Goal: Task Accomplishment & Management: Complete application form

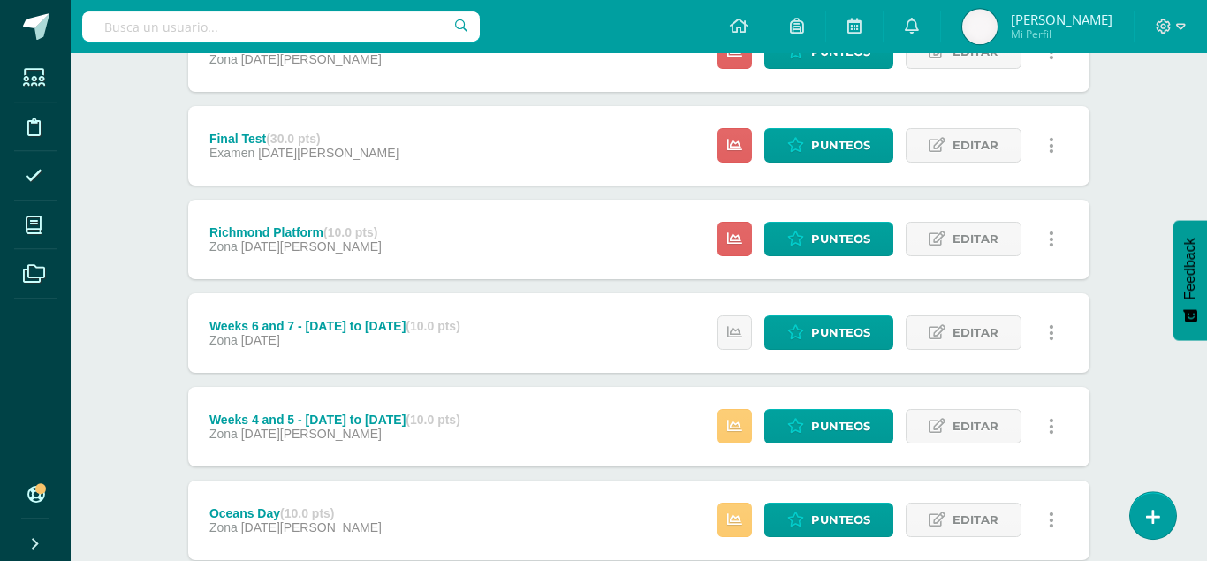
scroll to position [376, 0]
click at [746, 222] on link at bounding box center [735, 239] width 34 height 34
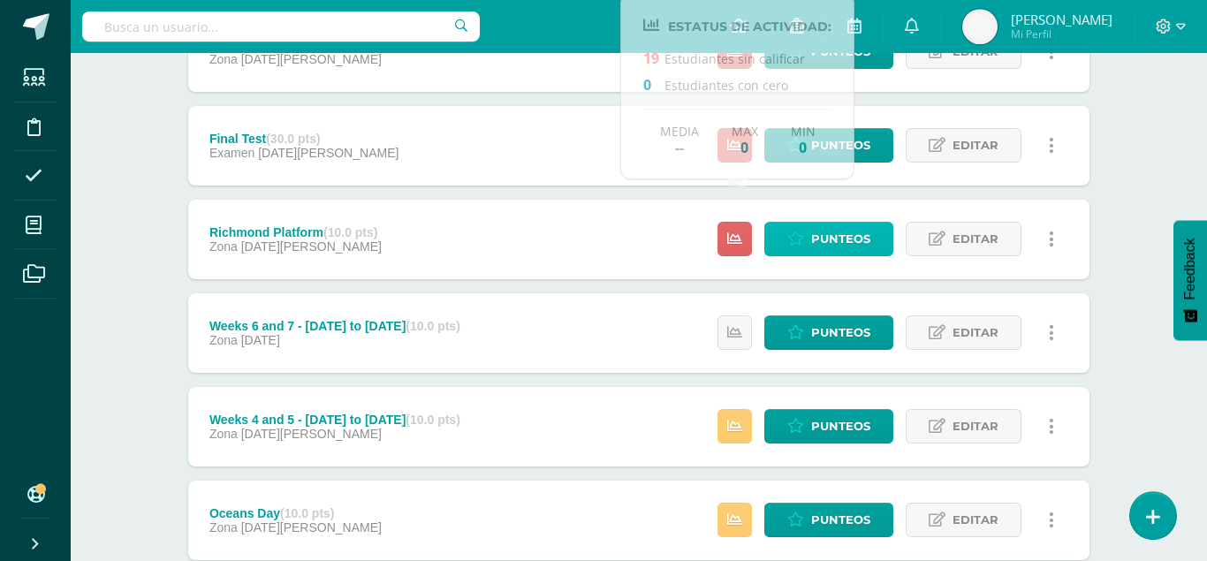
click at [827, 223] on span "Punteos" at bounding box center [840, 239] width 59 height 33
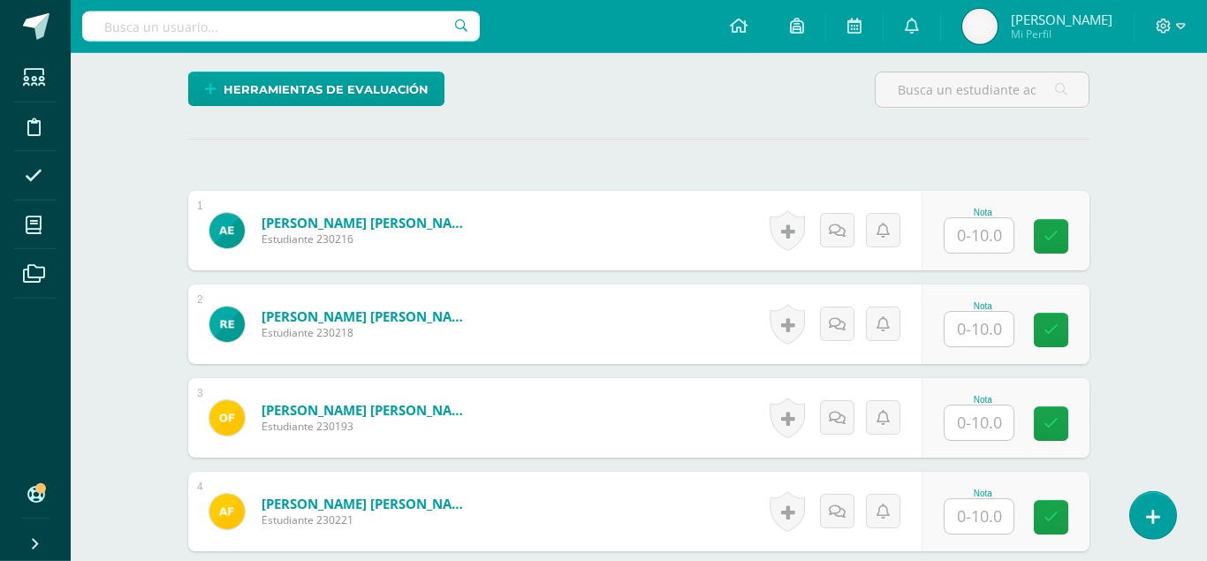
scroll to position [441, 0]
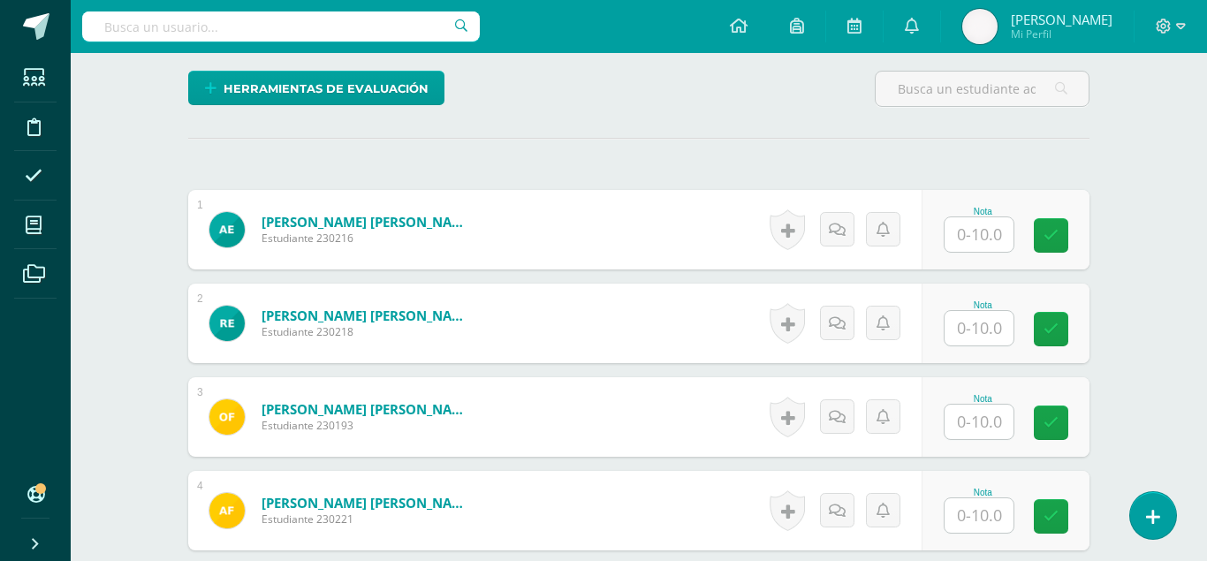
click at [992, 217] on input "text" at bounding box center [979, 234] width 69 height 34
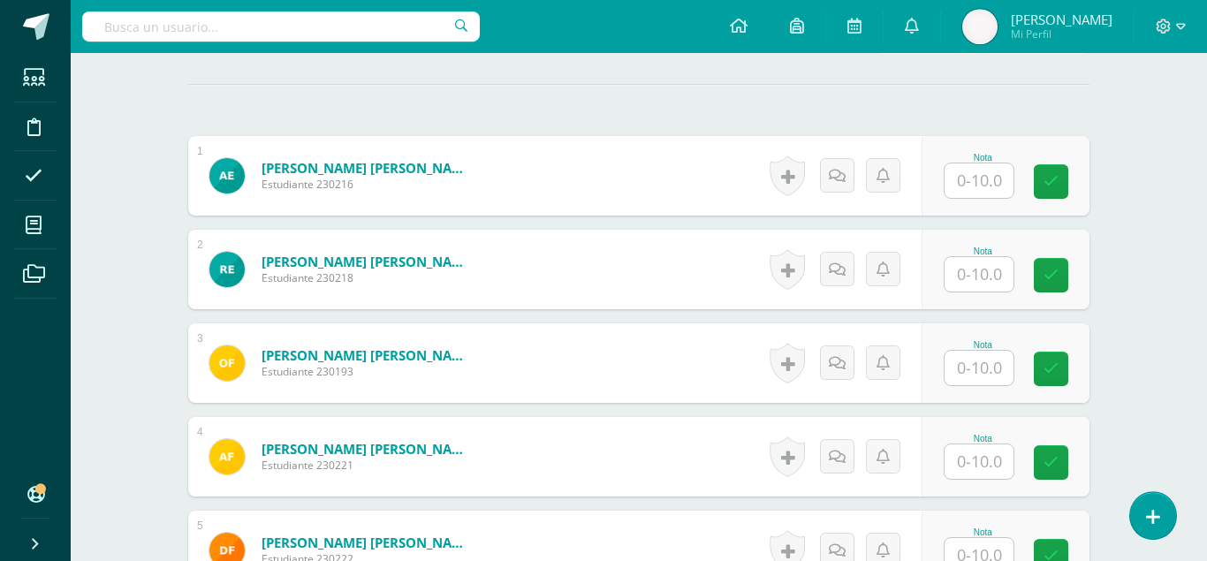
scroll to position [496, 0]
type input "3"
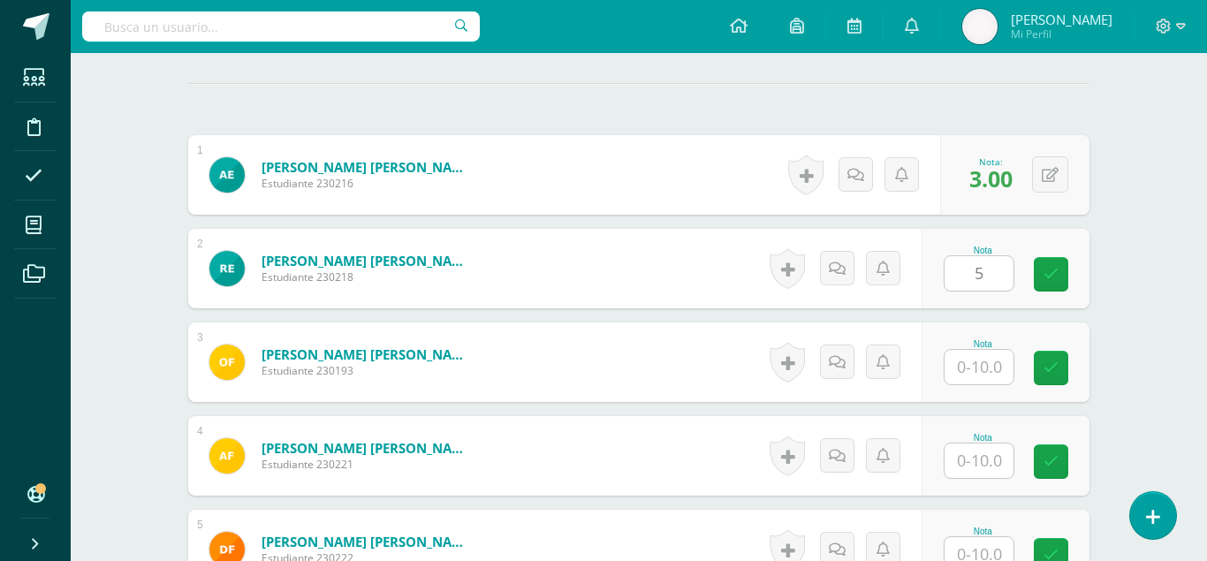
type input "5"
type input "3"
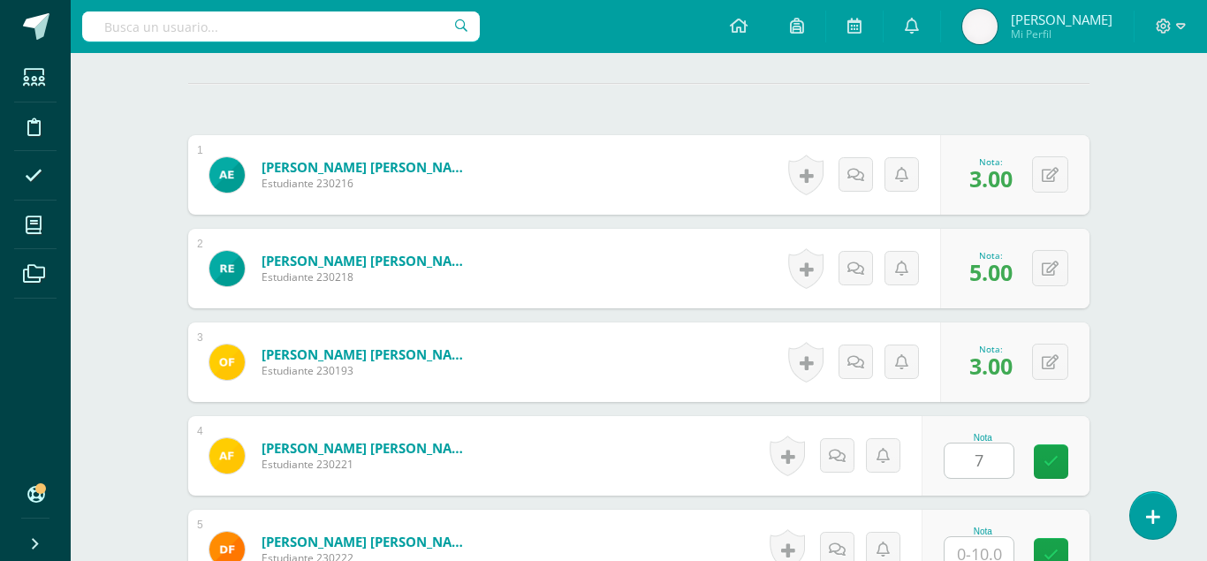
type input "7"
type input "8"
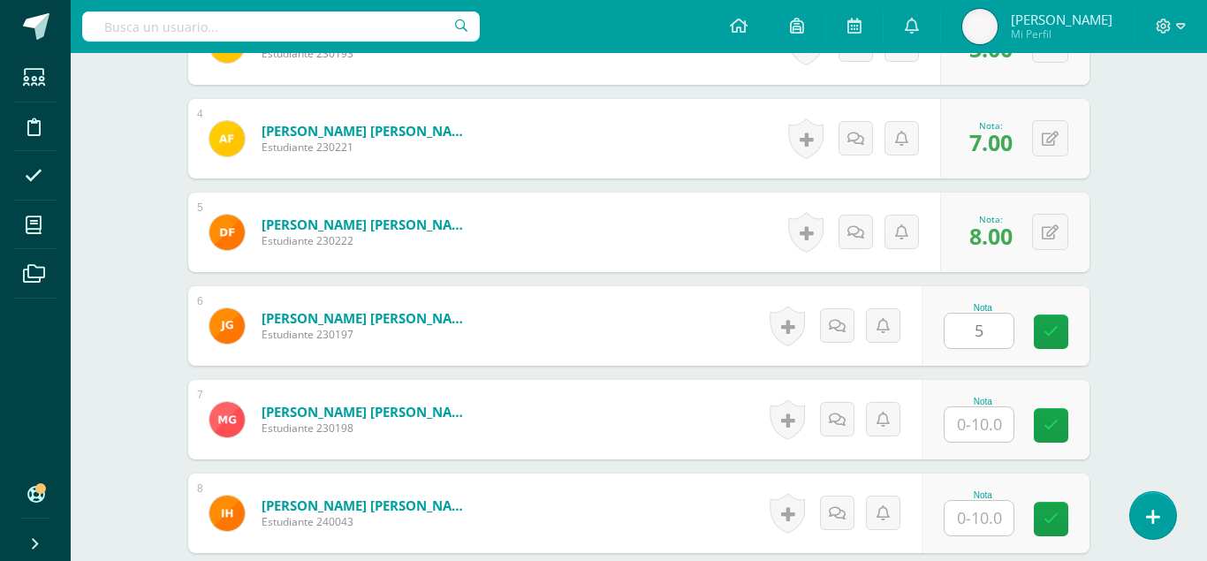
type input "5"
type input "9"
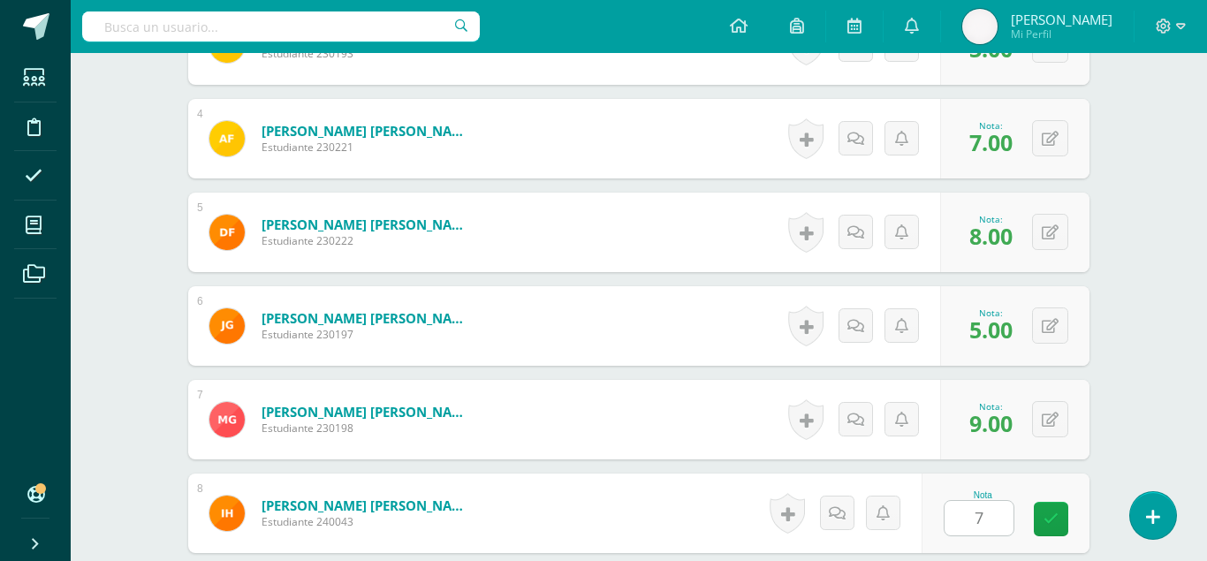
type input "7"
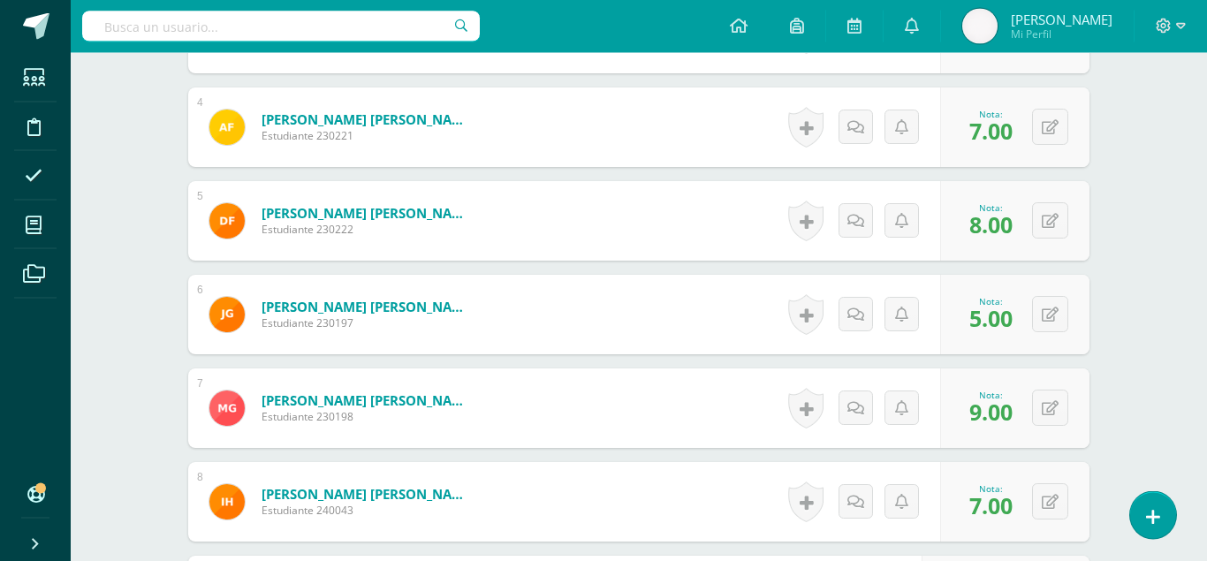
type input "9"
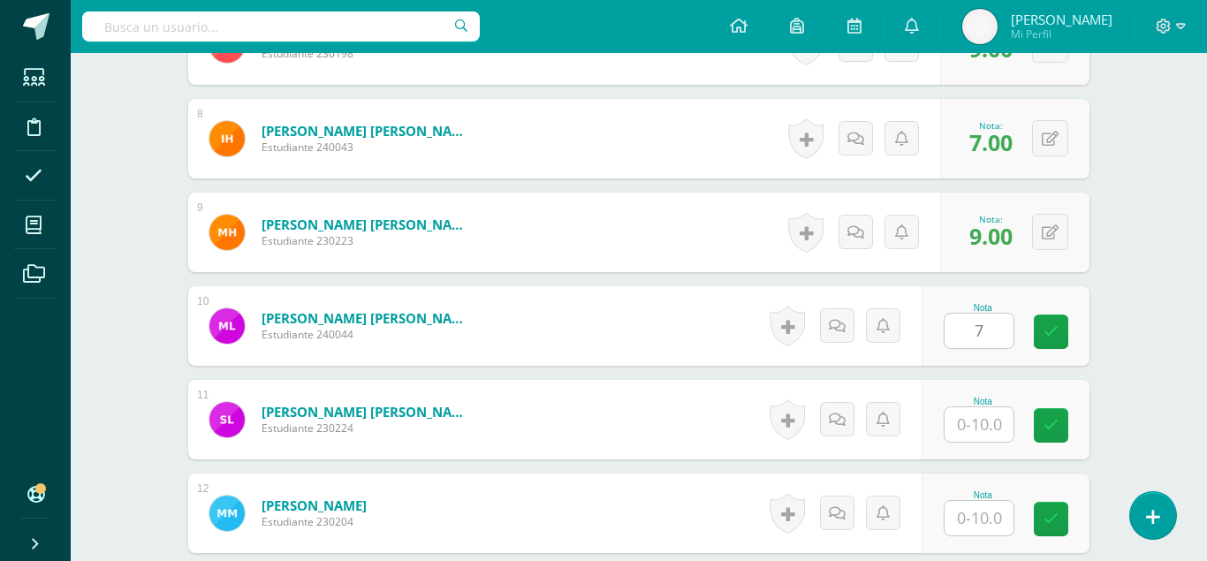
type input "7"
type input "6"
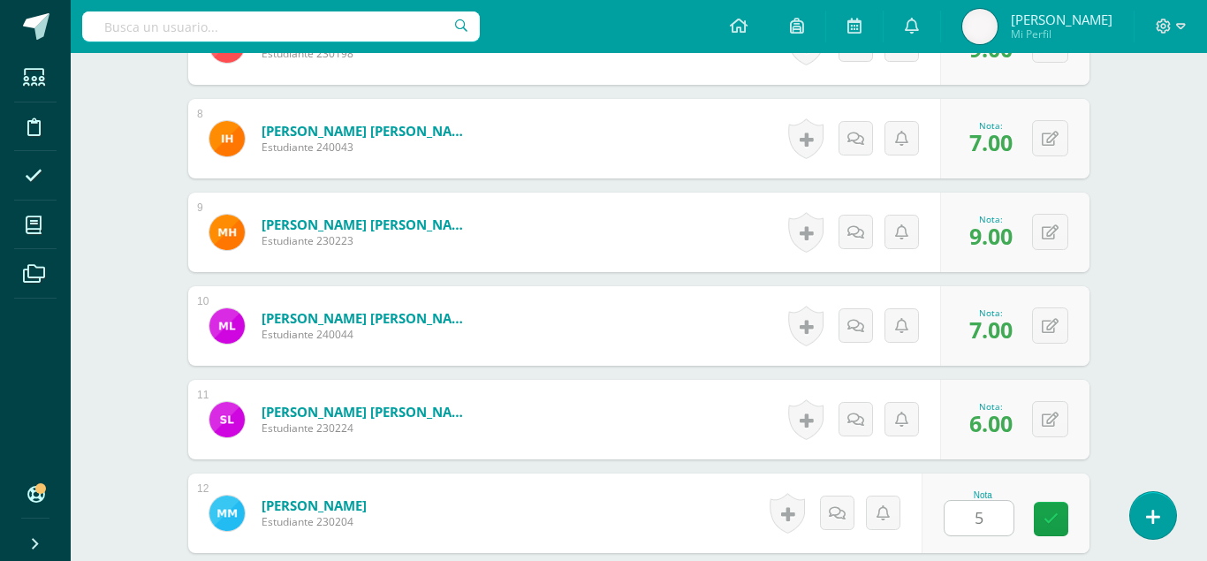
type input "5"
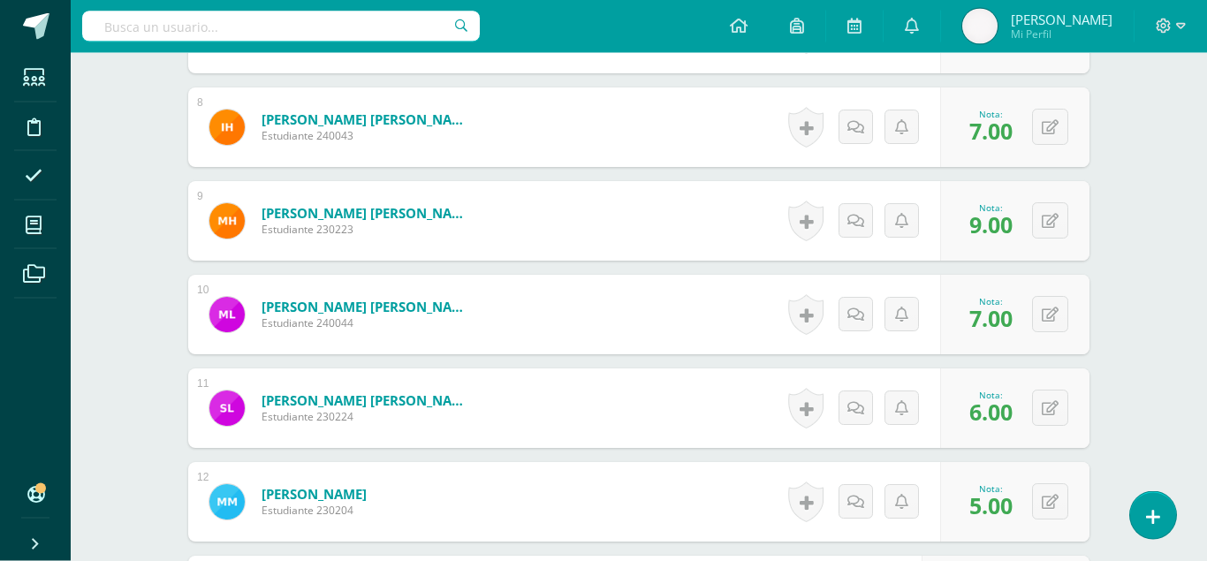
type input "5"
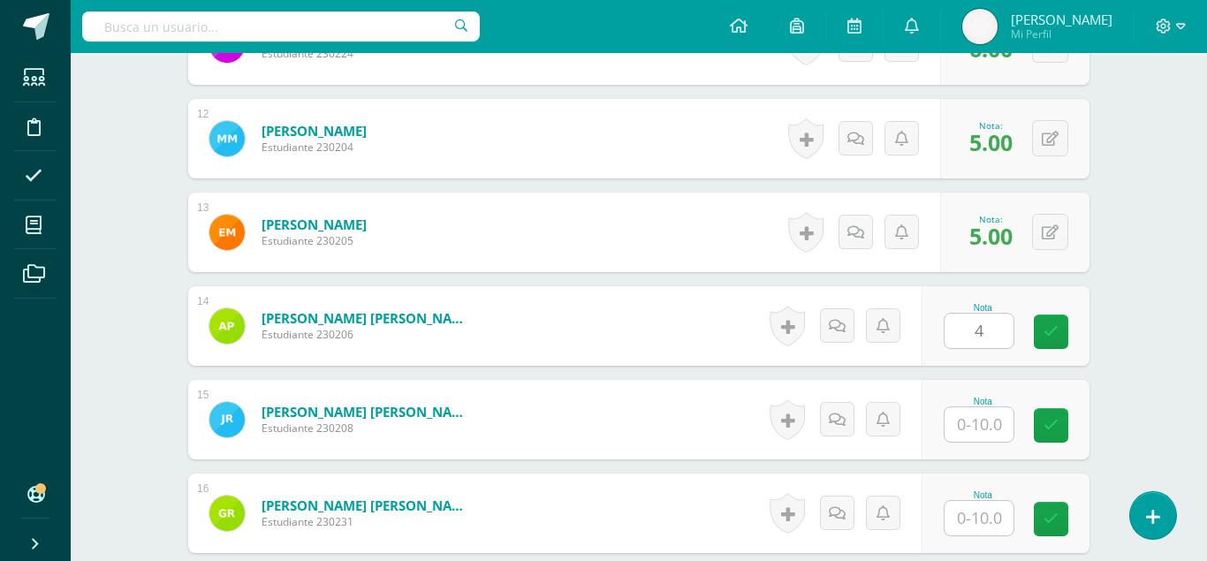
type input "4"
type input "8"
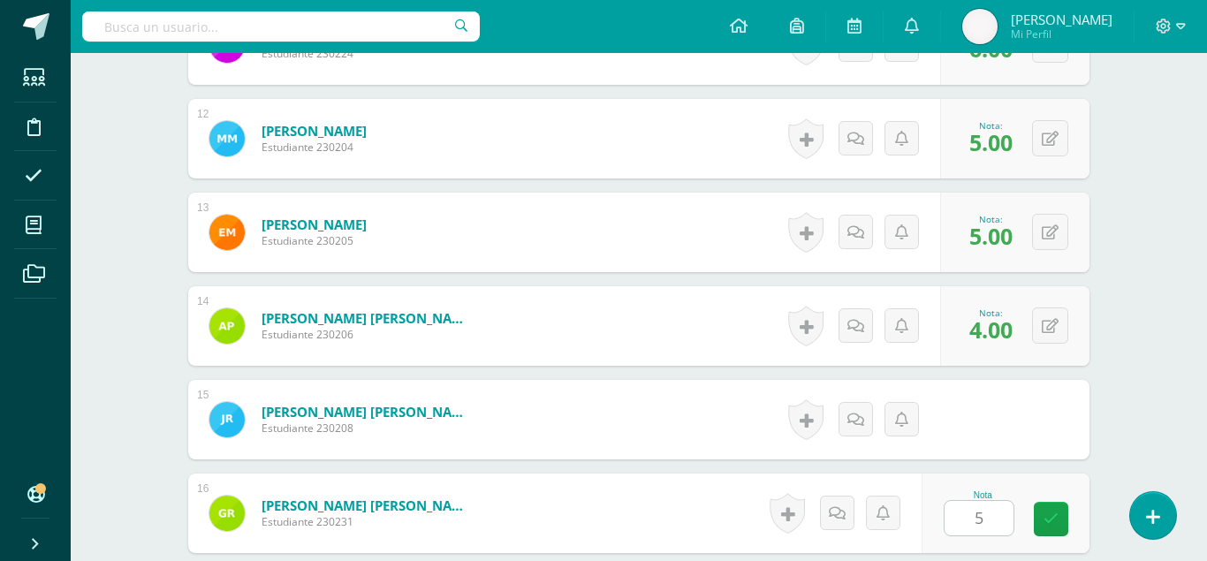
type input "5"
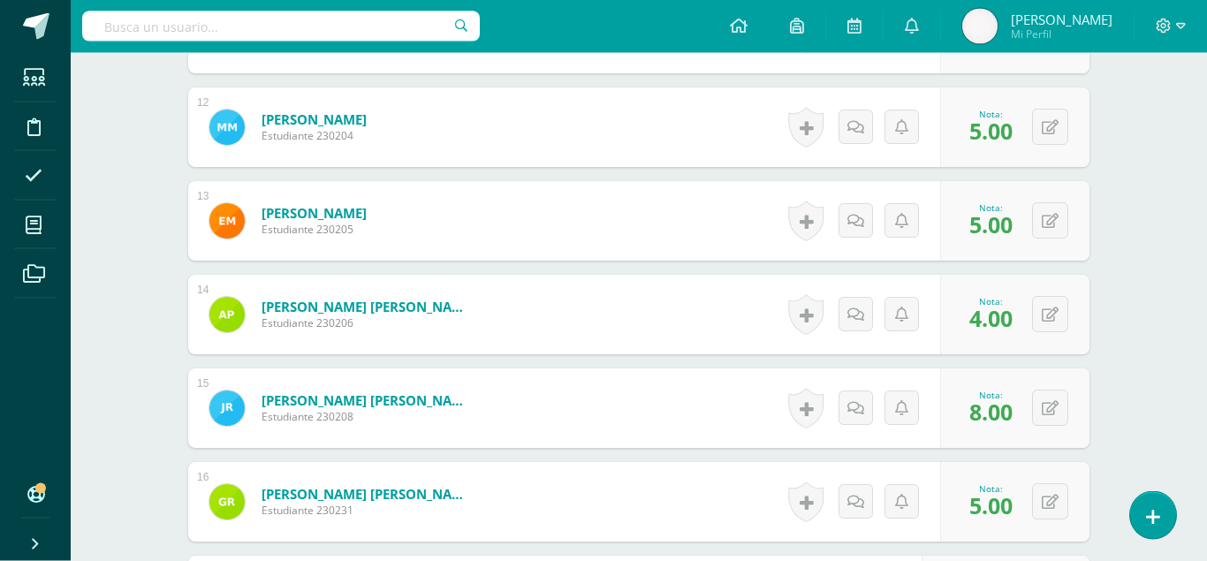
type input "10"
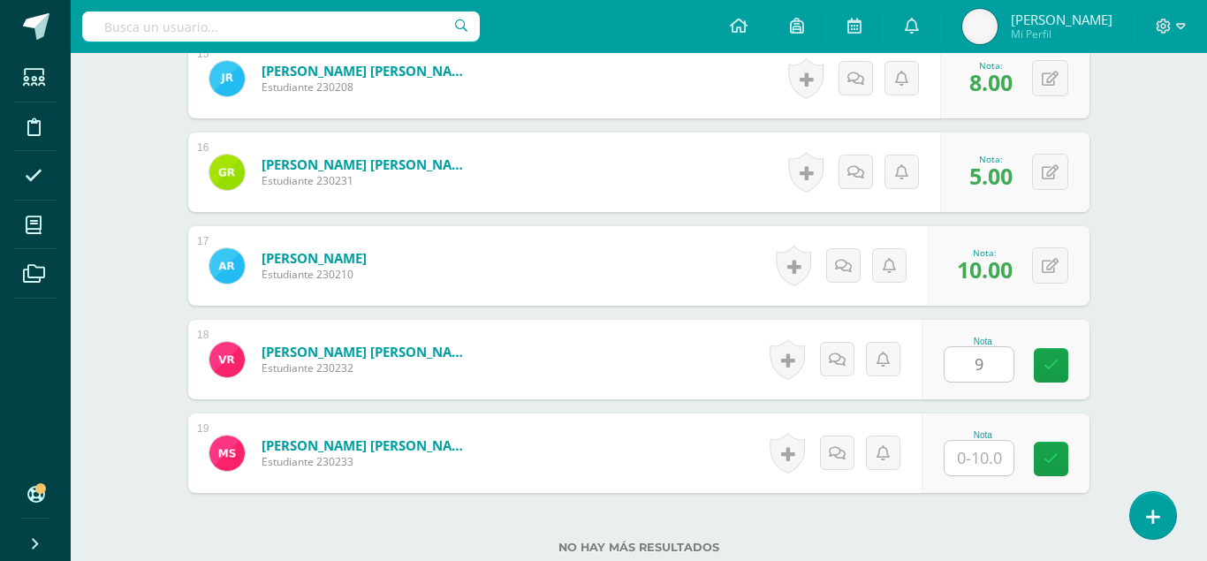
type input "9"
type input "5"
click at [1052, 442] on link at bounding box center [1051, 459] width 34 height 34
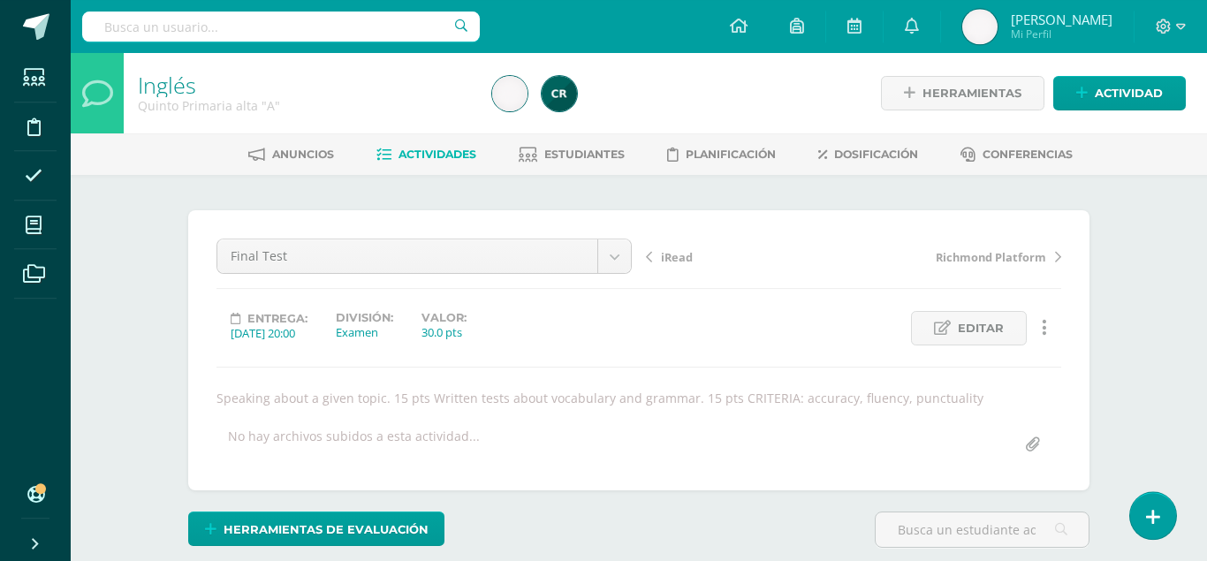
scroll to position [1, 0]
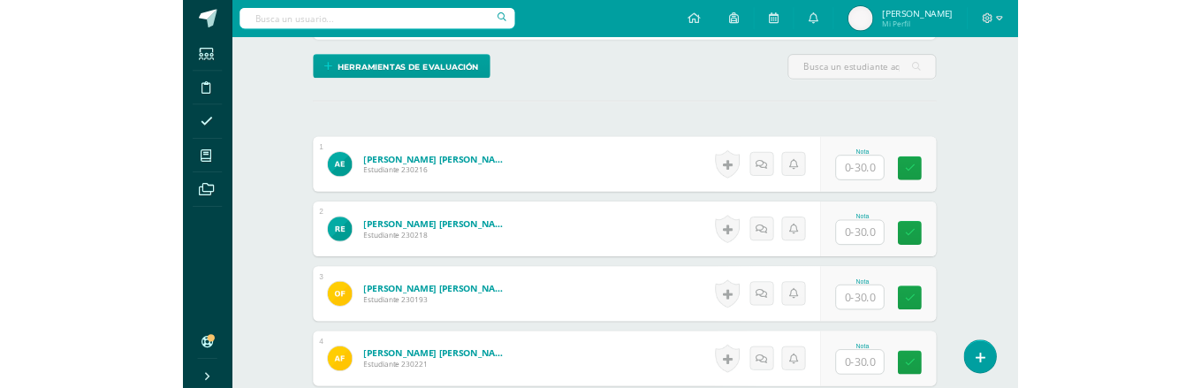
scroll to position [435, 0]
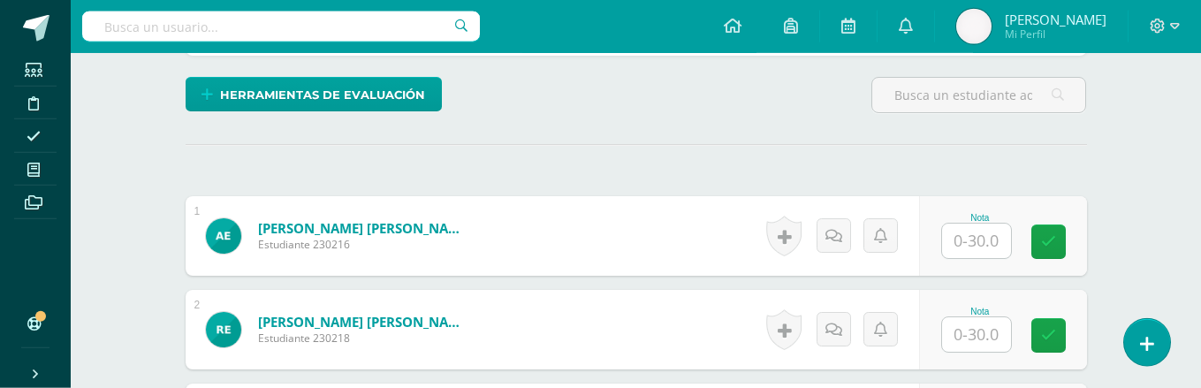
click at [978, 224] on input "text" at bounding box center [976, 241] width 69 height 34
type input "21"
type input "19"
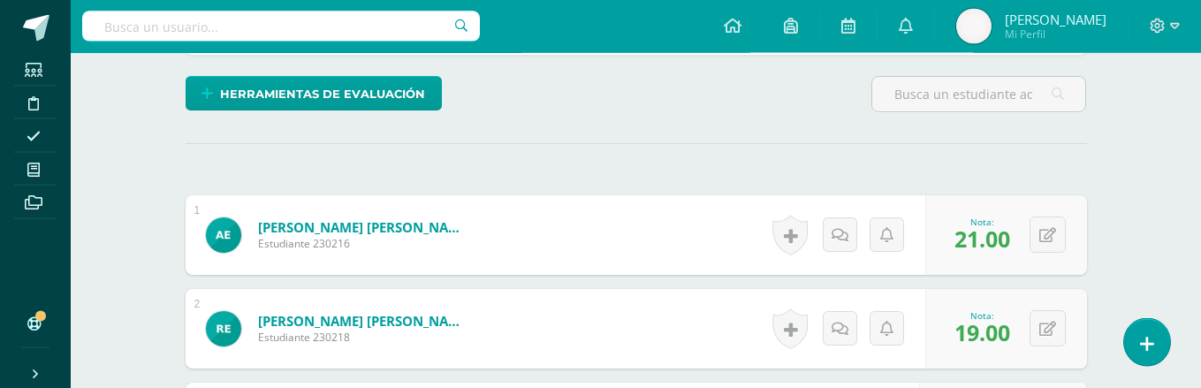
type input "20"
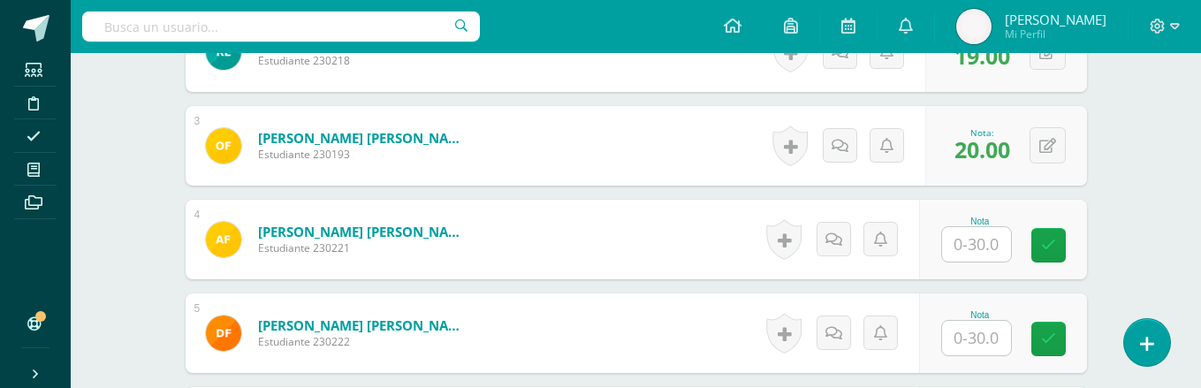
click at [968, 227] on input "text" at bounding box center [976, 244] width 69 height 34
type input "16"
type input "29"
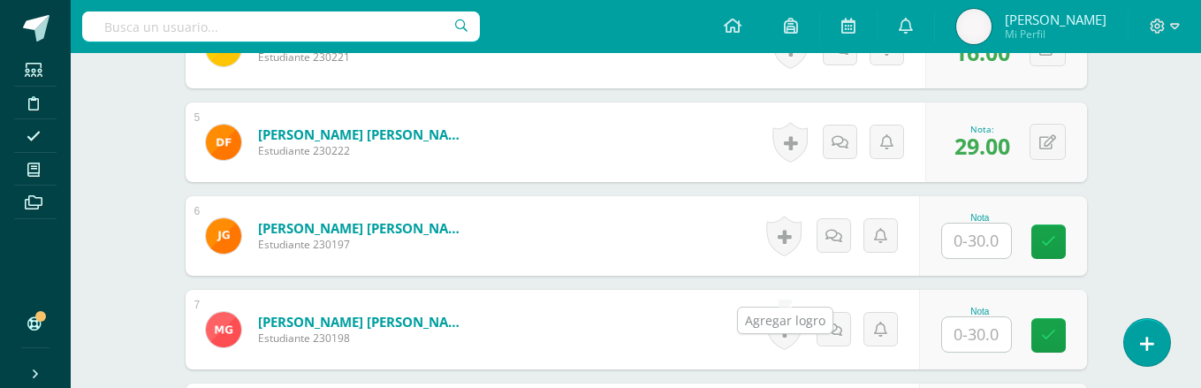
scroll to position [968, 0]
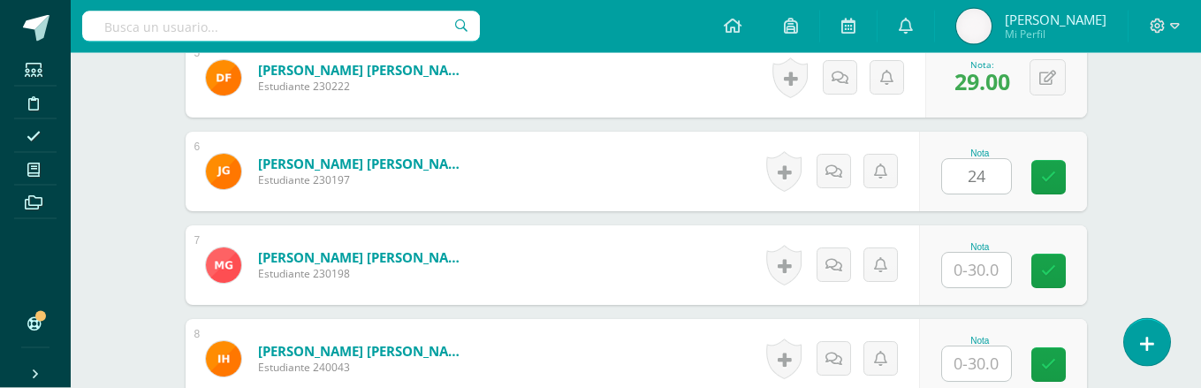
type input "24"
type input "23"
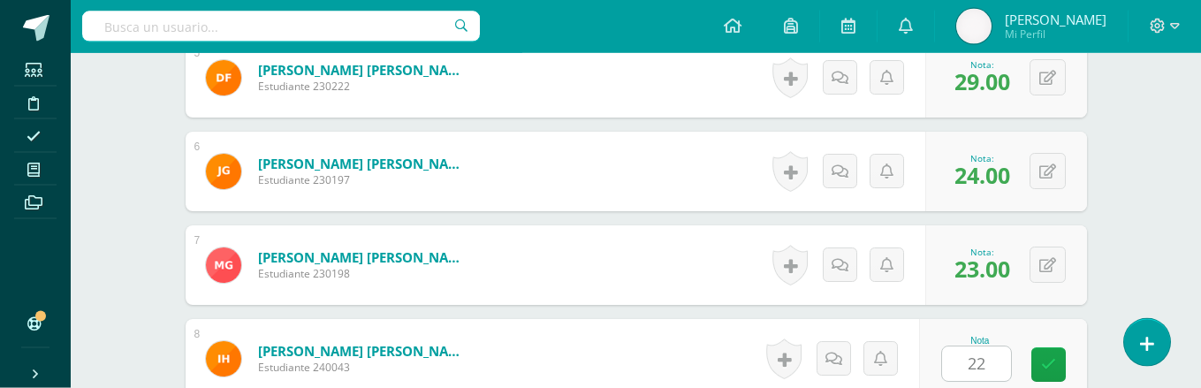
type input "22"
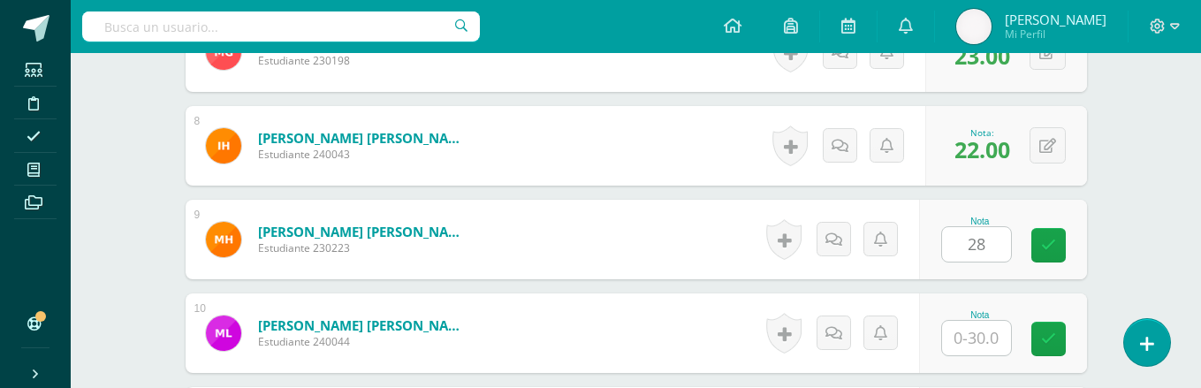
type input "28"
type input "21"
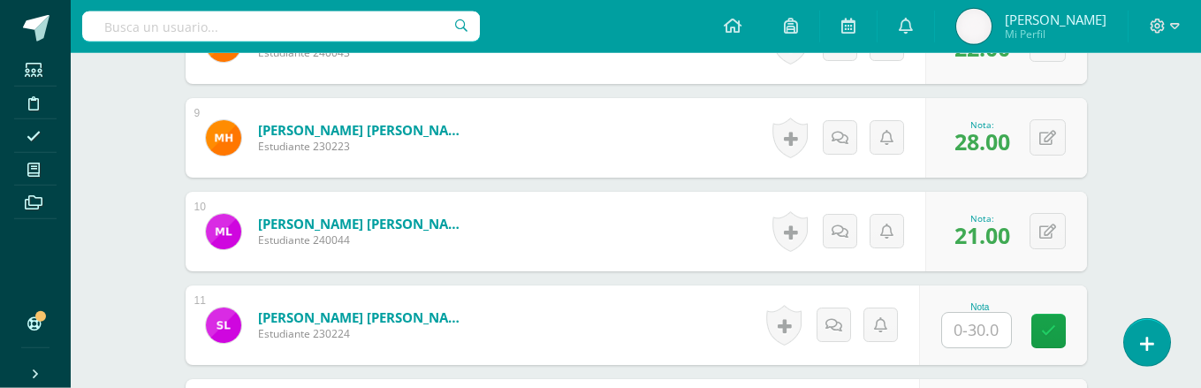
scroll to position [1286, 0]
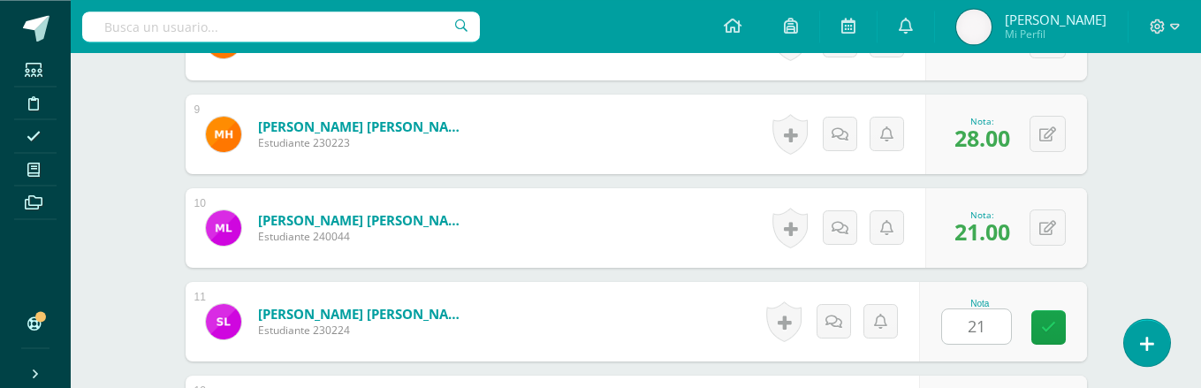
type input "21"
type input "24"
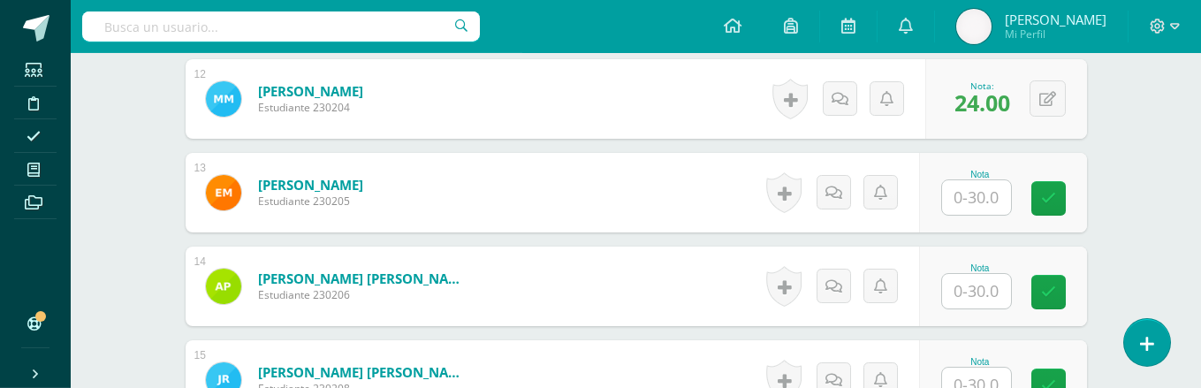
scroll to position [1603, 0]
type input "20"
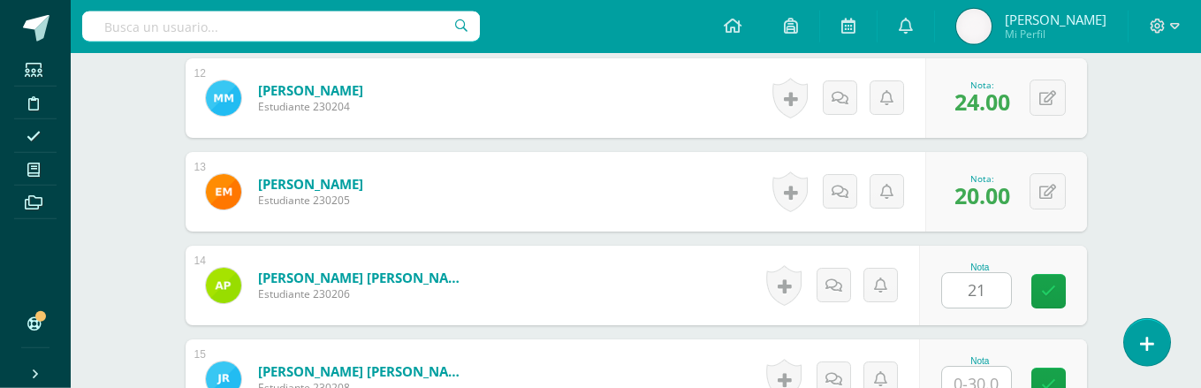
type input "21"
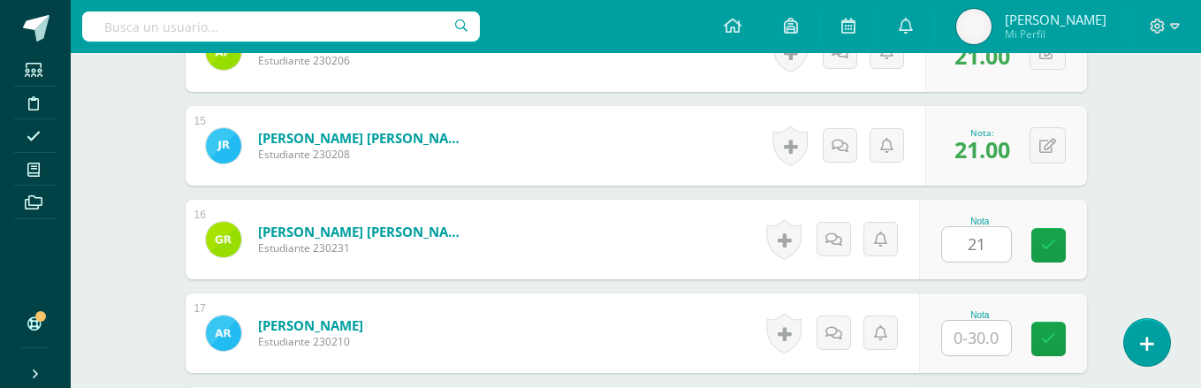
type input "21"
type input "30"
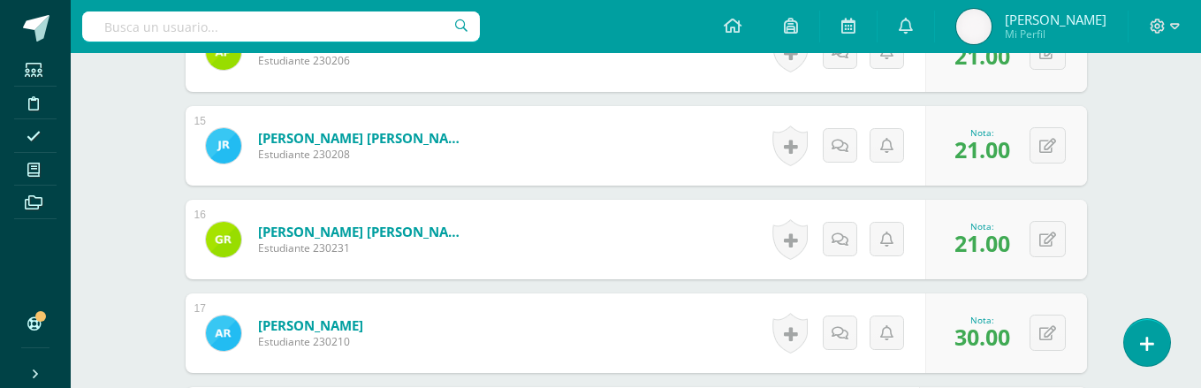
scroll to position [1840, 0]
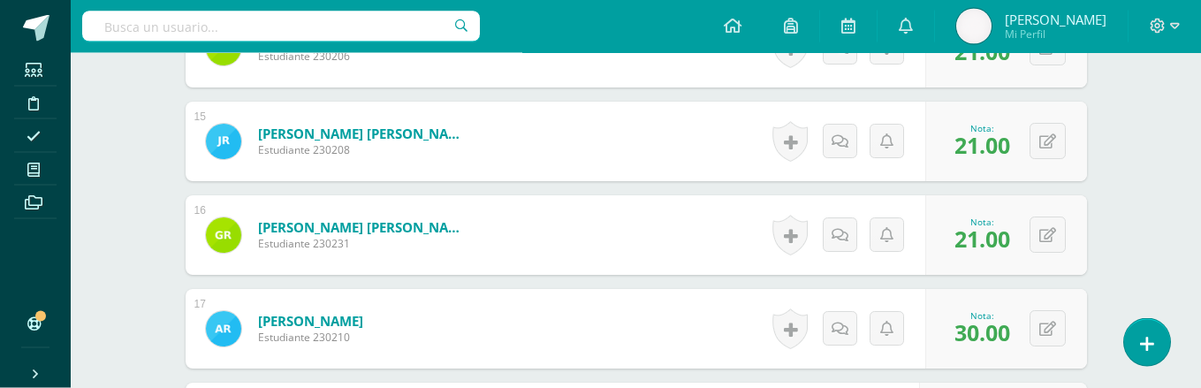
type input "23"
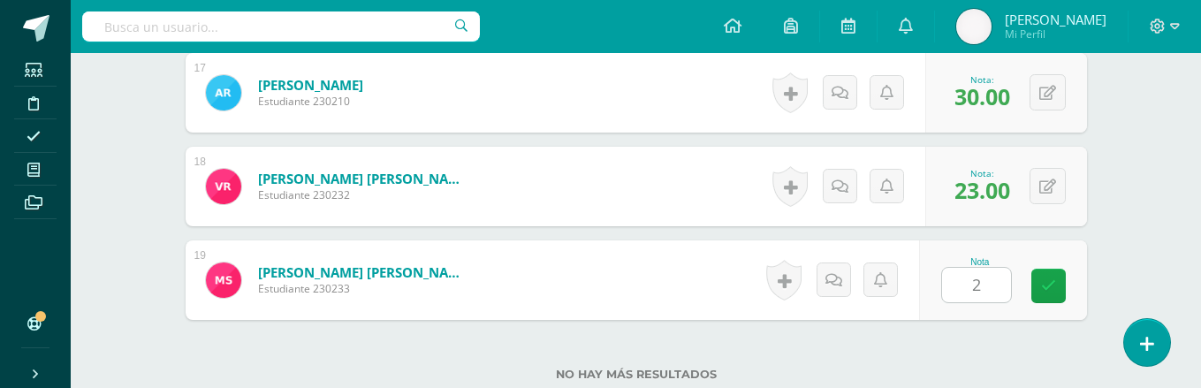
type input "22"
click at [1050, 278] on icon at bounding box center [1048, 285] width 15 height 15
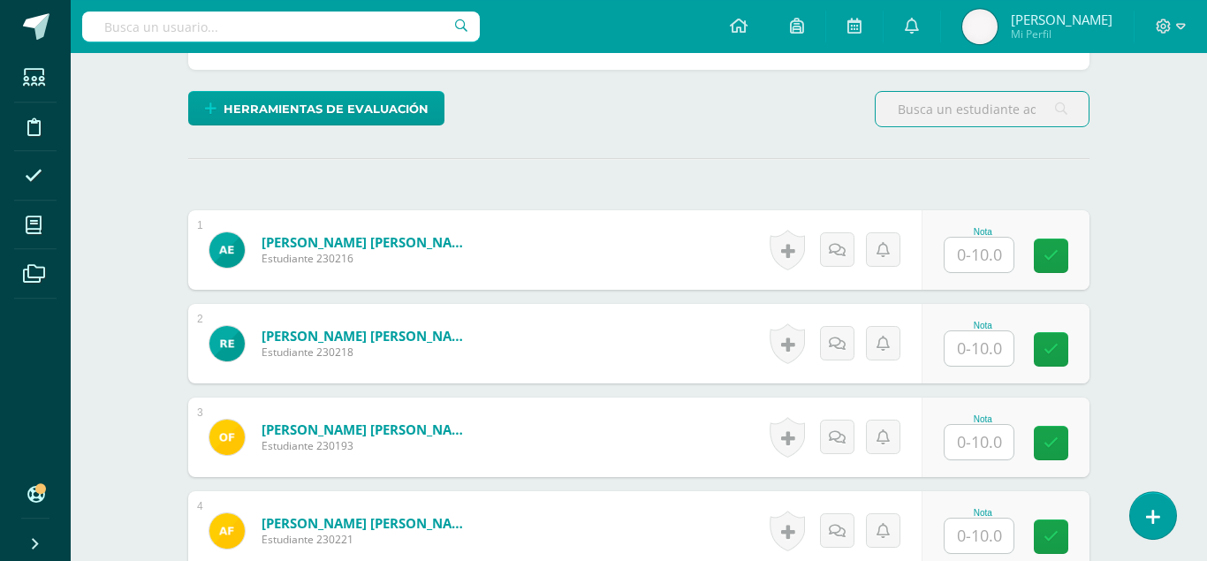
scroll to position [425, 0]
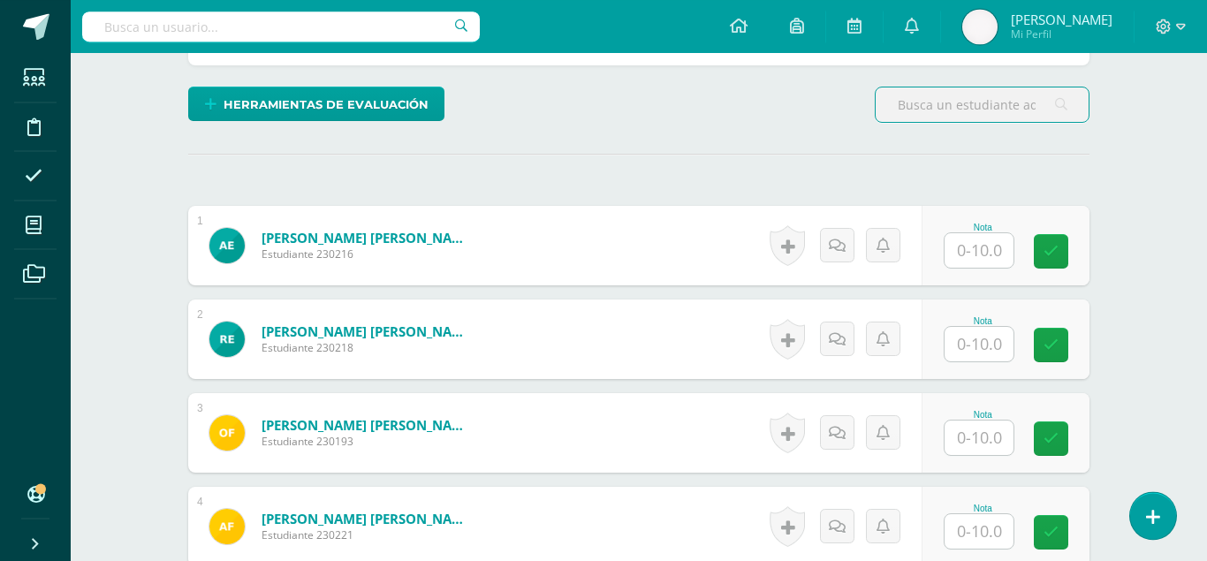
click at [998, 233] on input "text" at bounding box center [979, 250] width 69 height 34
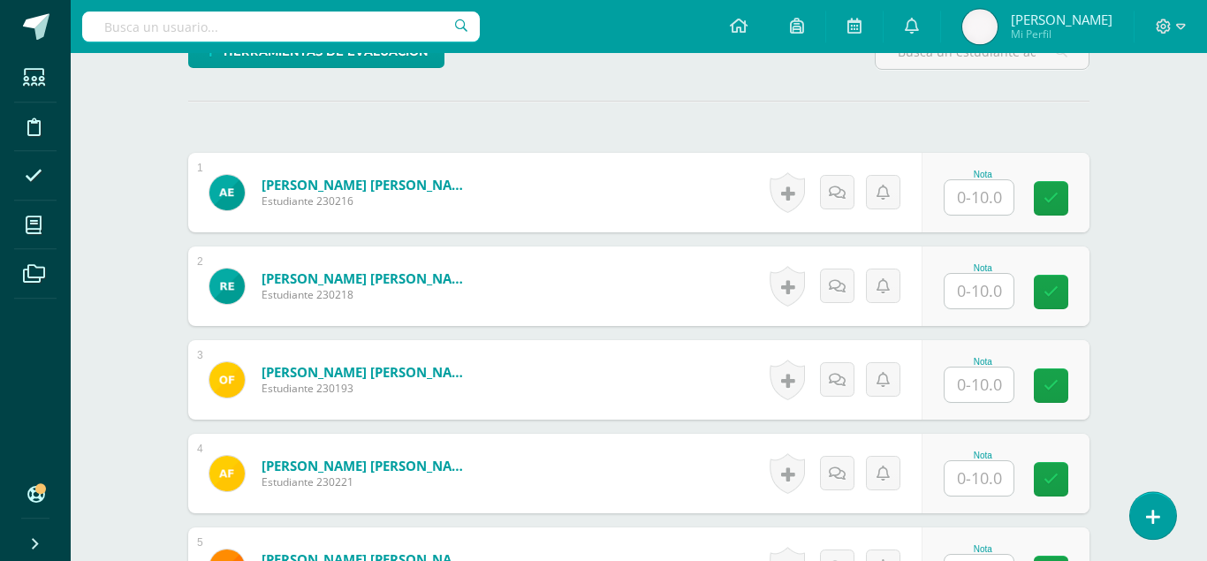
scroll to position [491, 0]
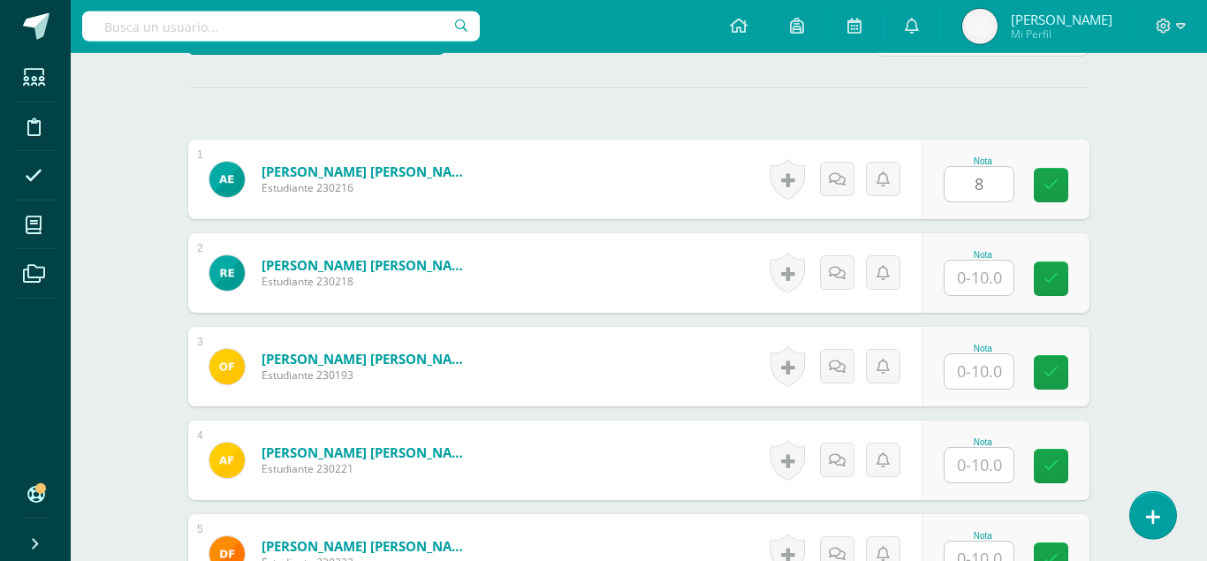
type input "8"
type input "9"
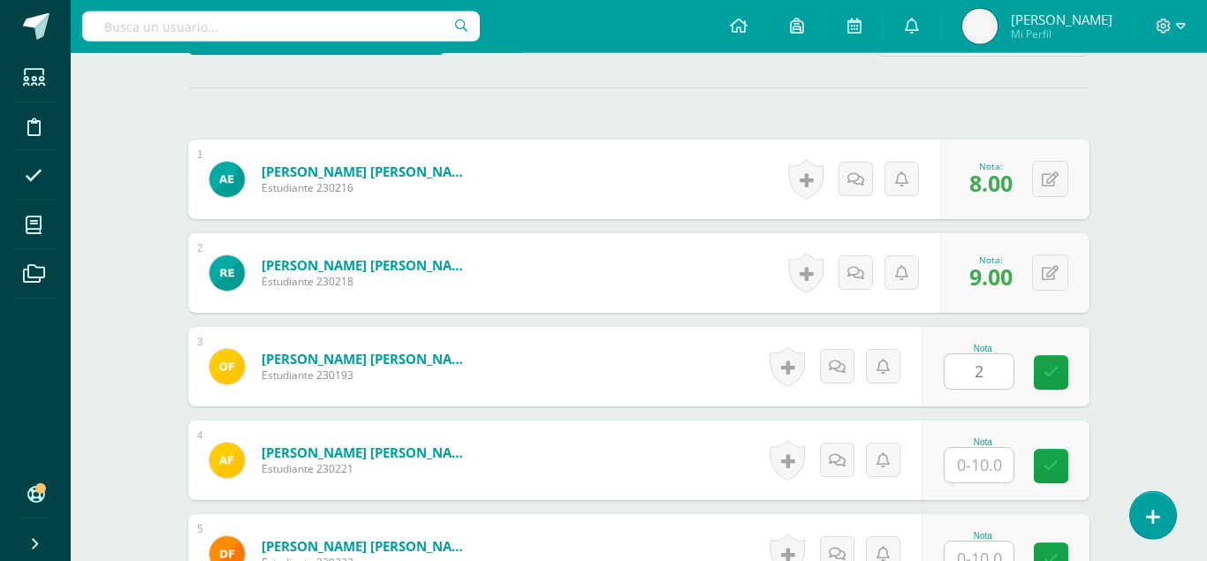
type input "2"
type input "4"
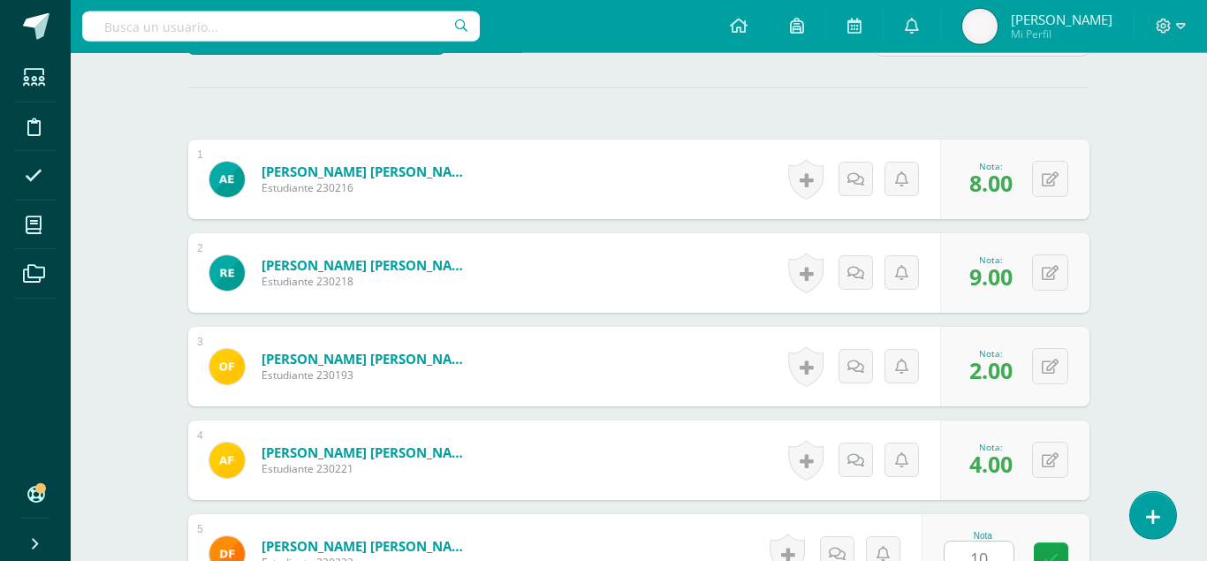
type input "10"
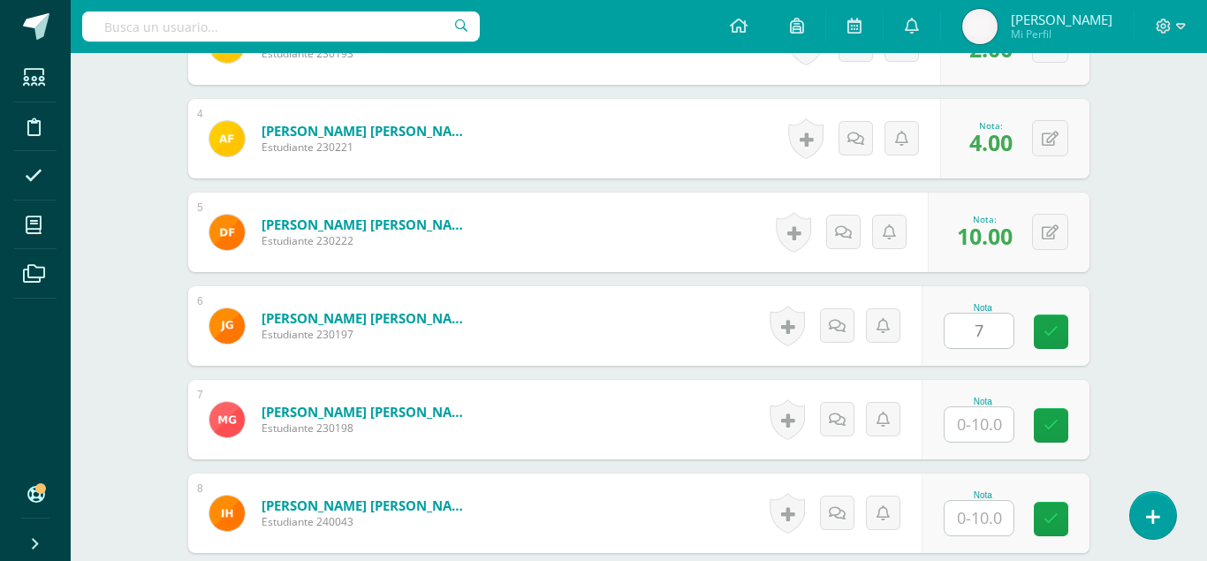
type input "7"
type input "9"
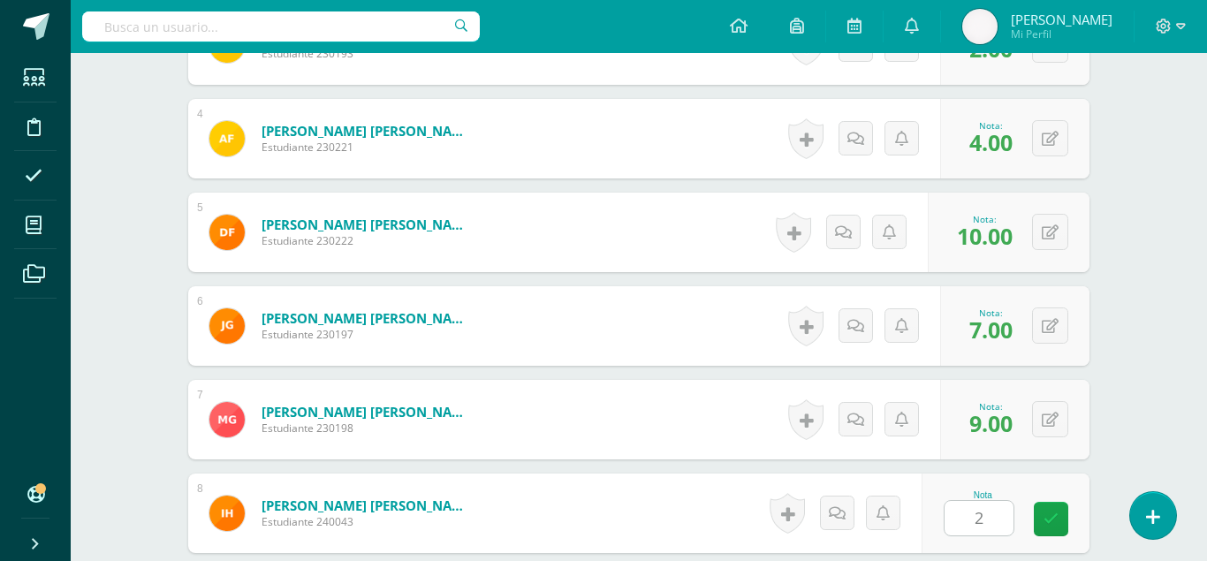
type input "2"
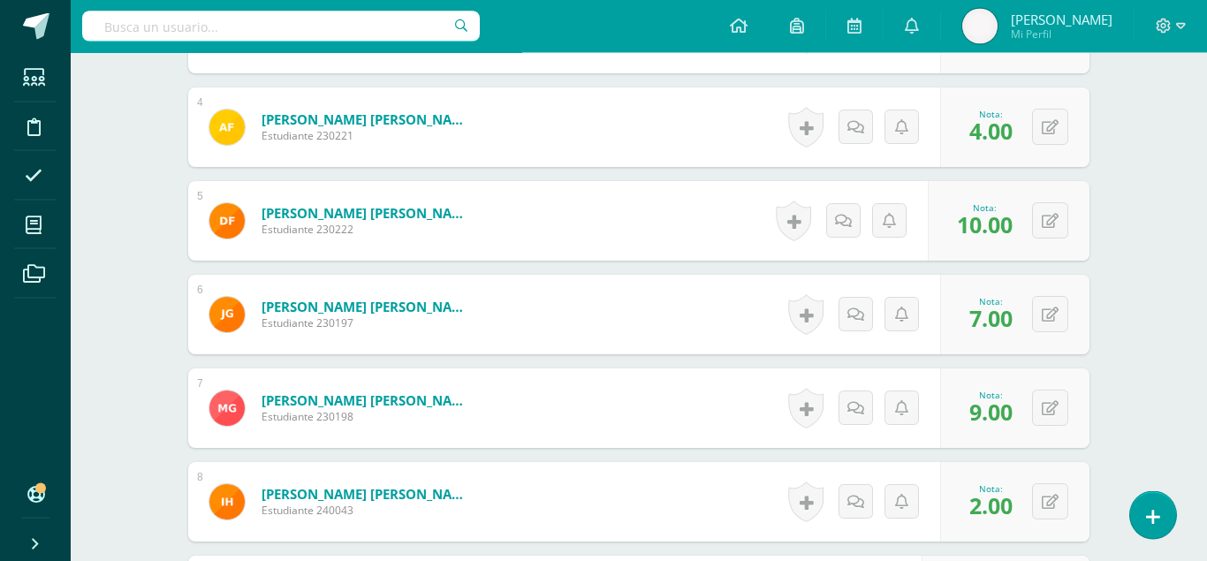
type input "9"
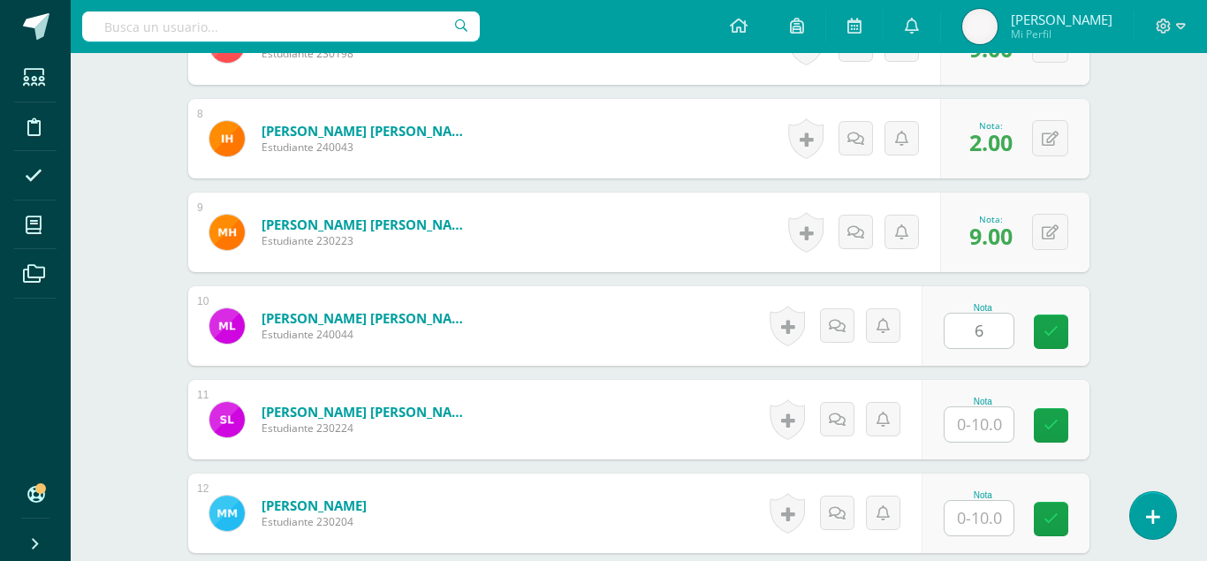
type input "6"
type input "5"
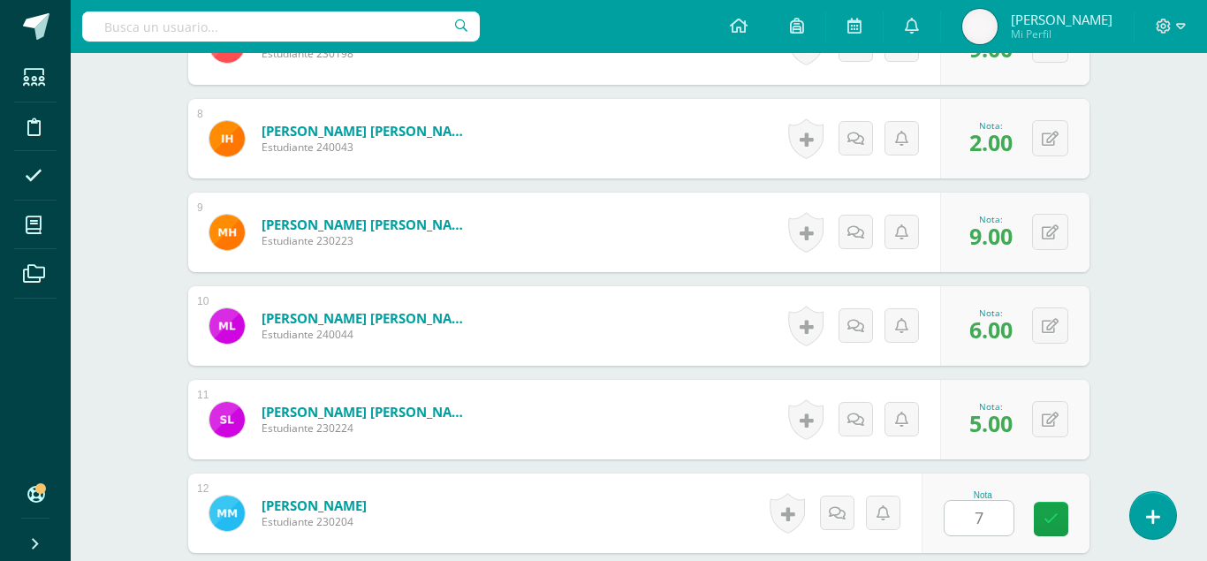
type input "7"
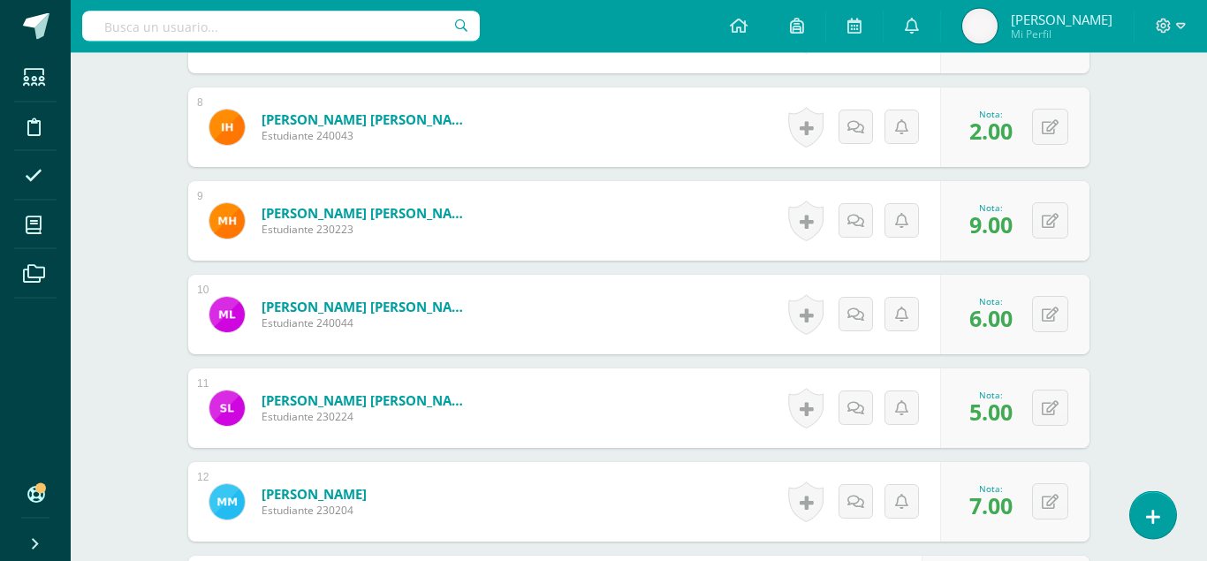
type input "5"
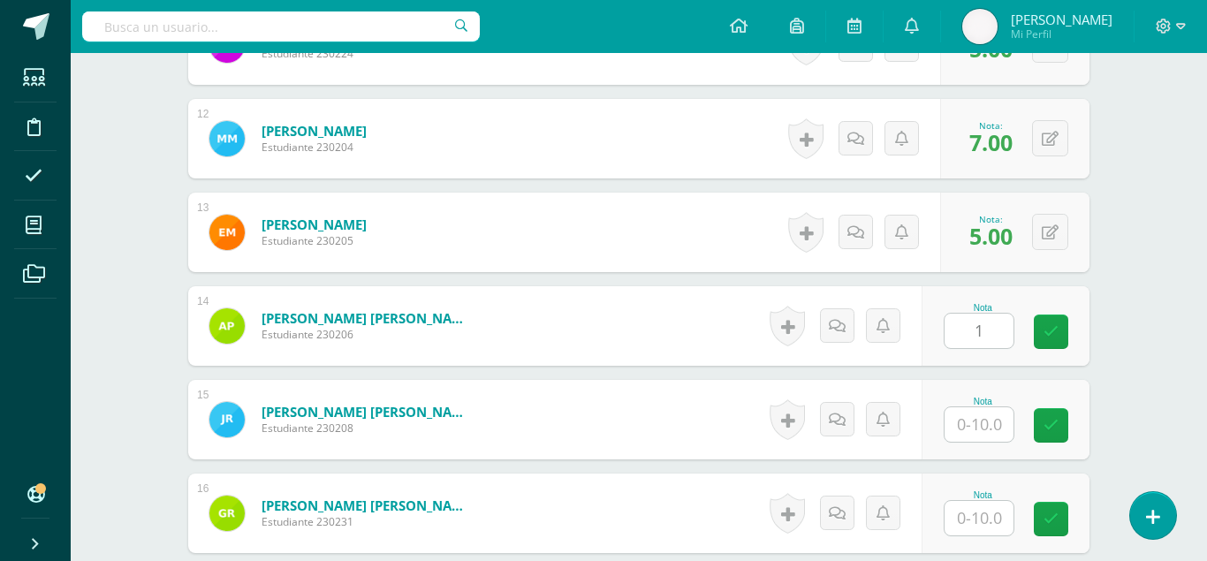
type input "1"
type input "9"
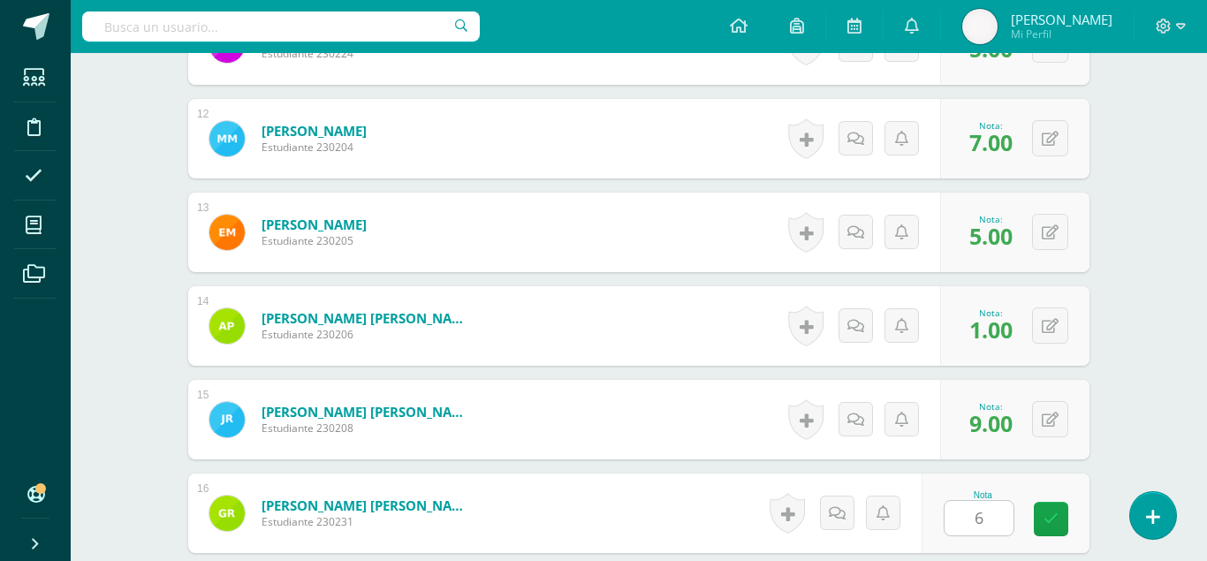
type input "6"
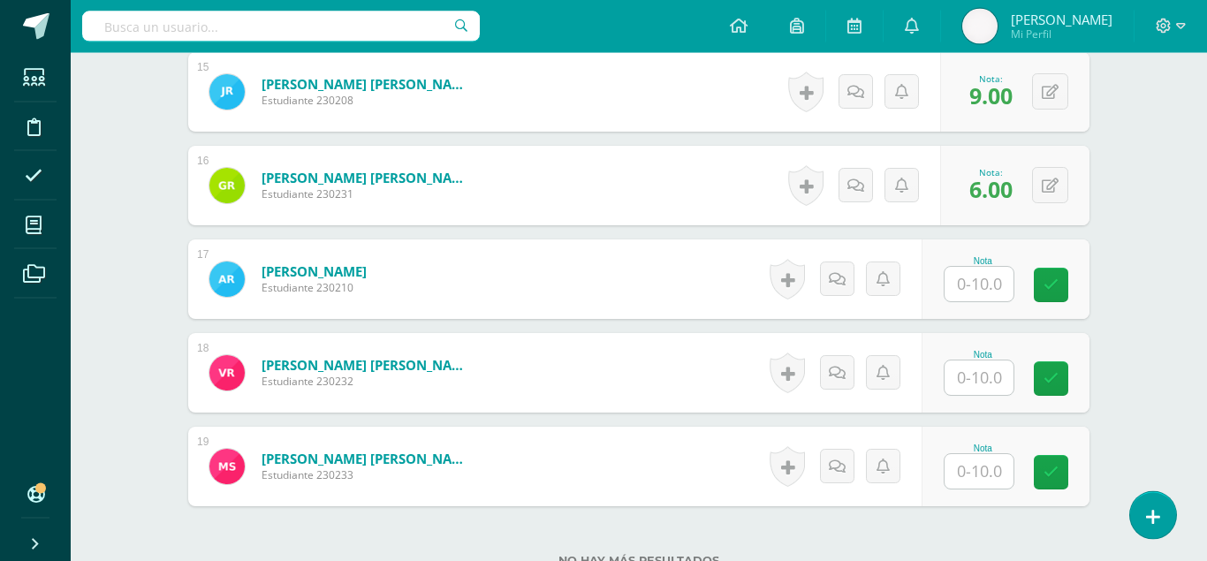
scroll to position [1903, 0]
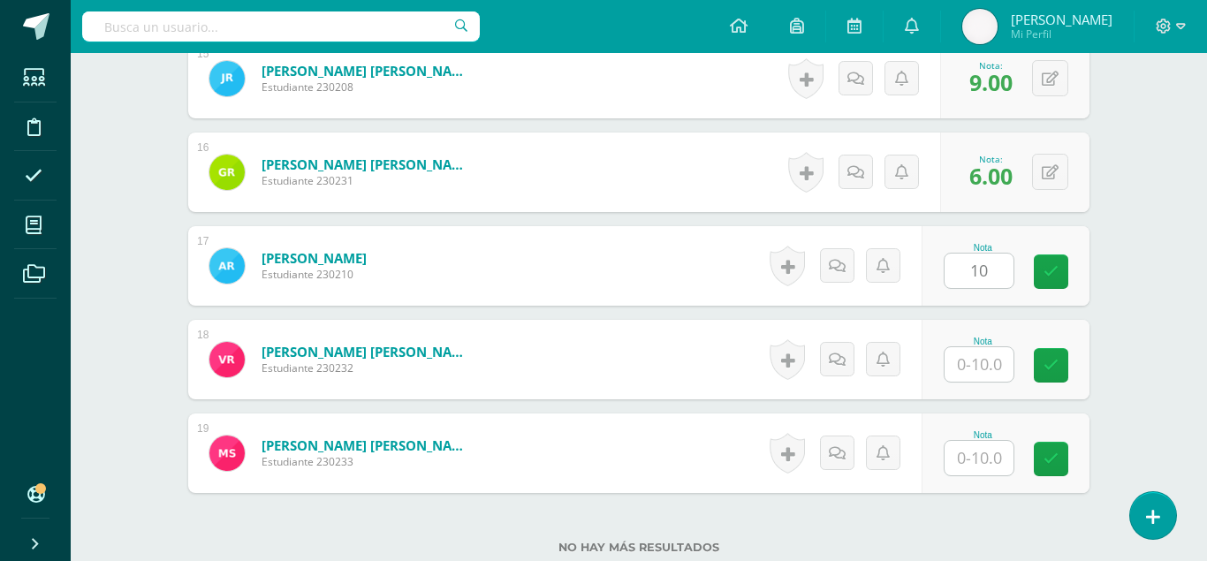
type input "10"
type input "5"
type input "4"
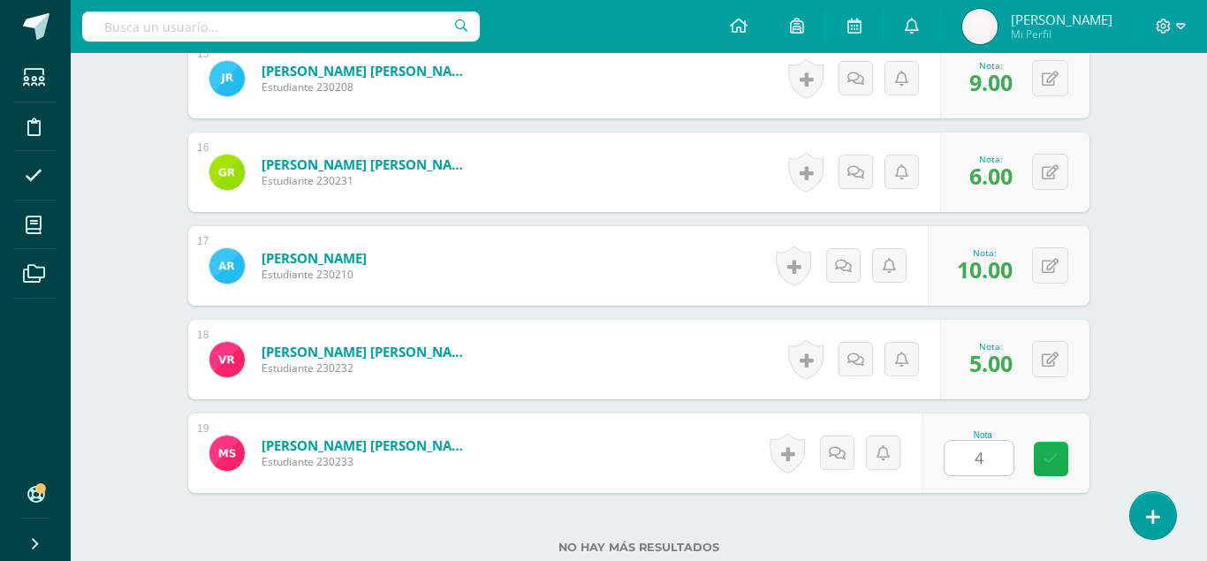
click at [1051, 387] on icon at bounding box center [1051, 459] width 15 height 15
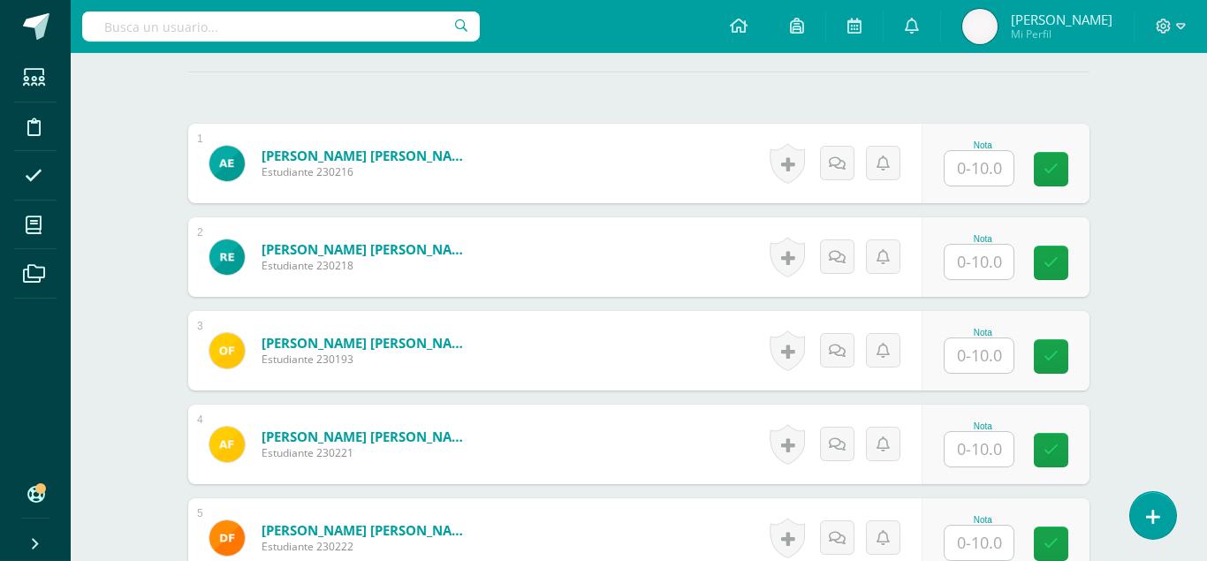
scroll to position [513, 0]
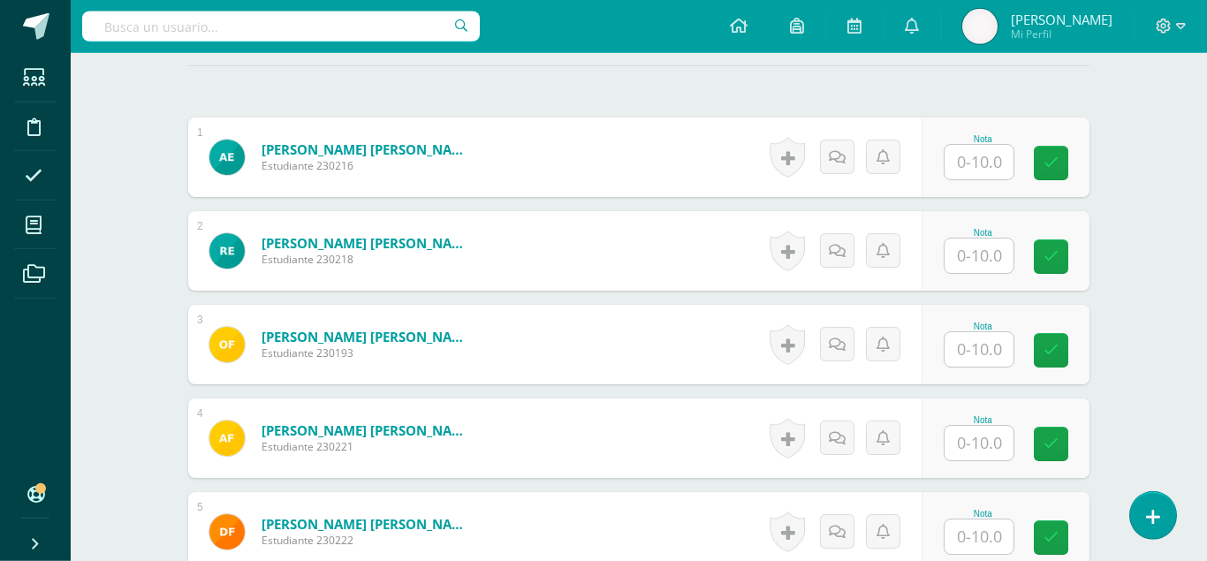
click at [982, 145] on input "text" at bounding box center [979, 162] width 69 height 34
type input "10"
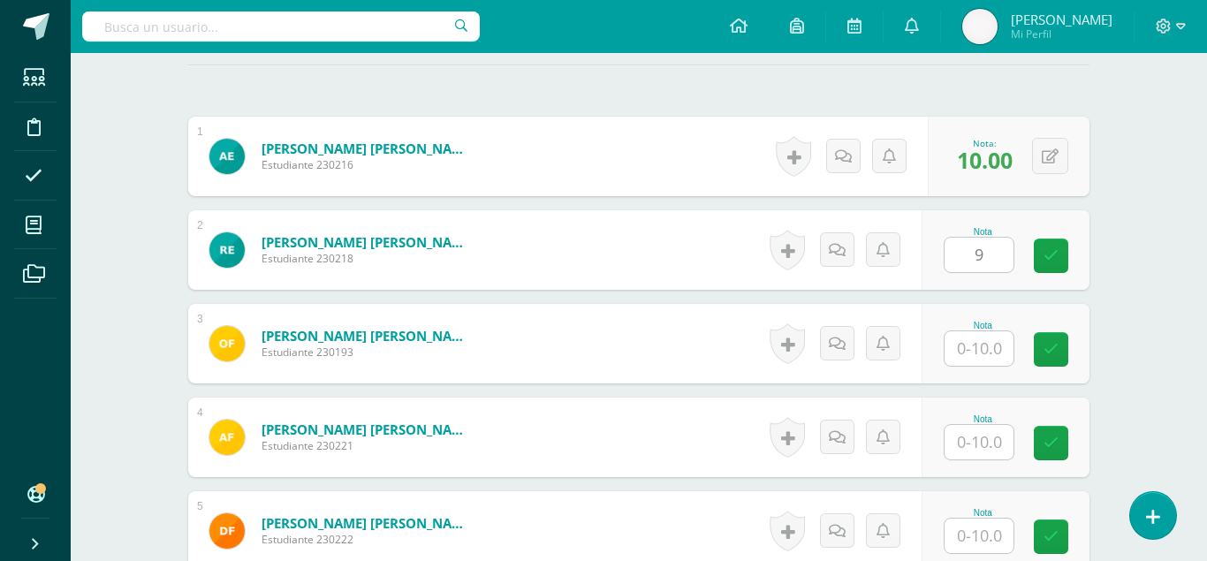
type input "9"
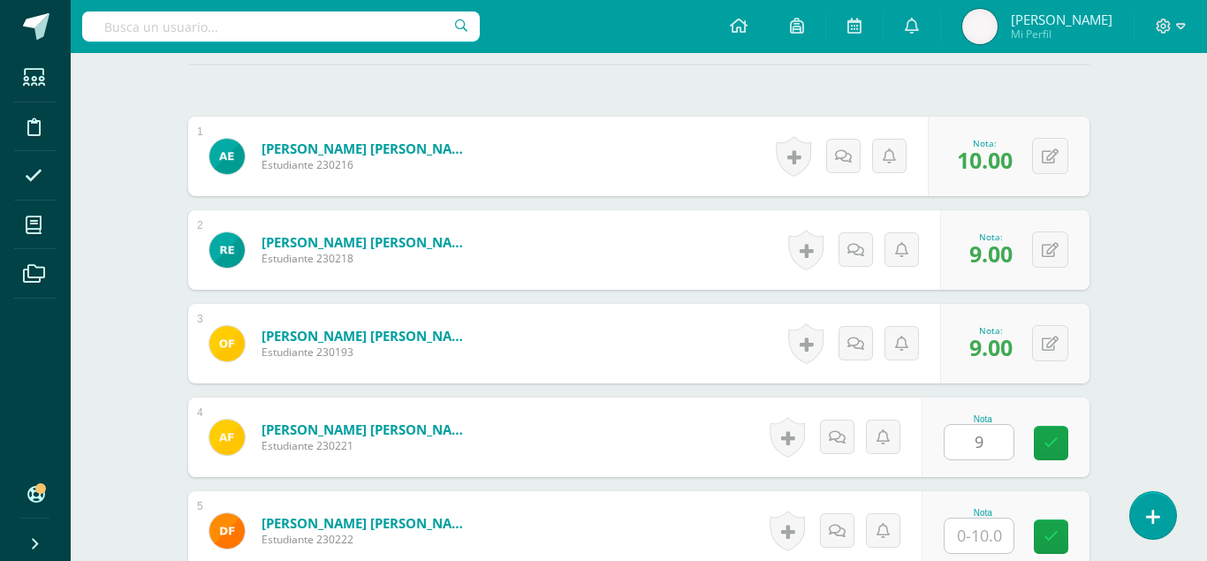
type input "9"
type input "10"
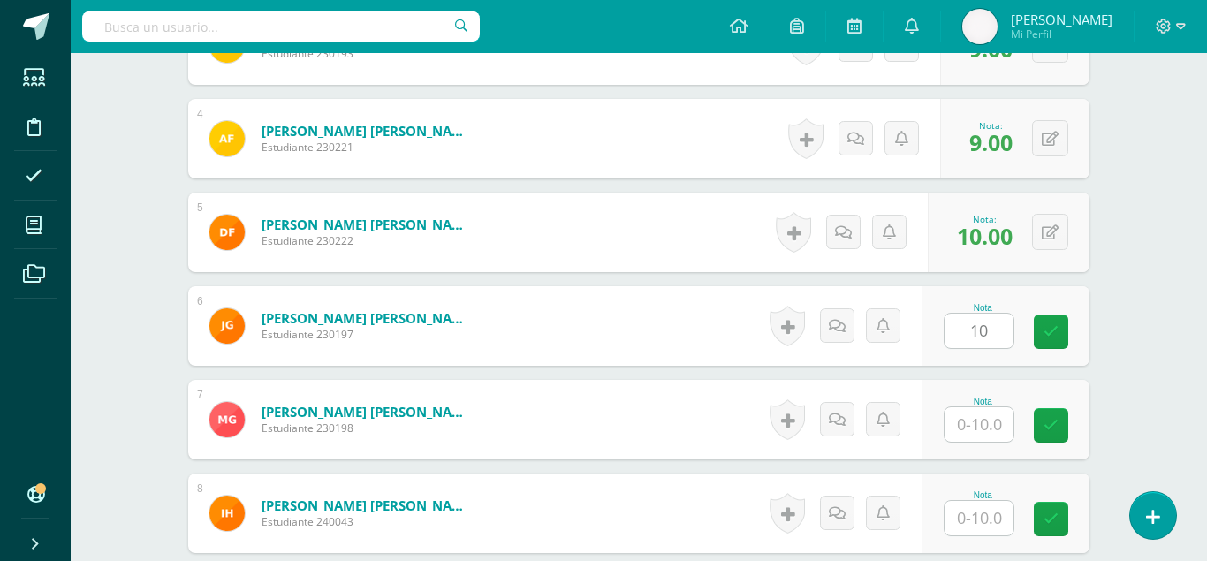
type input "10"
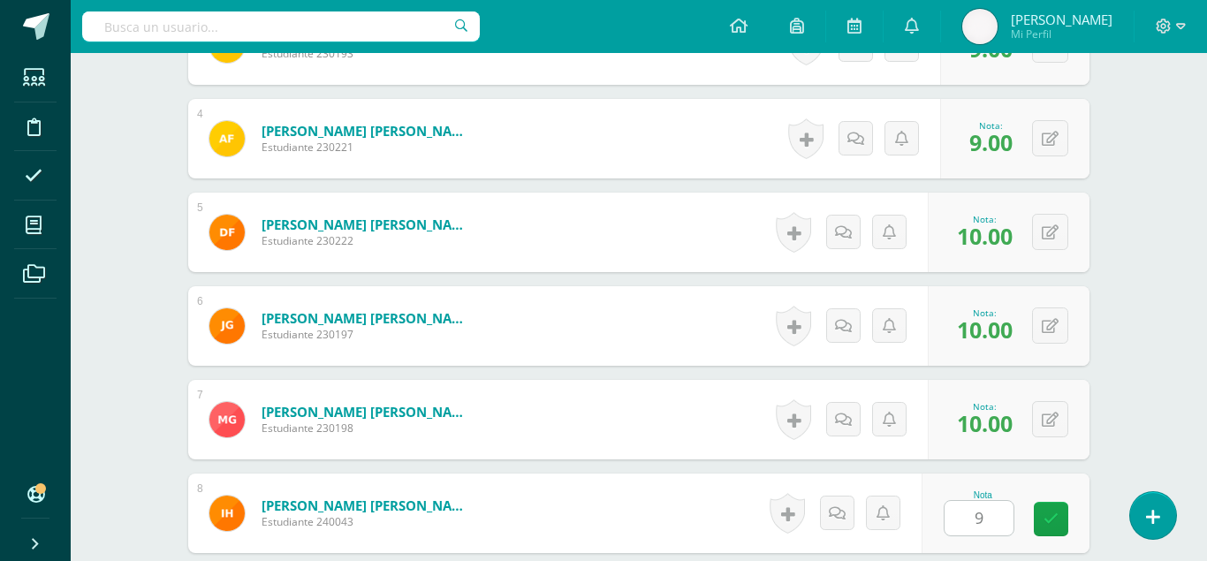
type input "9"
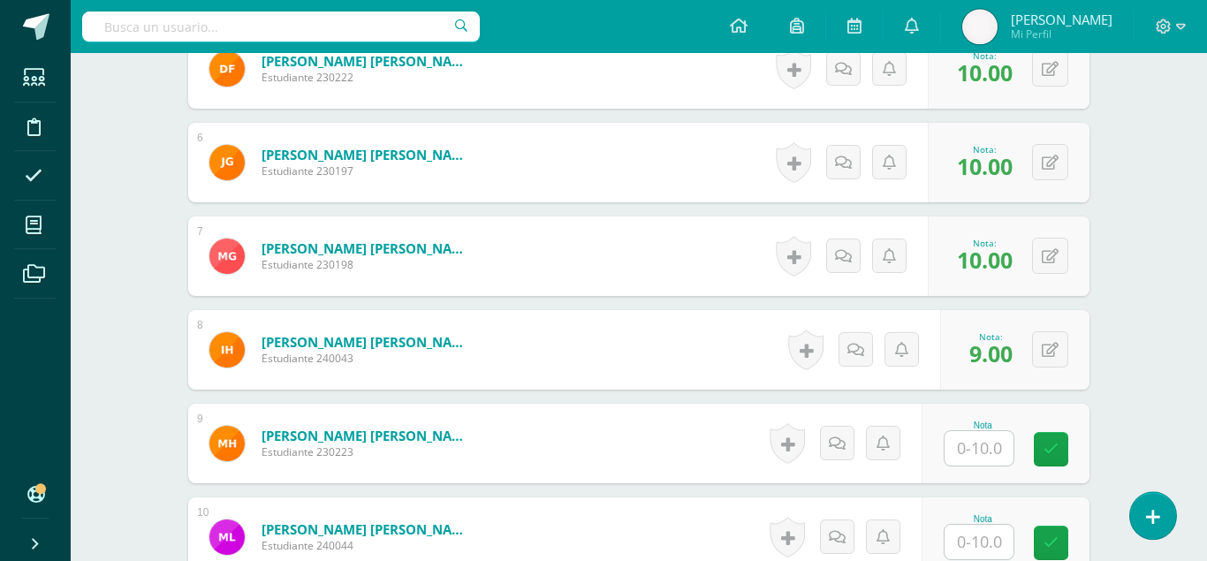
scroll to position [1030, 0]
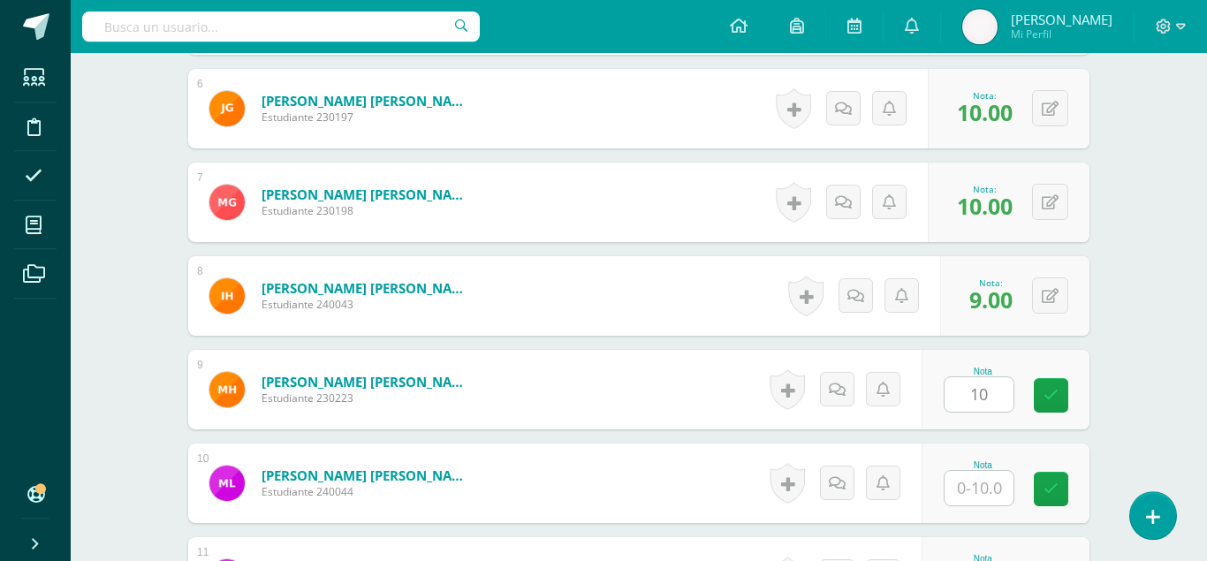
type input "10"
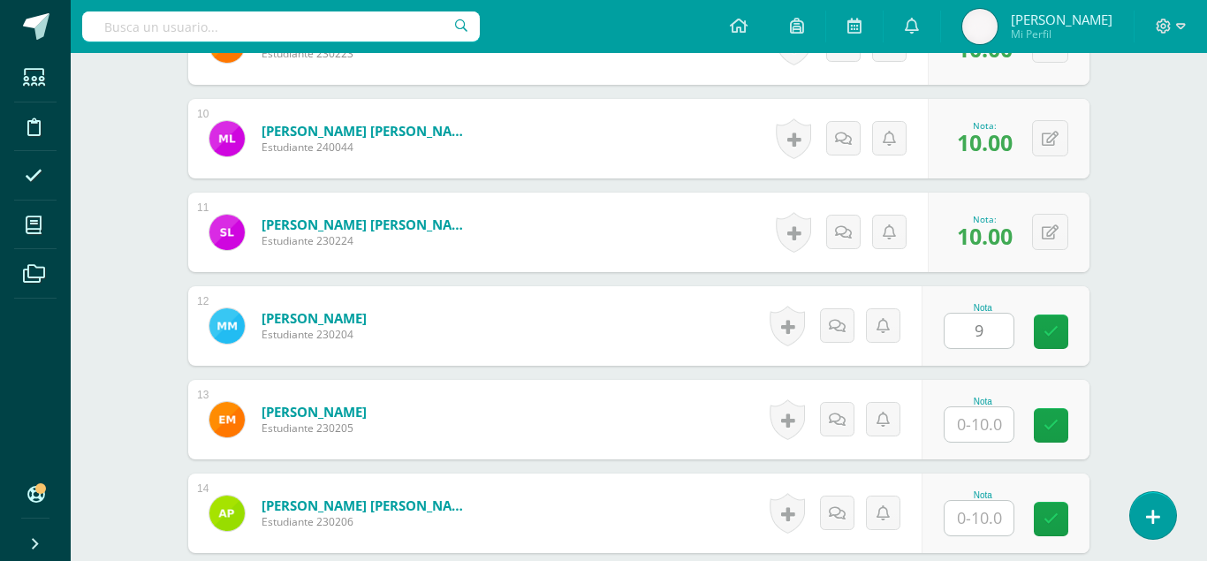
type input "9"
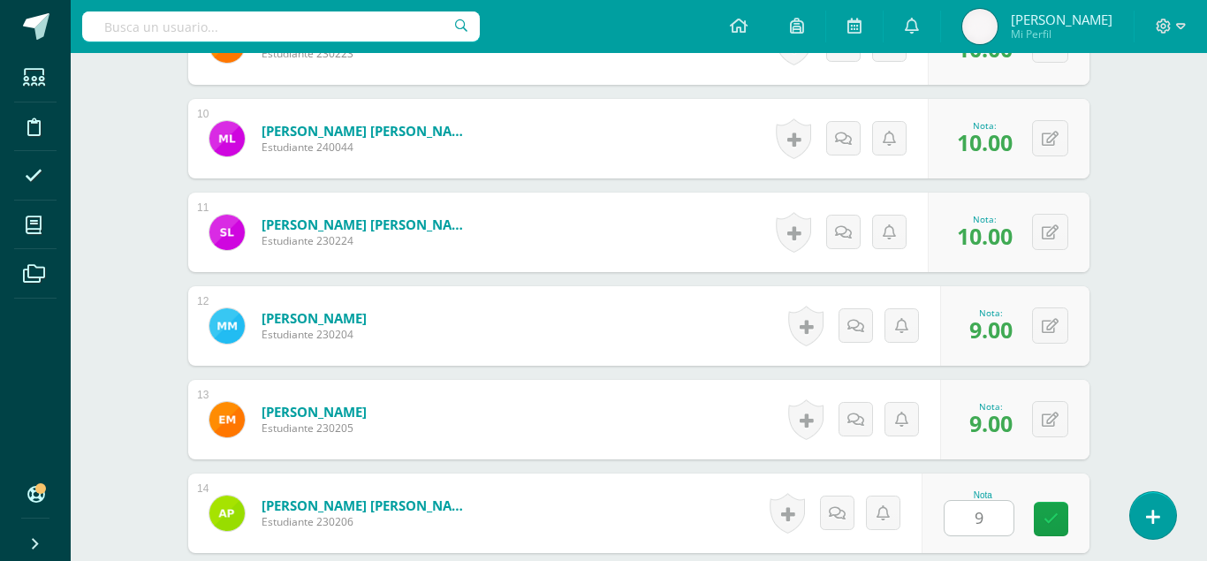
type input "9"
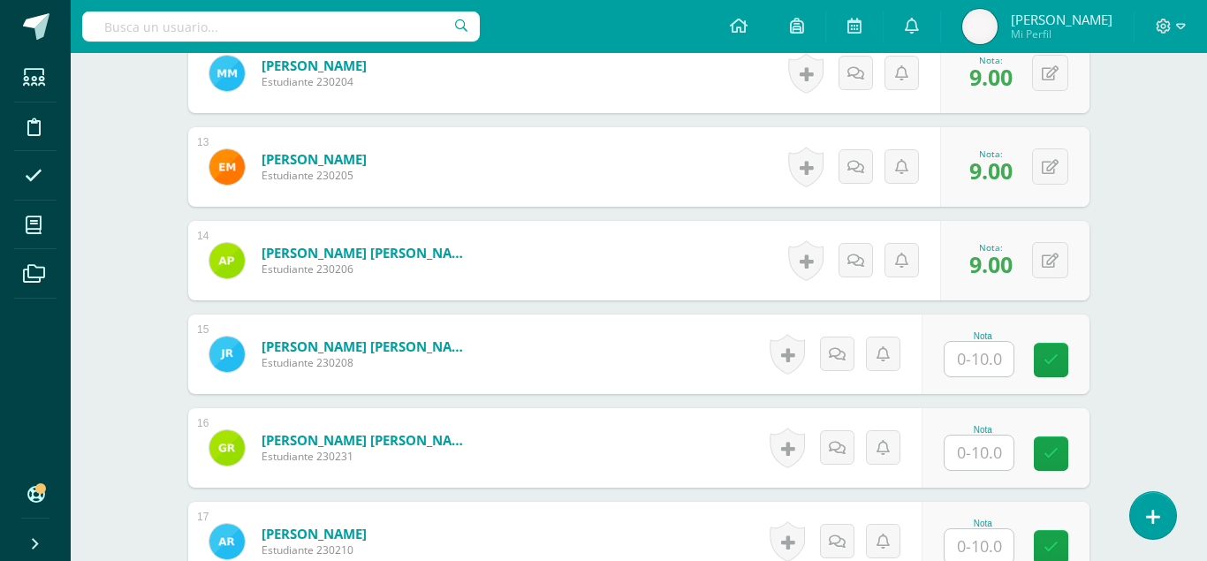
scroll to position [1636, 0]
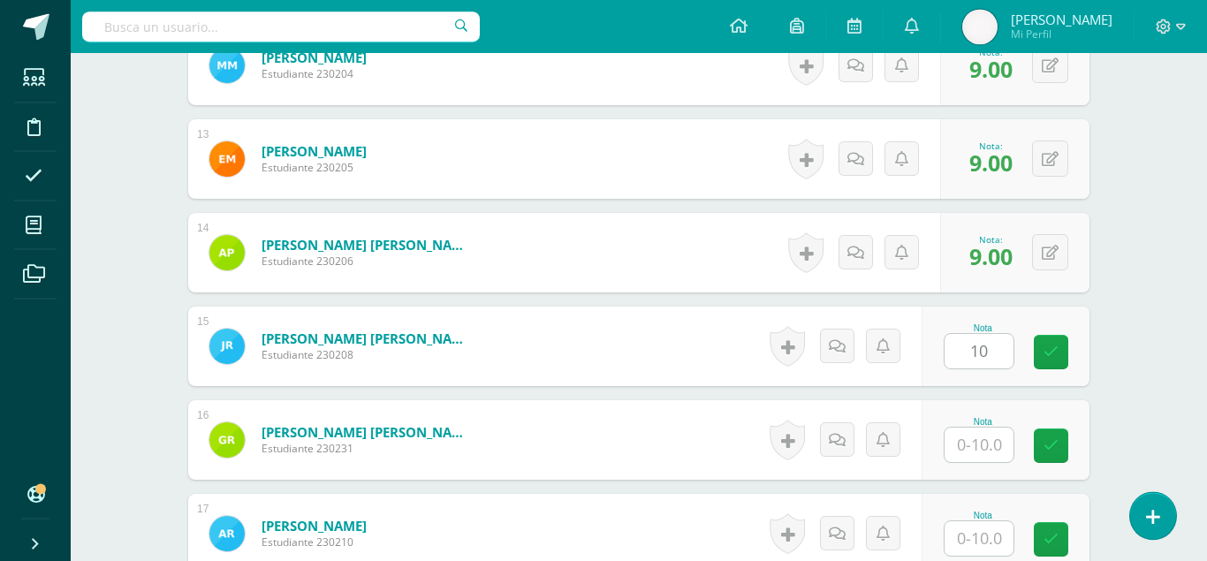
type input "10"
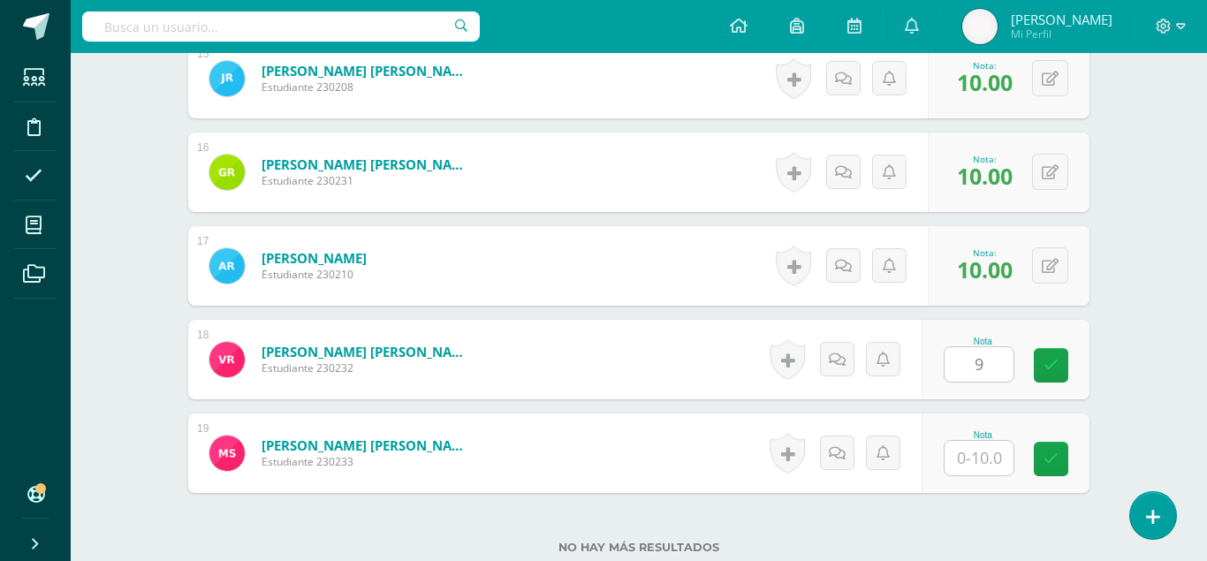
type input "9"
type input "10"
click at [1064, 442] on link at bounding box center [1051, 459] width 34 height 34
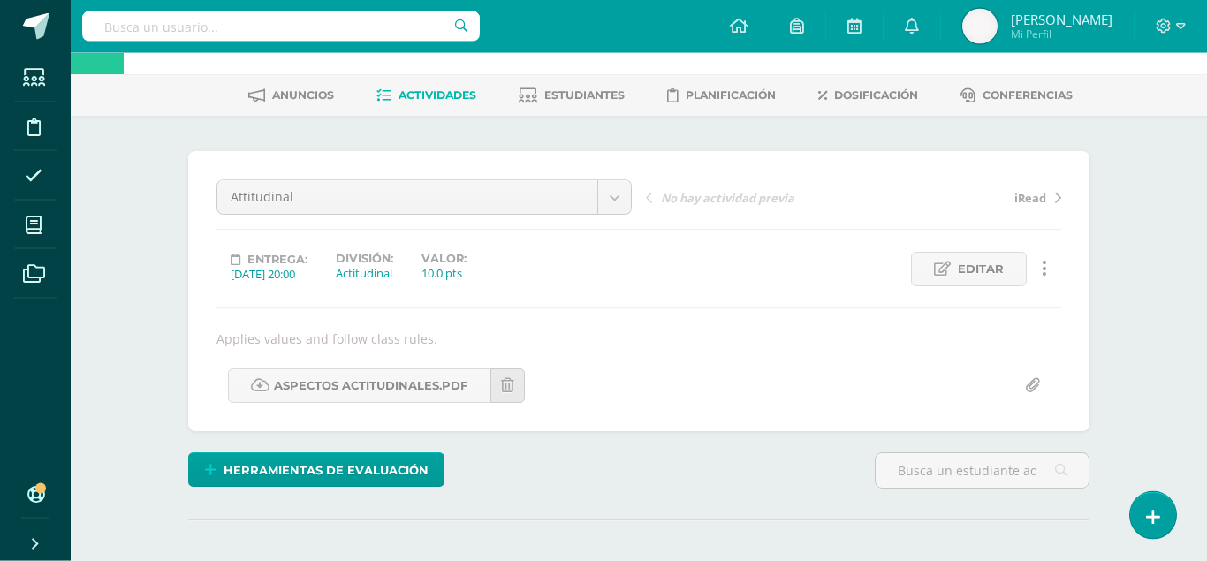
scroll to position [0, 0]
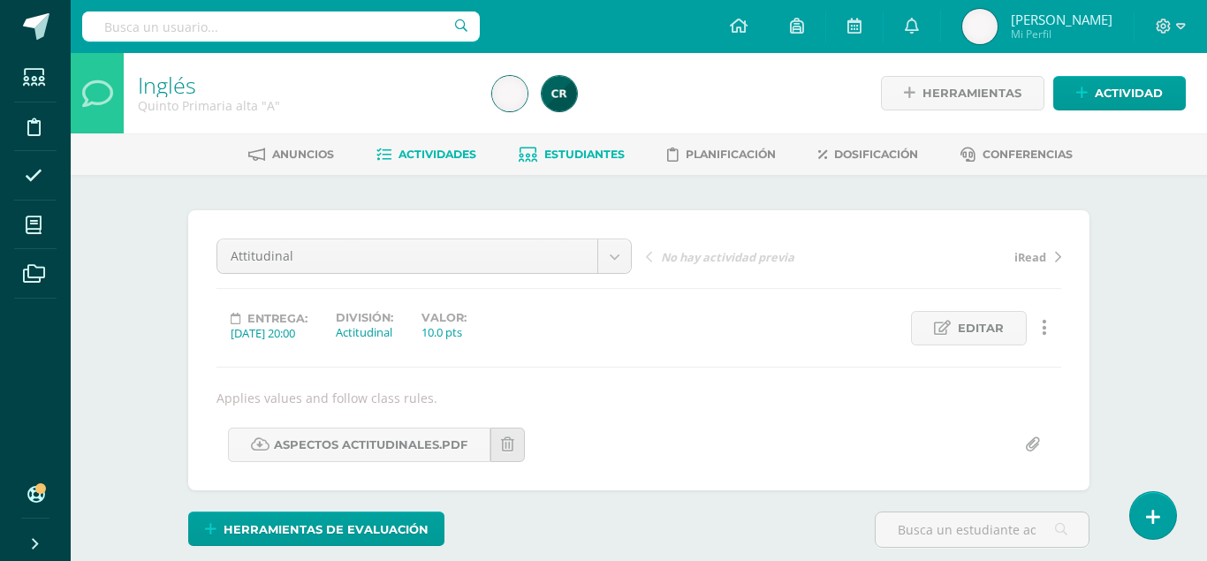
click at [573, 149] on span "Estudiantes" at bounding box center [584, 154] width 80 height 13
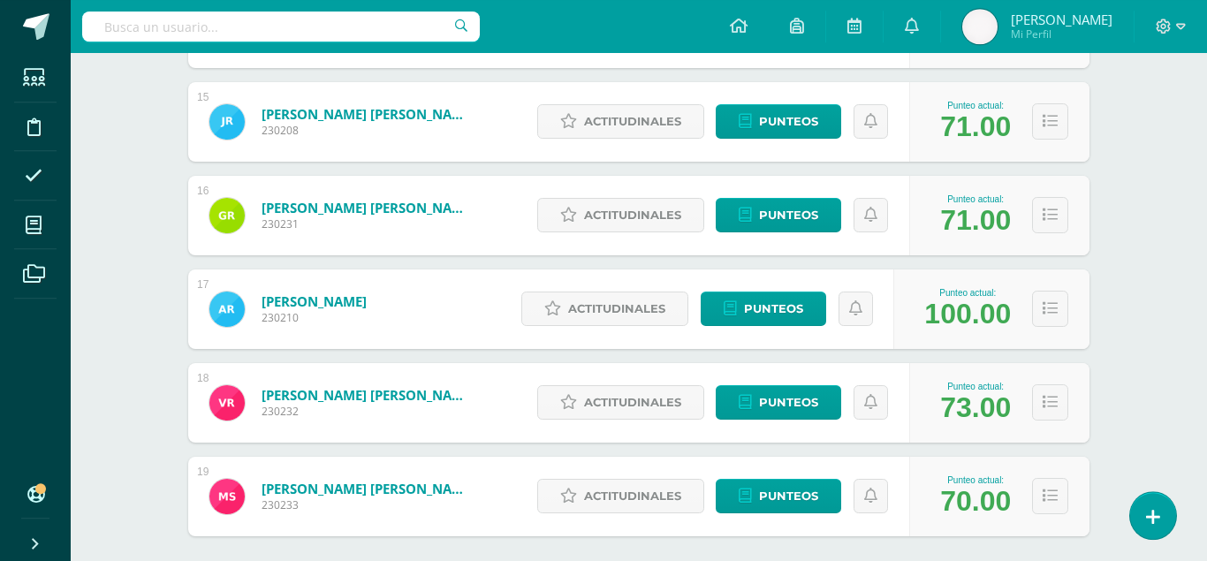
scroll to position [1656, 0]
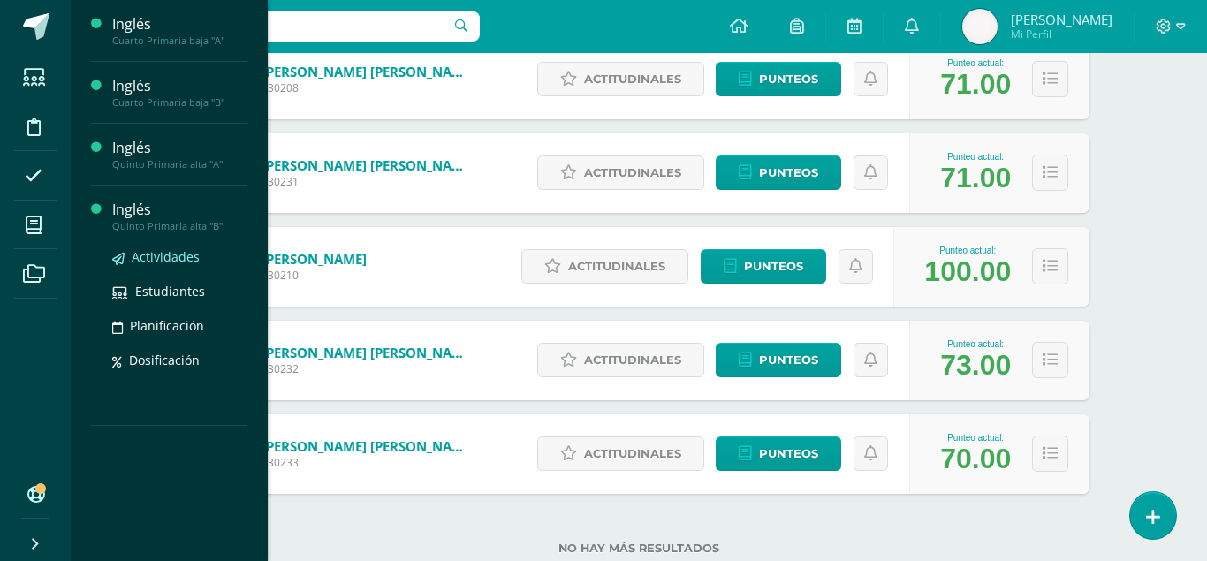
click at [171, 258] on span "Actividades" at bounding box center [166, 256] width 68 height 17
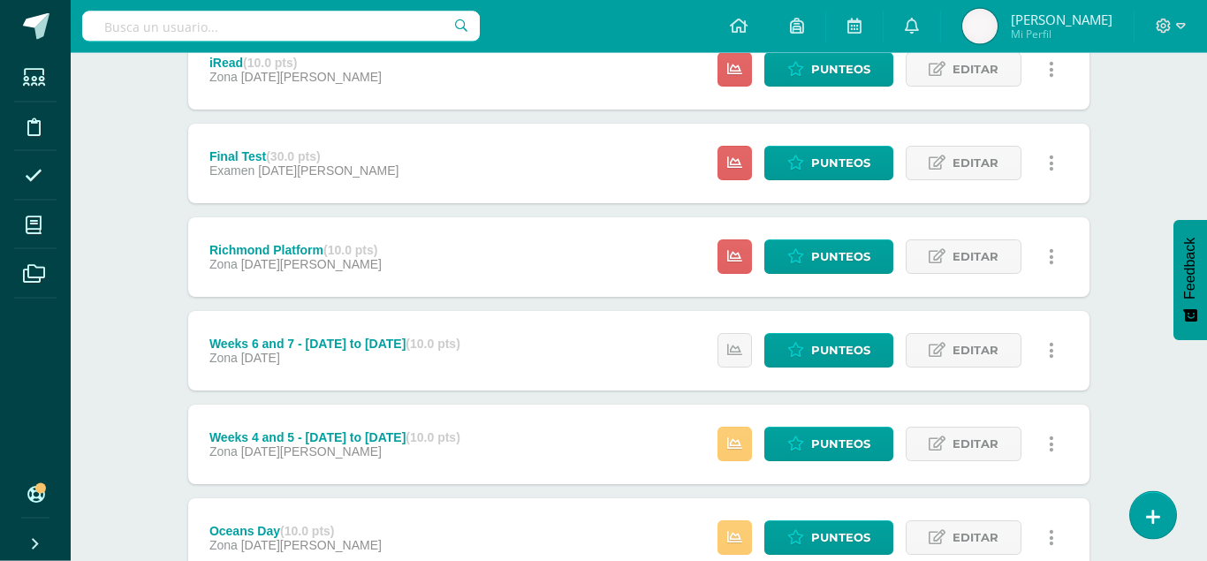
scroll to position [388, 0]
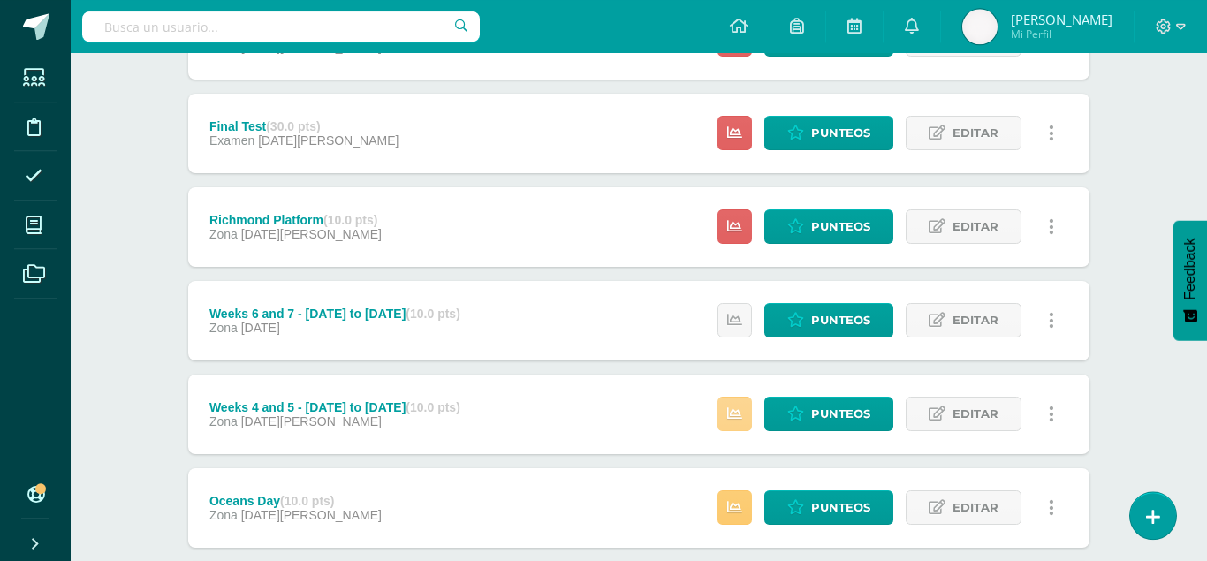
click at [740, 406] on icon at bounding box center [734, 413] width 15 height 15
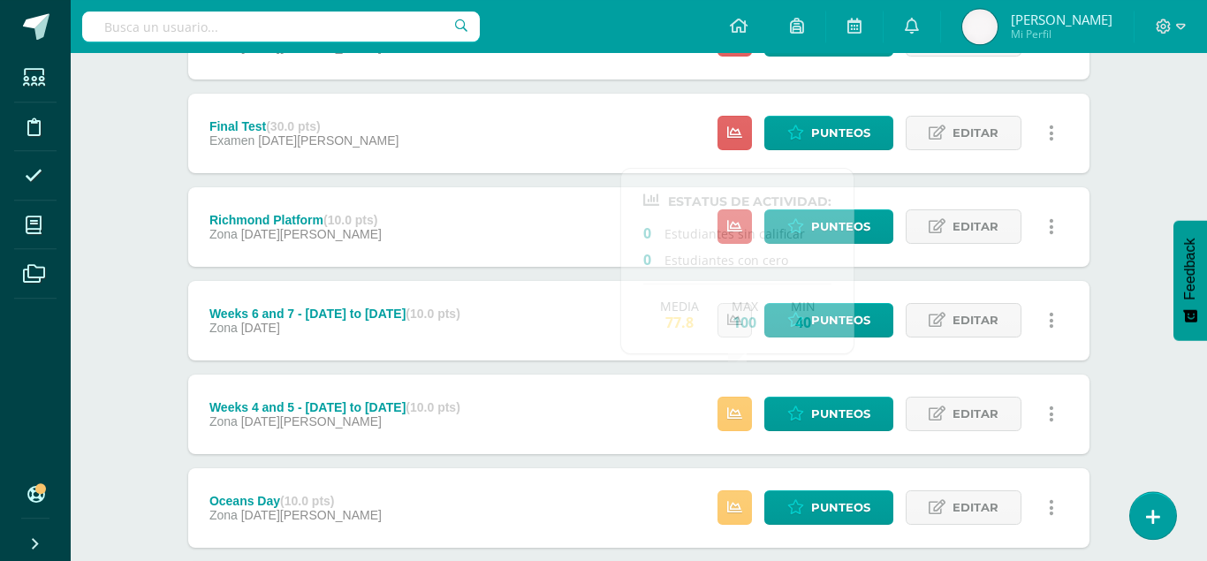
click at [1108, 171] on div "Unidad 3 Unidad 1 Unidad 2 Unidad 3 Unidad 4 Resumen de unidad Descargar como H…" at bounding box center [639, 273] width 972 height 972
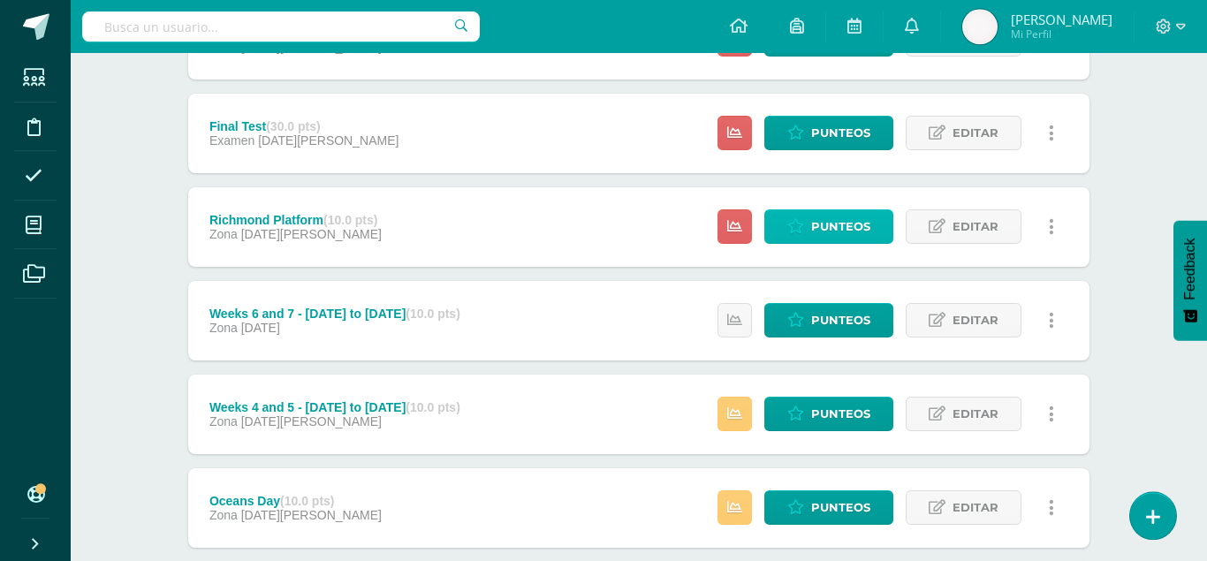
click at [817, 210] on span "Punteos" at bounding box center [840, 226] width 59 height 33
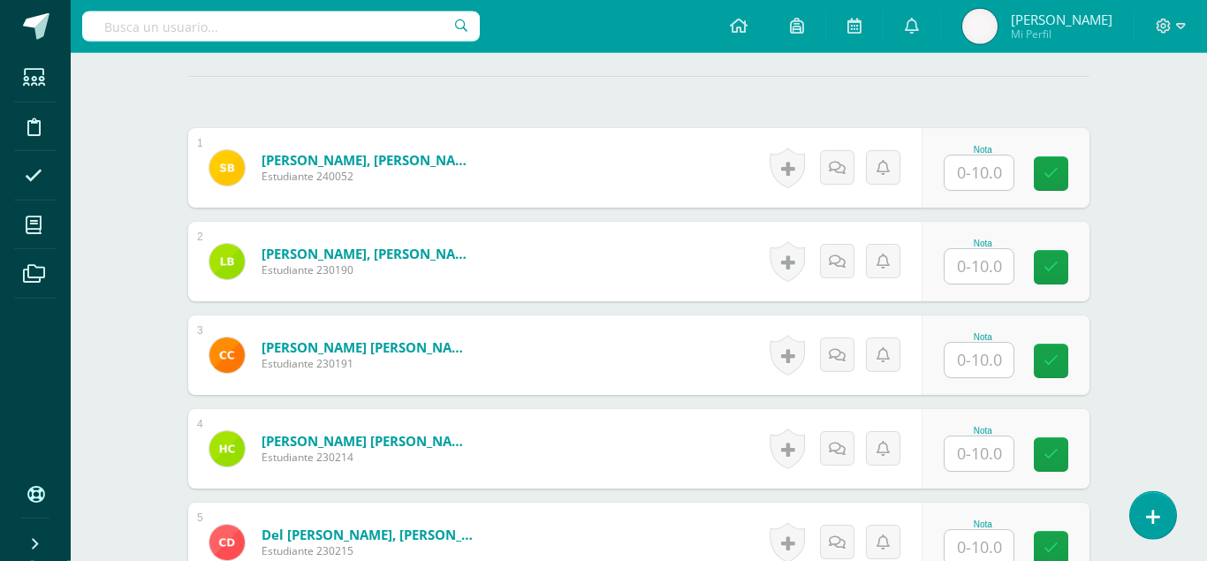
scroll to position [504, 0]
click at [976, 155] on input "text" at bounding box center [979, 172] width 69 height 34
type input "7"
type input "5"
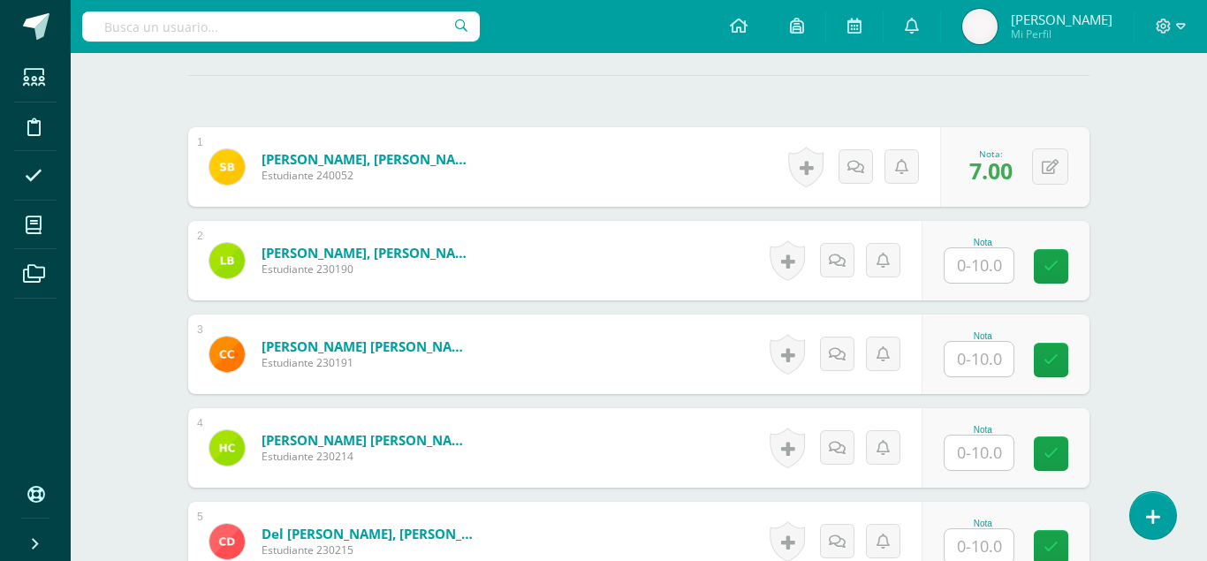
click at [1003, 248] on input "text" at bounding box center [979, 265] width 69 height 34
type input "5"
type input "3"
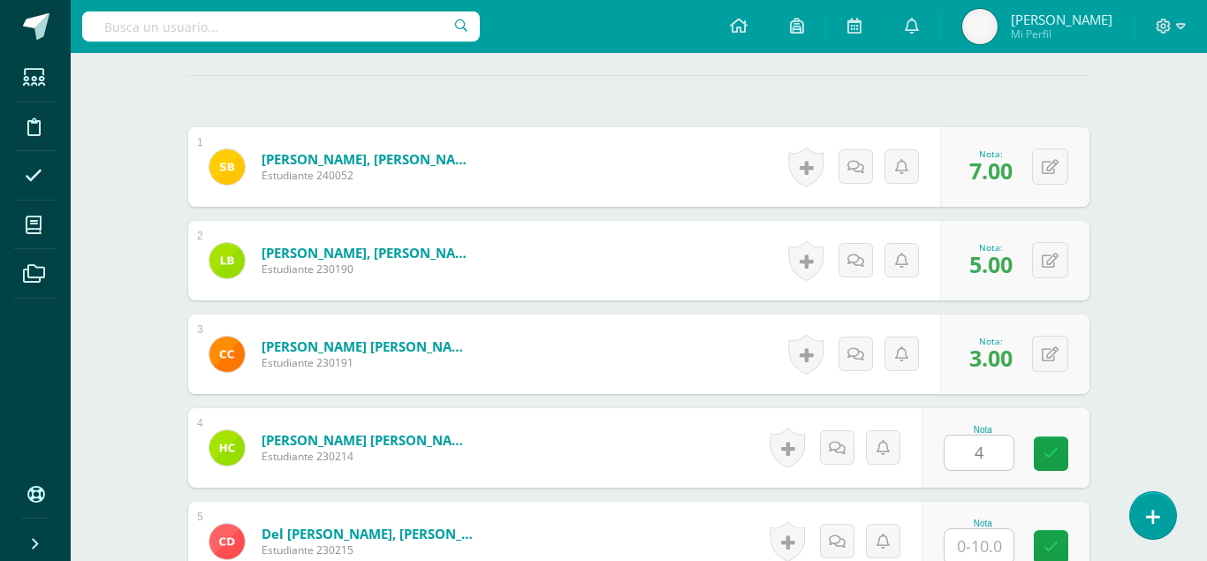
type input "4"
type input "6"
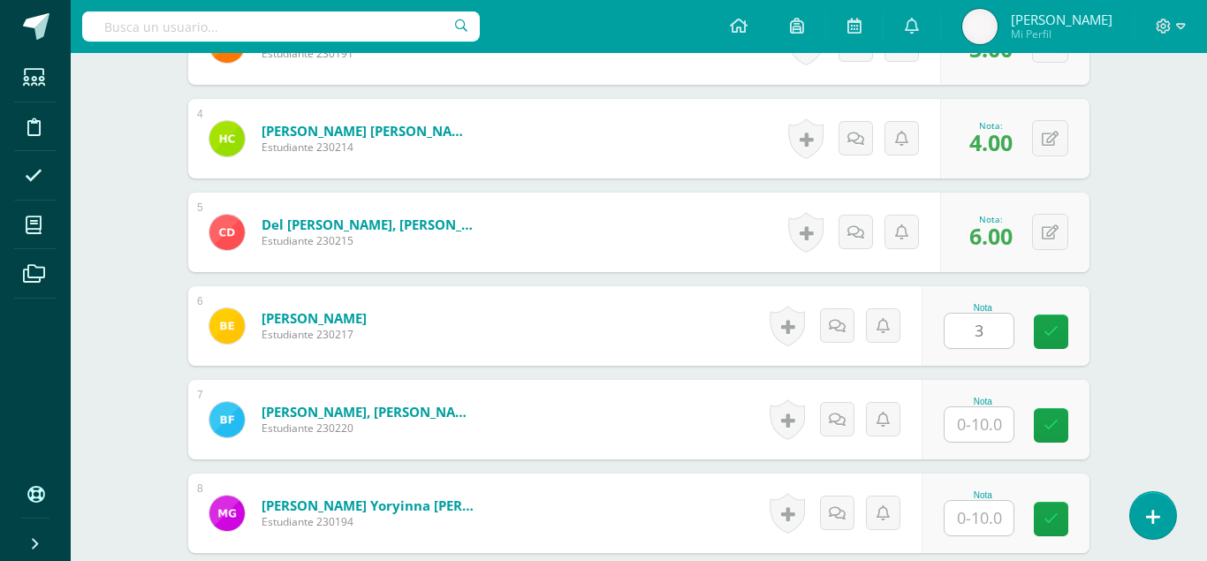
type input "3"
type input "4"
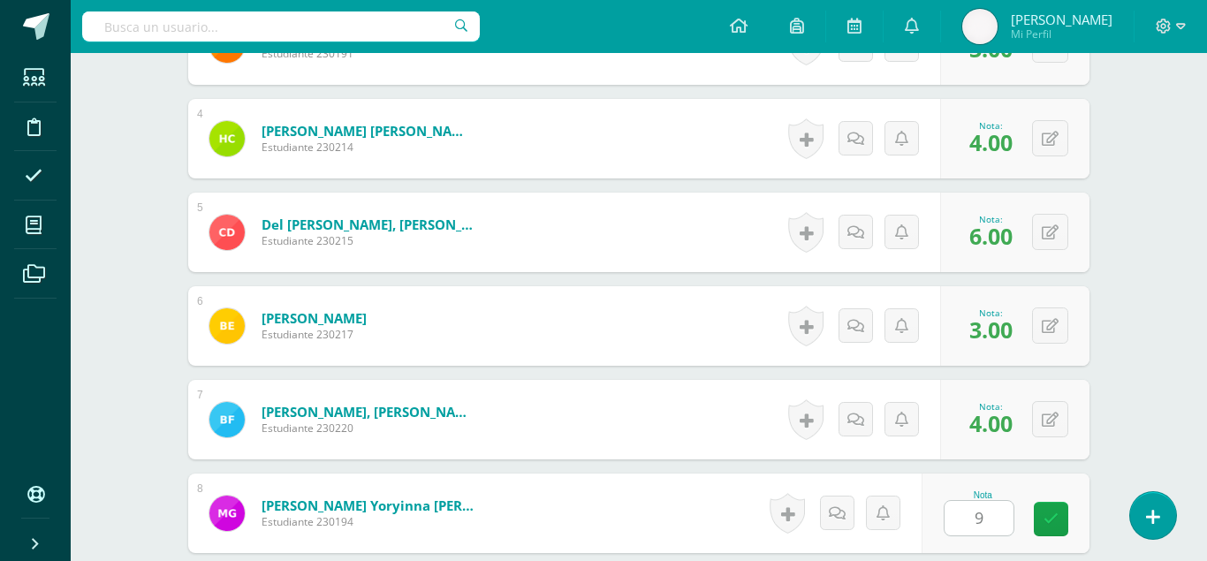
type input "9"
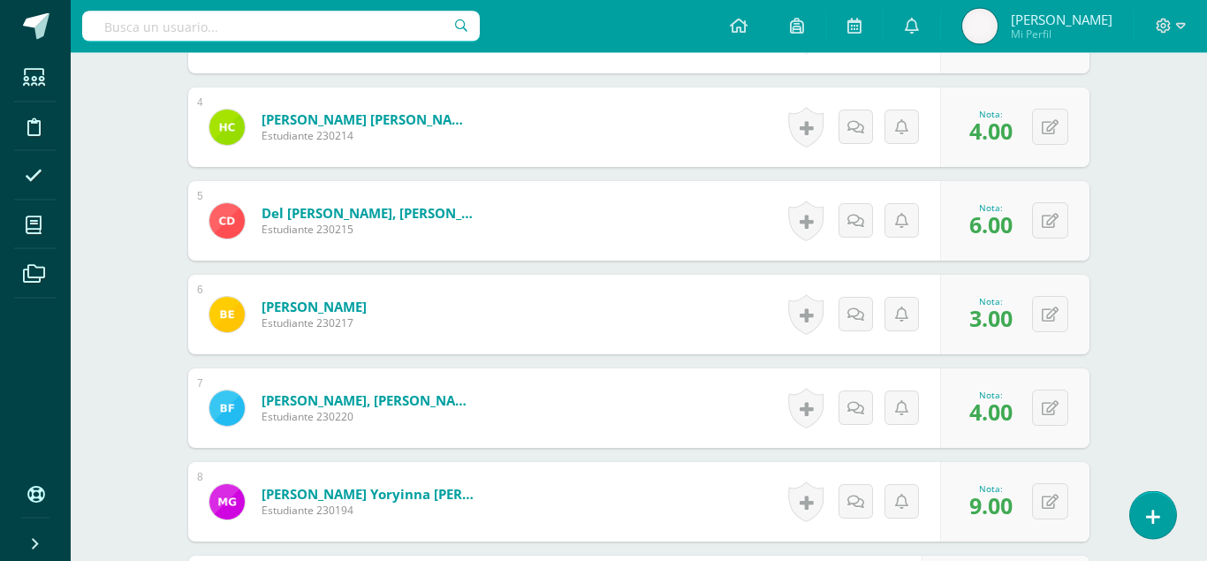
type input "3"
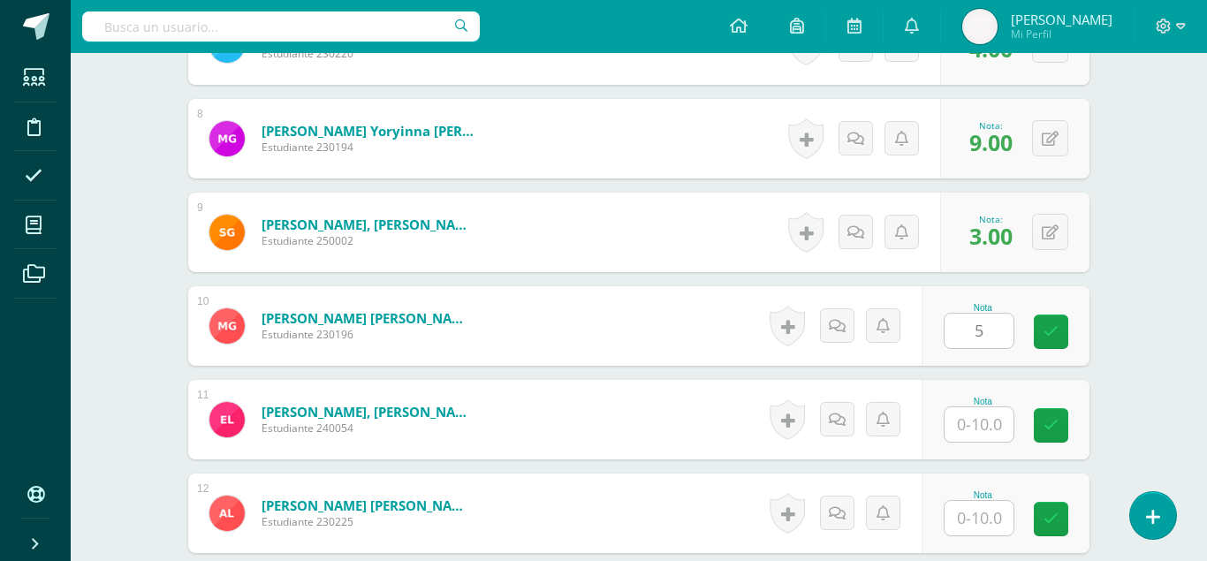
type input "5"
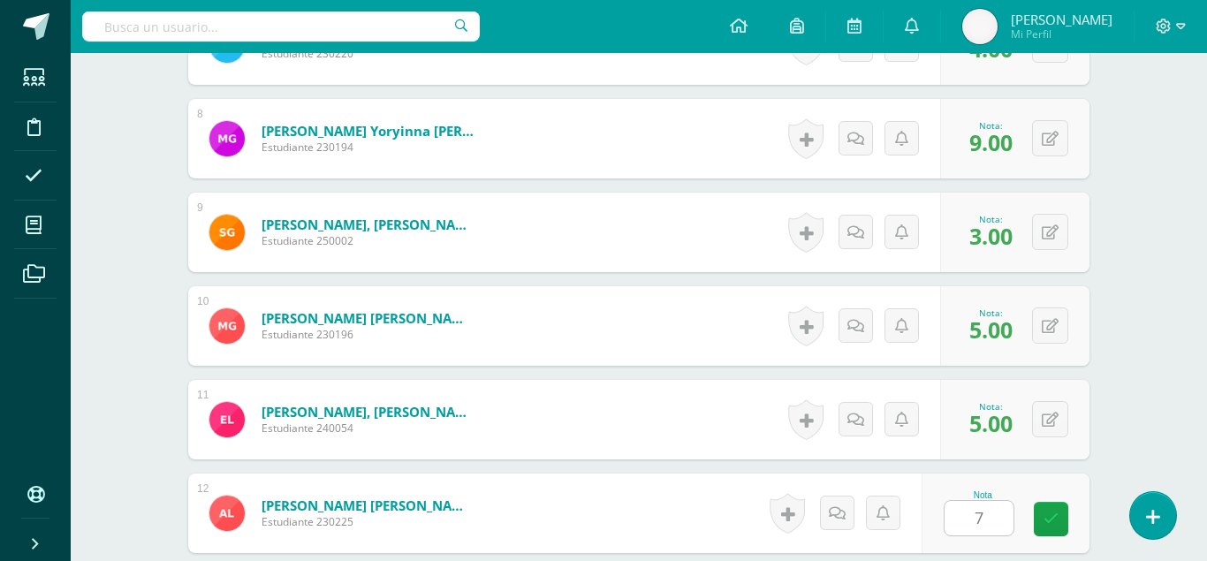
type input "7"
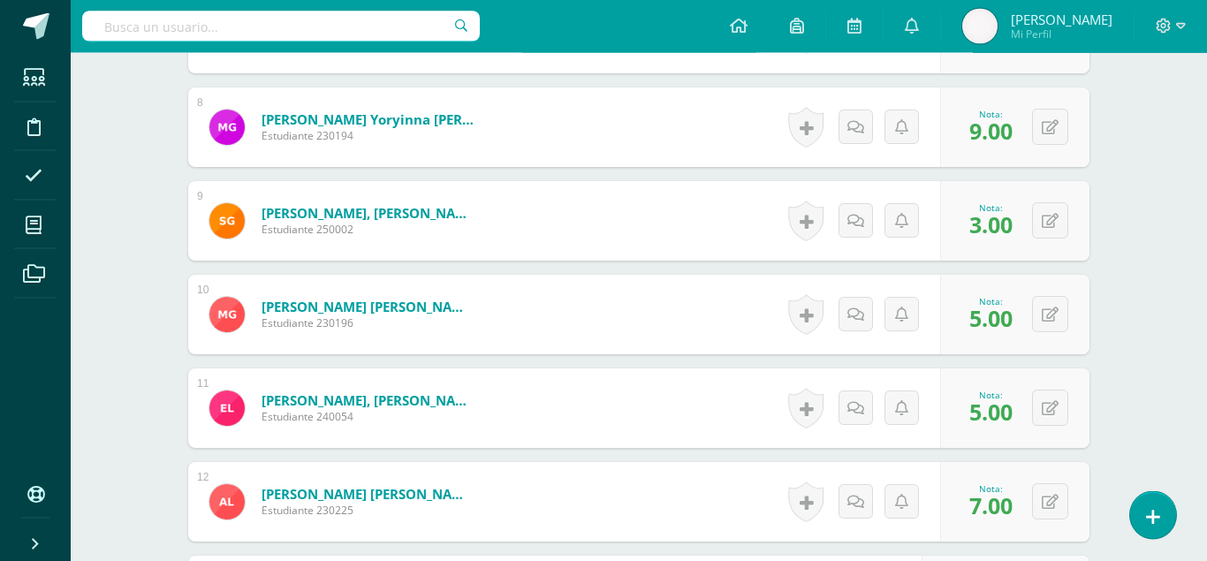
type input "3"
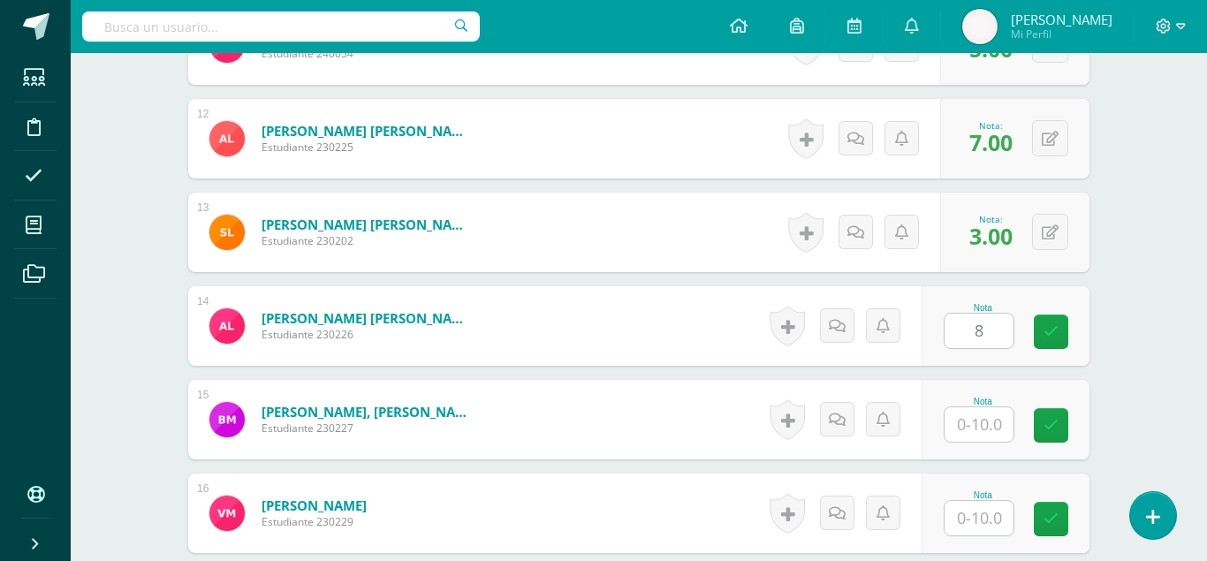
type input "8"
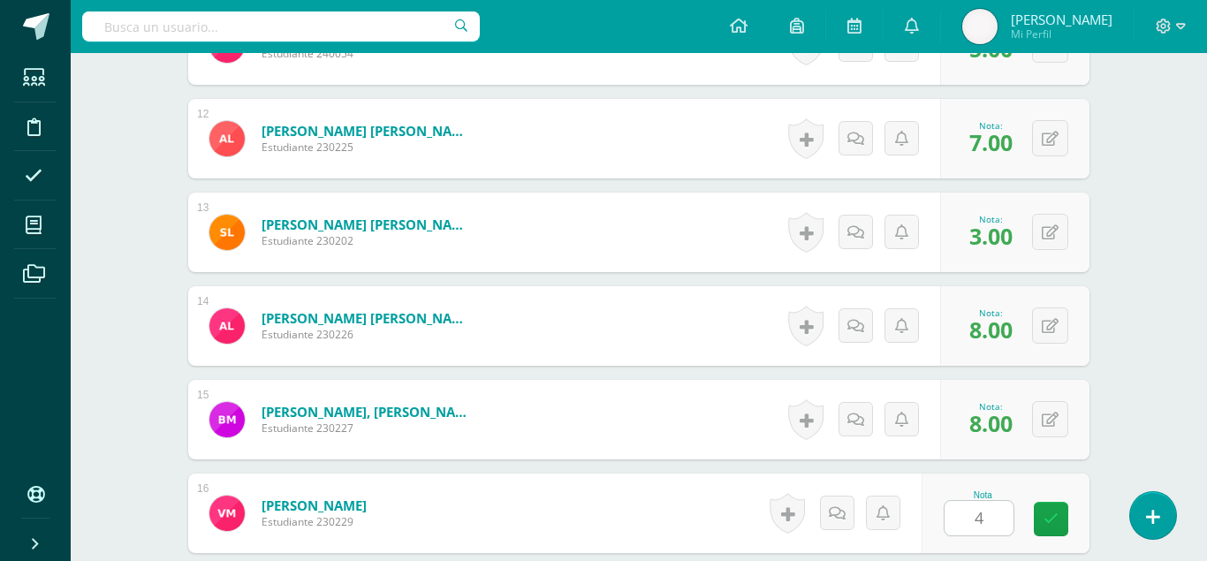
type input "4"
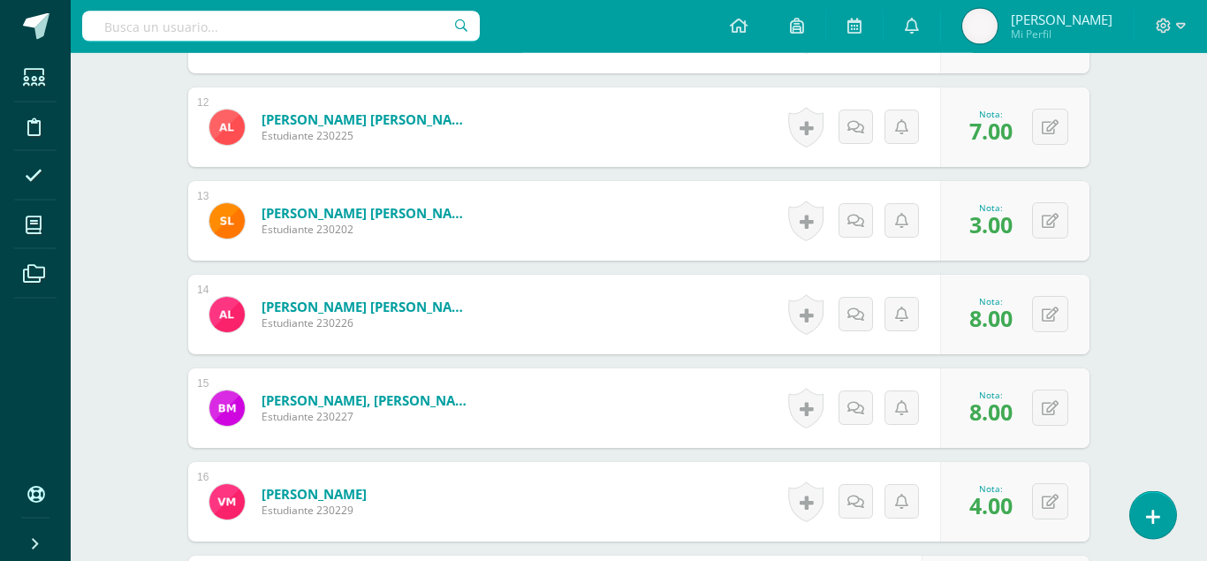
type input "9"
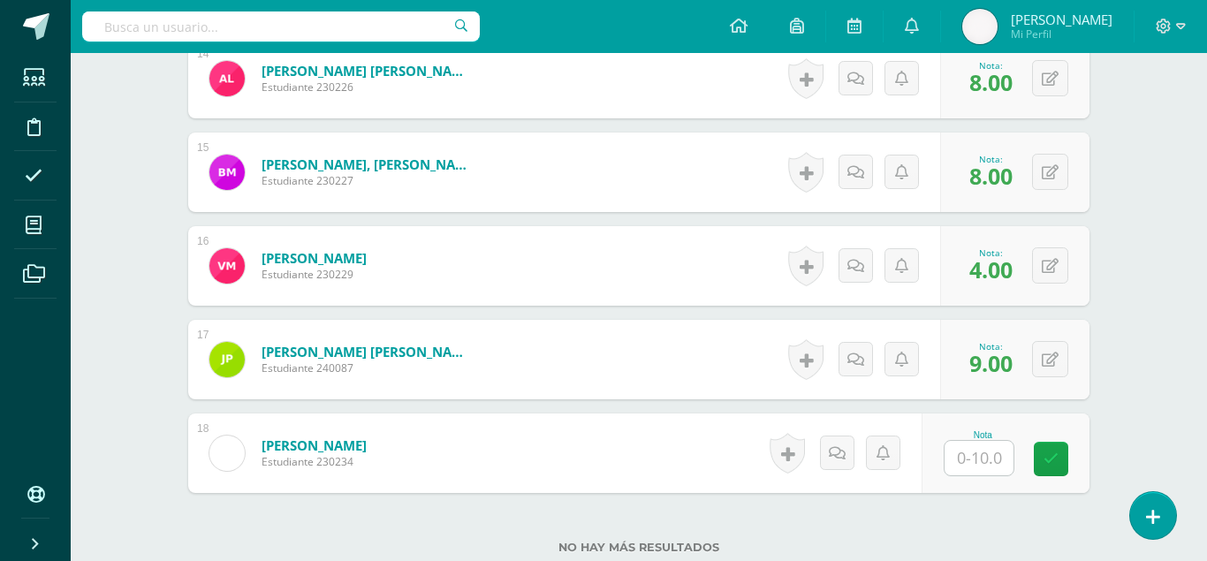
type input "7"
click at [1056, 442] on link at bounding box center [1051, 459] width 34 height 34
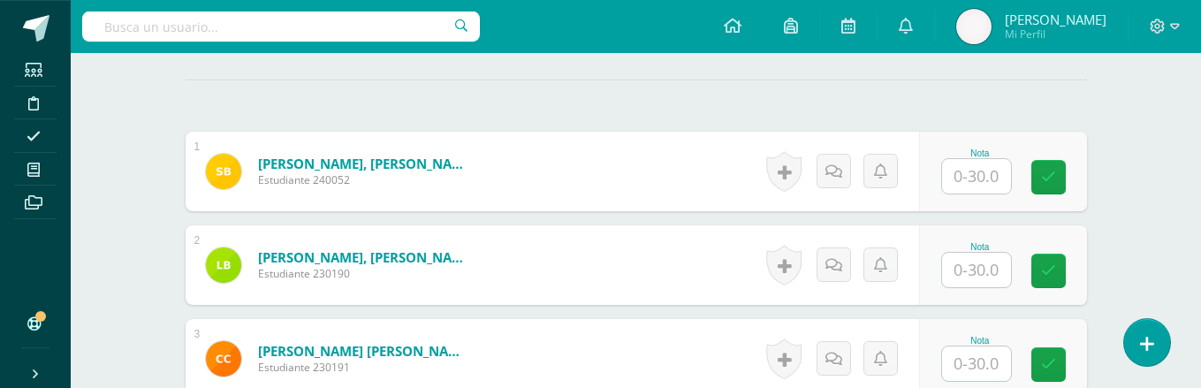
scroll to position [531, 0]
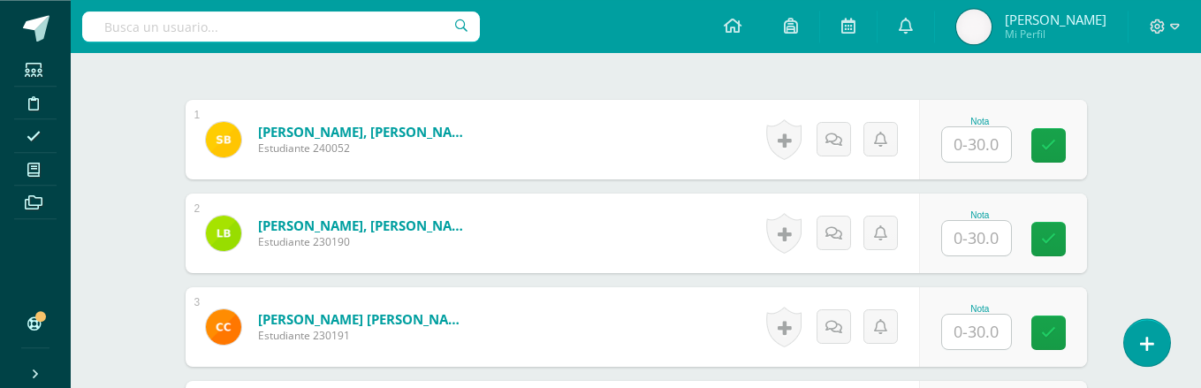
click at [974, 127] on input "text" at bounding box center [976, 144] width 69 height 34
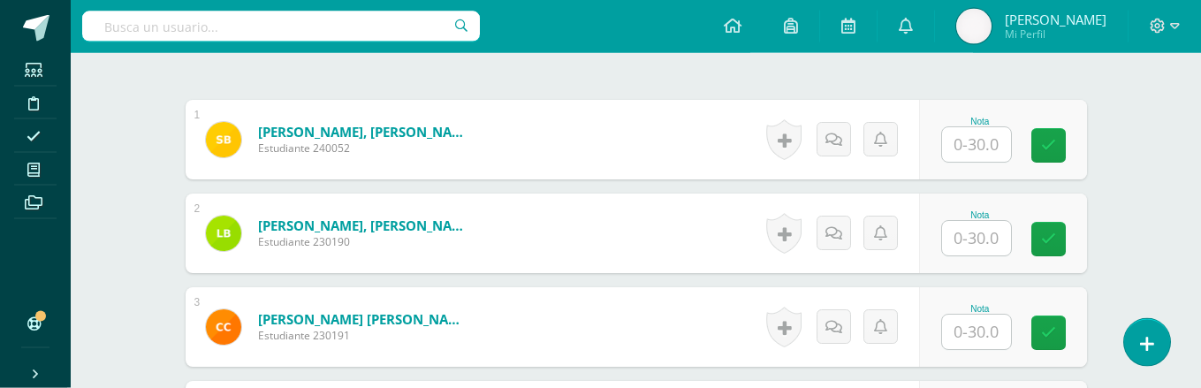
scroll to position [532, 0]
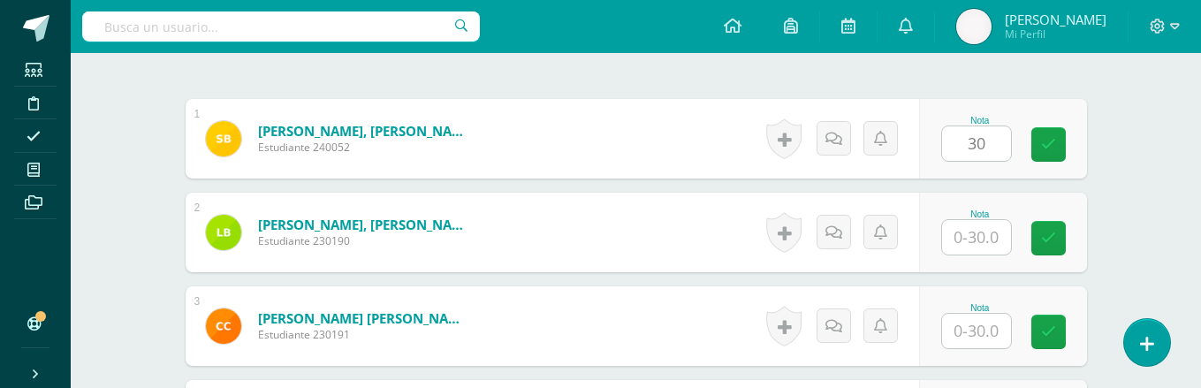
type input "30"
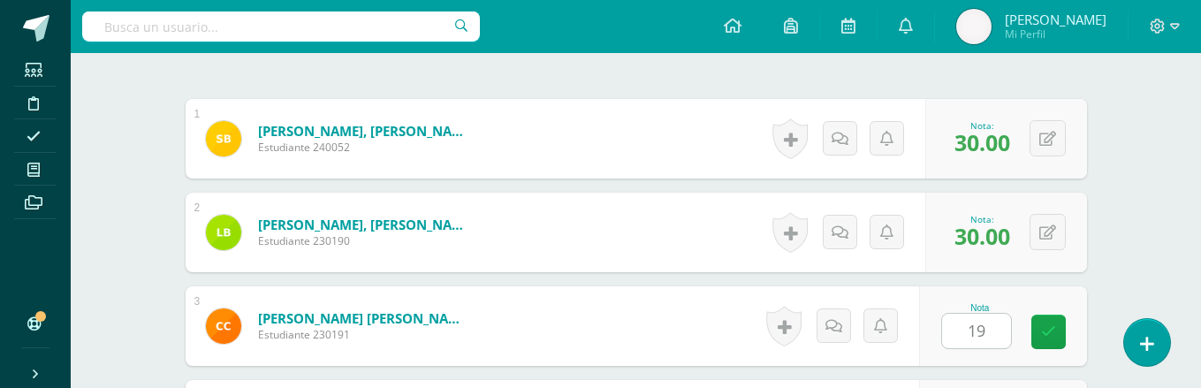
type input "19"
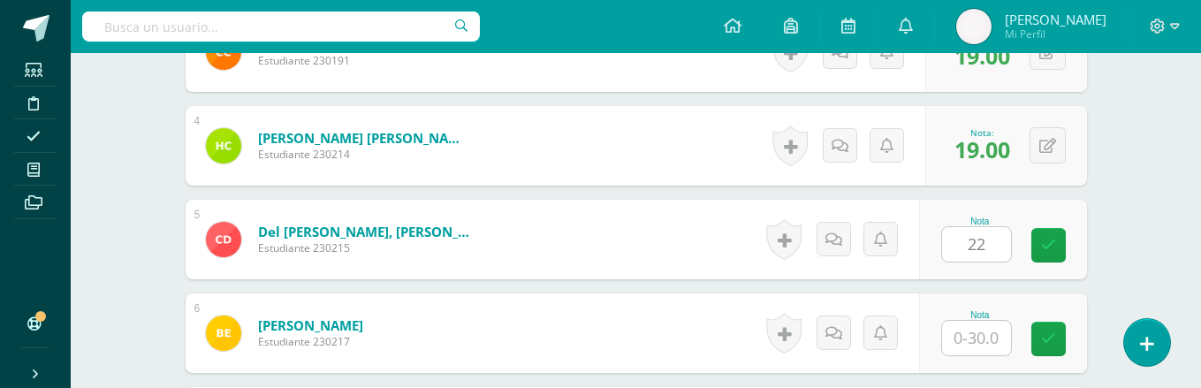
type input "22"
type input "18"
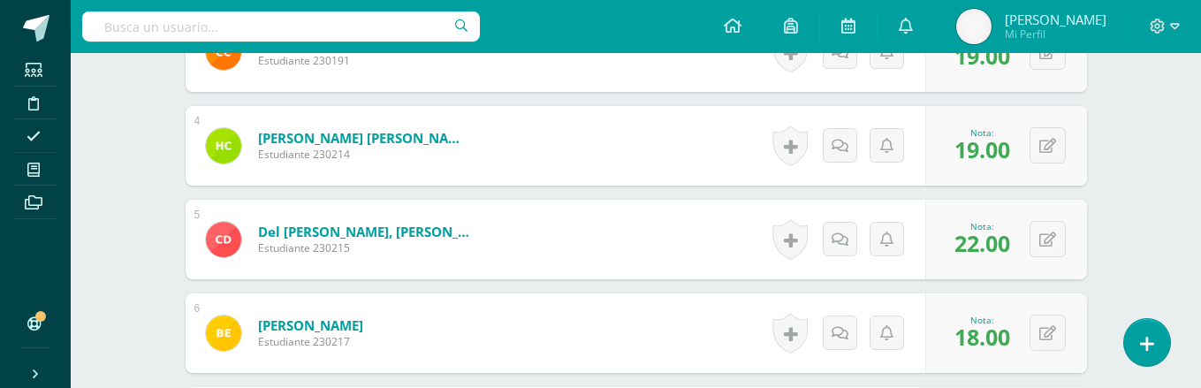
scroll to position [809, 0]
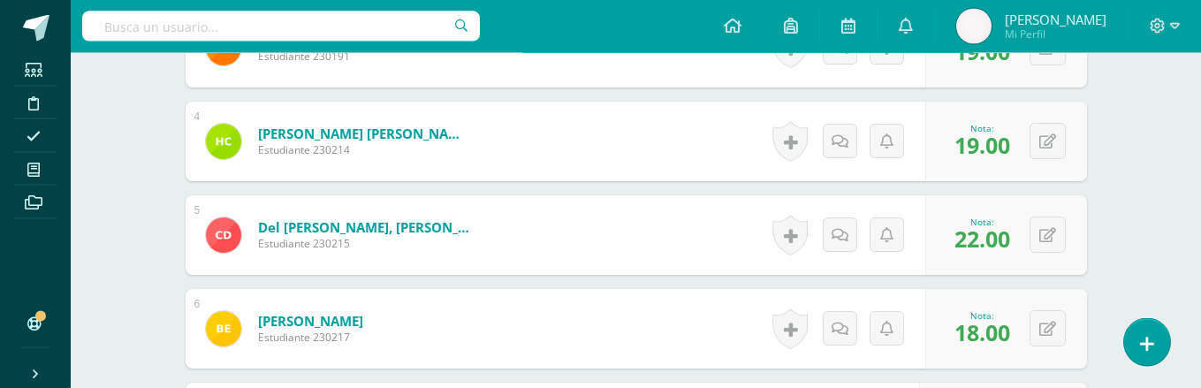
type input "27"
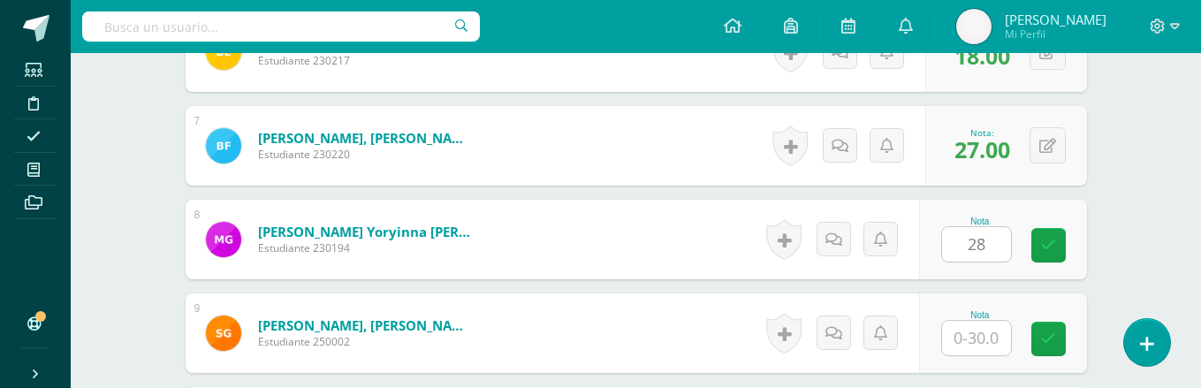
type input "28"
type input "27"
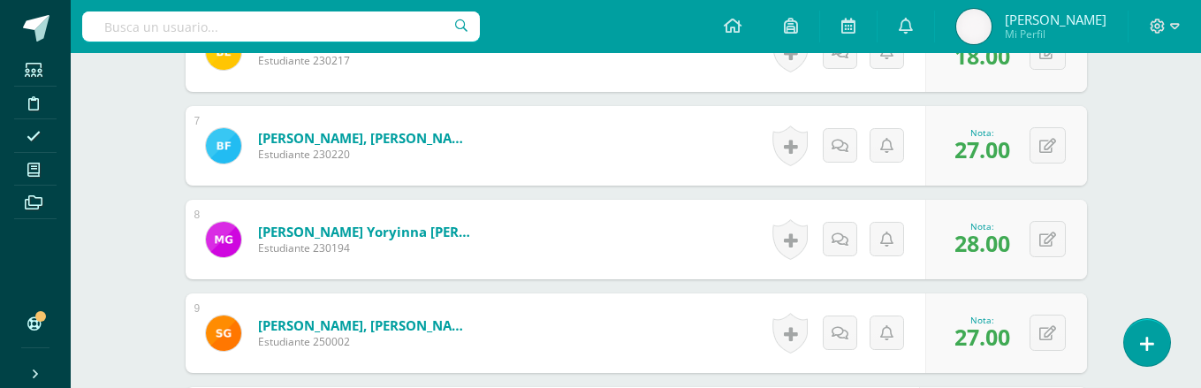
scroll to position [1090, 0]
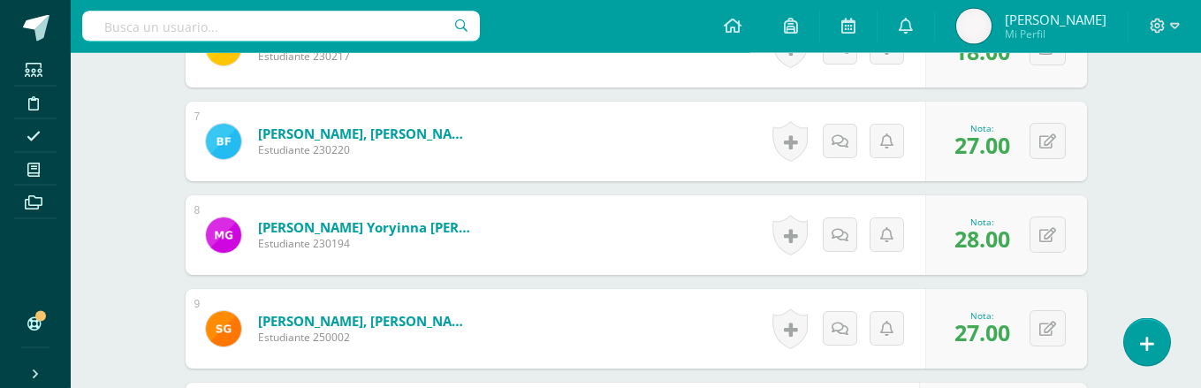
type input "24"
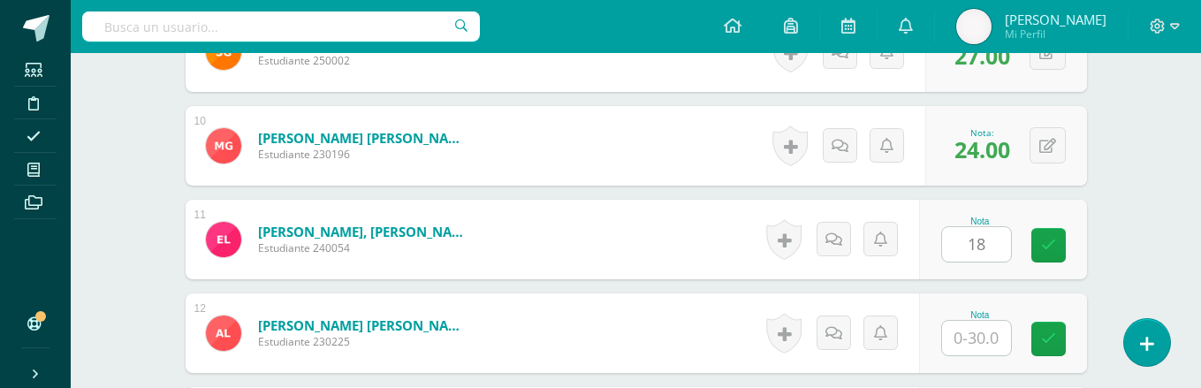
type input "18"
type input "21"
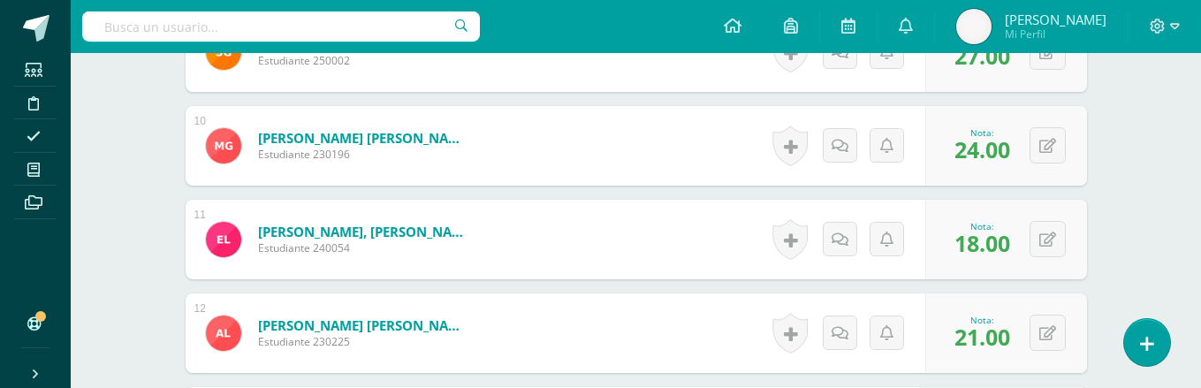
scroll to position [1371, 0]
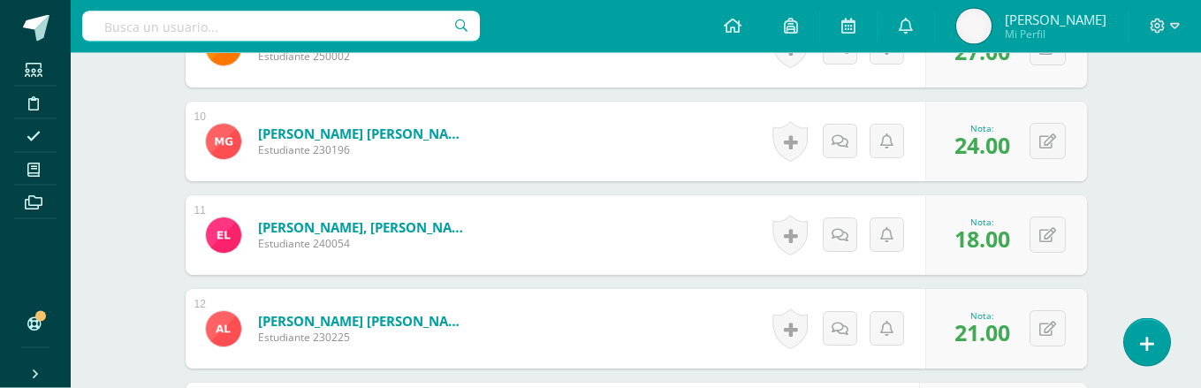
type input "2"
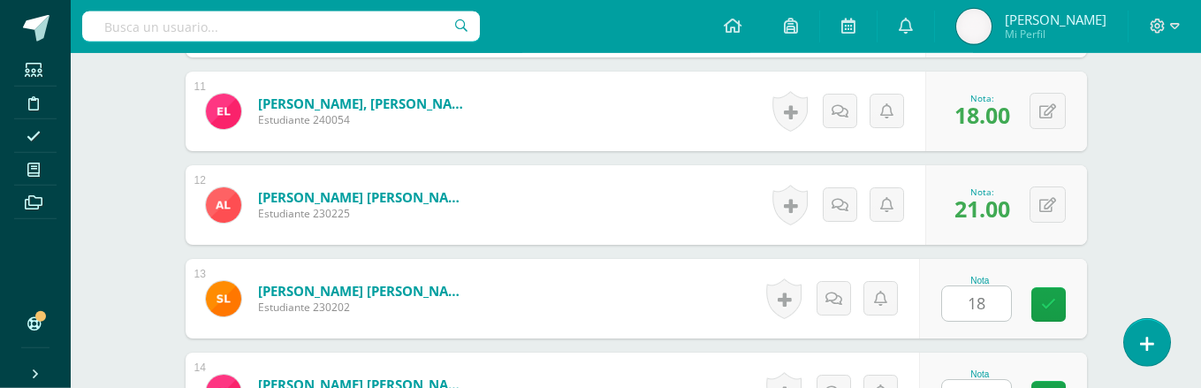
type input "18"
type input "25"
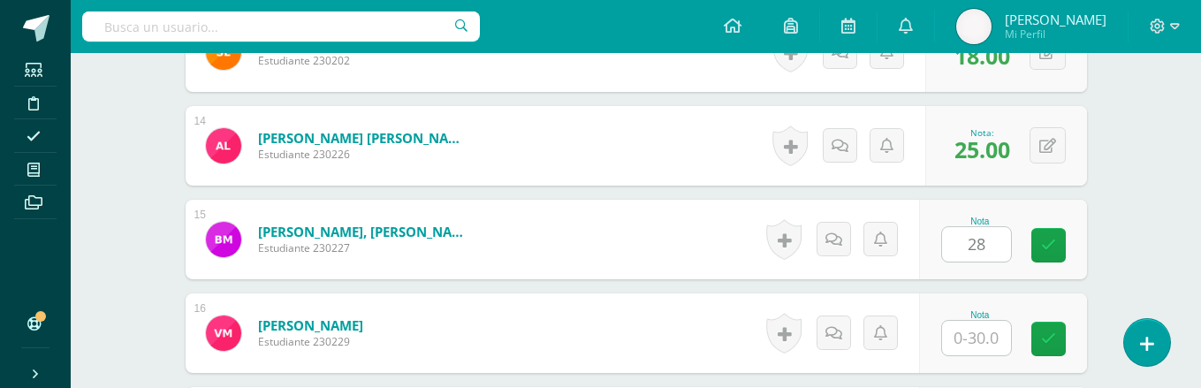
type input "28"
type input "20"
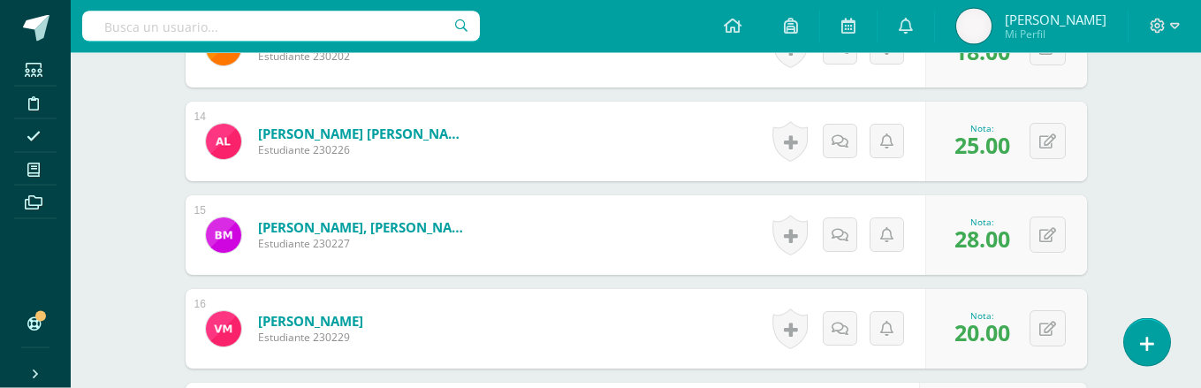
type input "22"
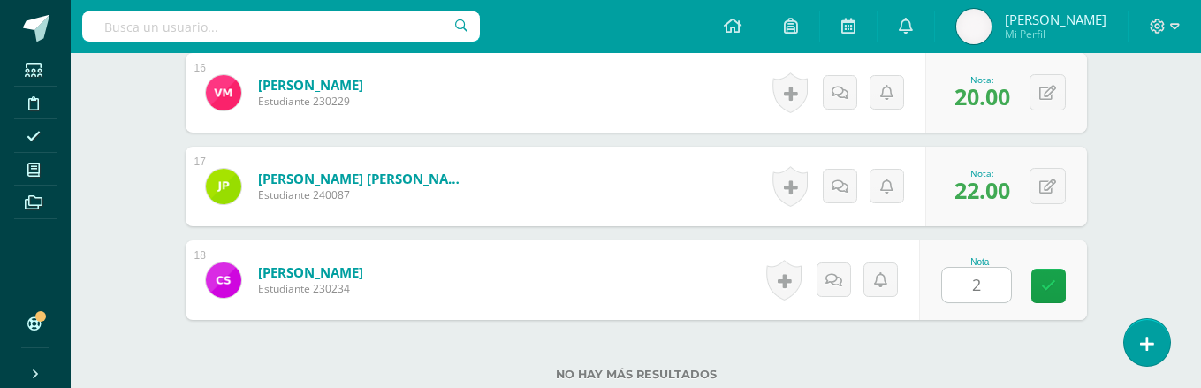
type input "27"
click at [1059, 269] on link at bounding box center [1048, 286] width 34 height 34
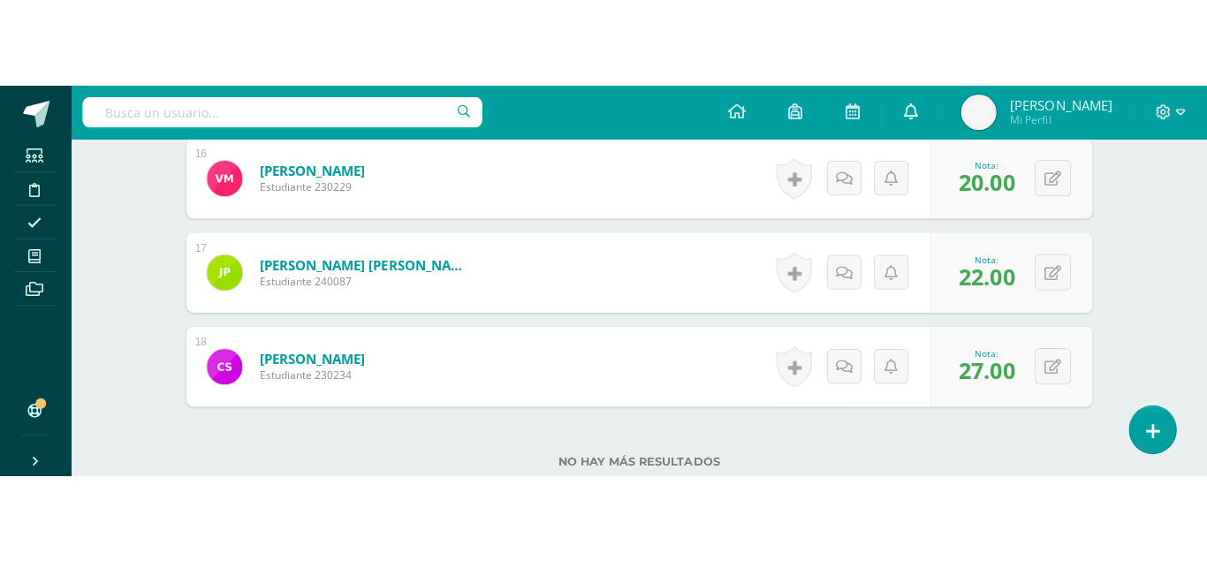
scroll to position [1810, 0]
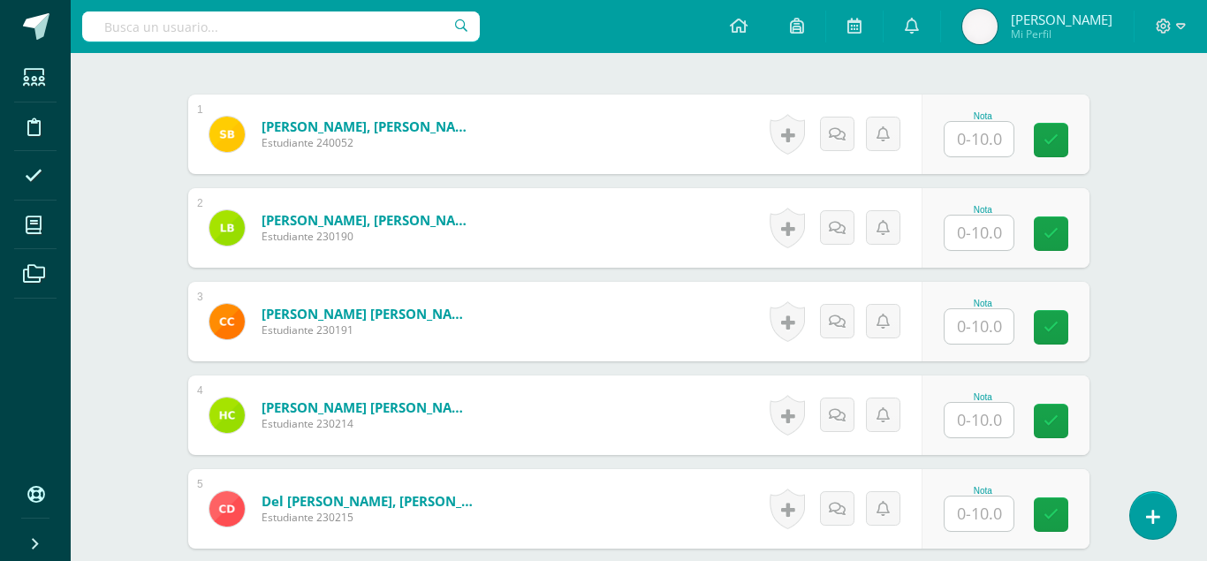
scroll to position [537, 0]
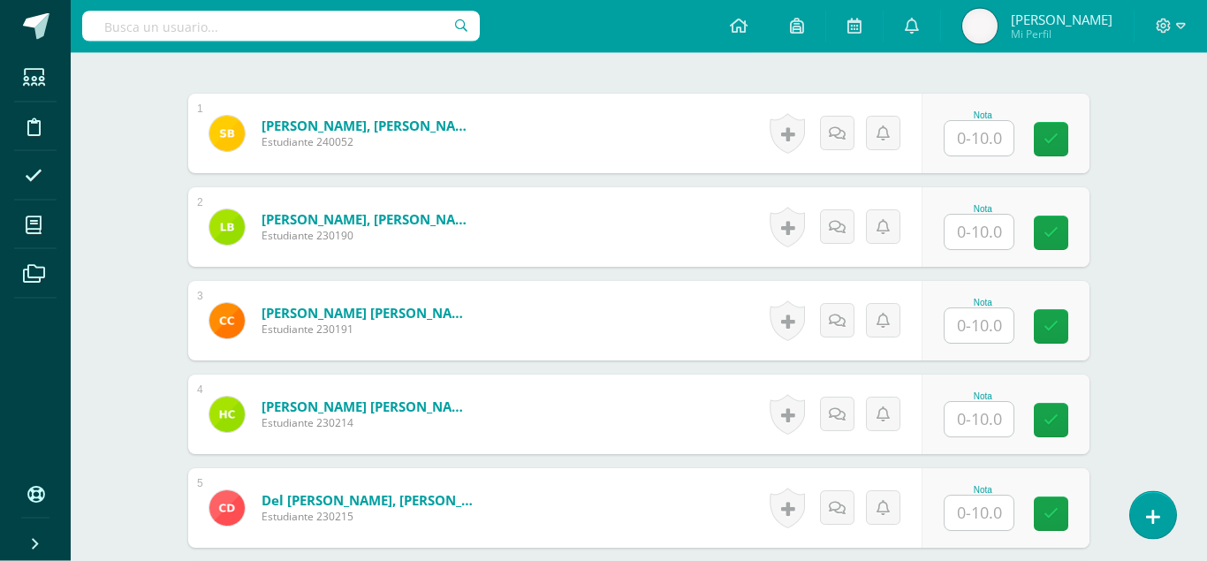
click at [977, 121] on input "text" at bounding box center [979, 138] width 69 height 34
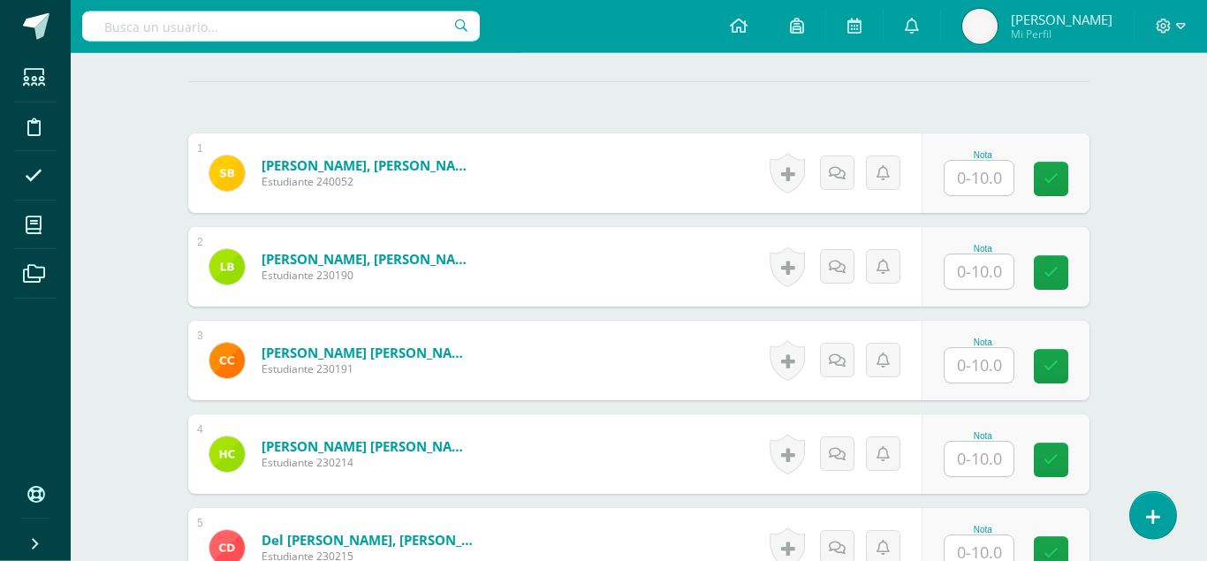
scroll to position [513, 0]
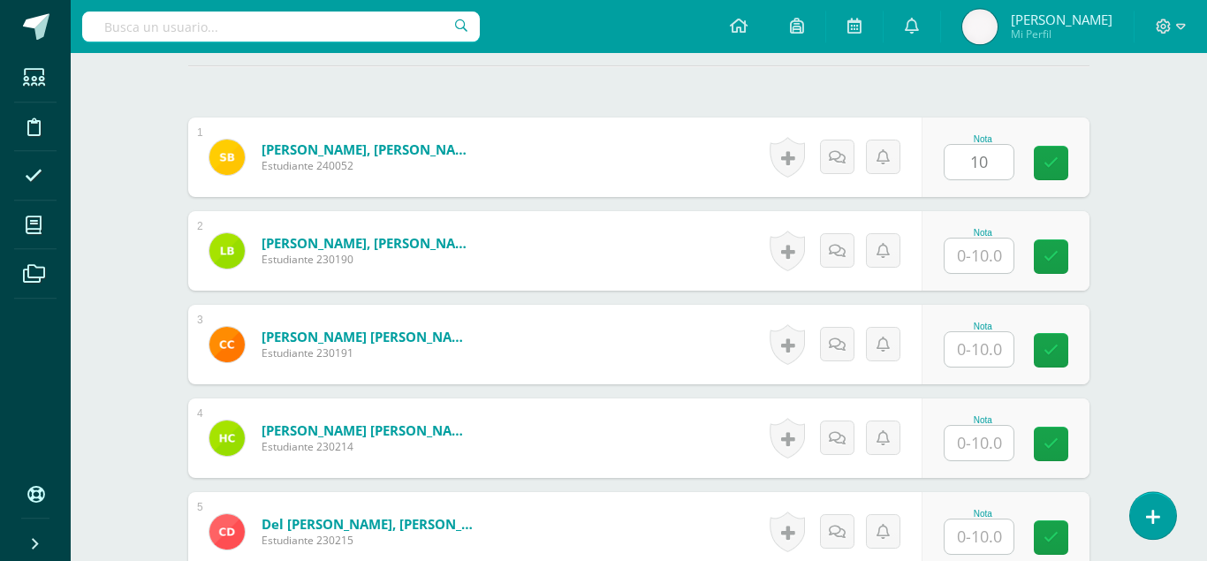
type input "10"
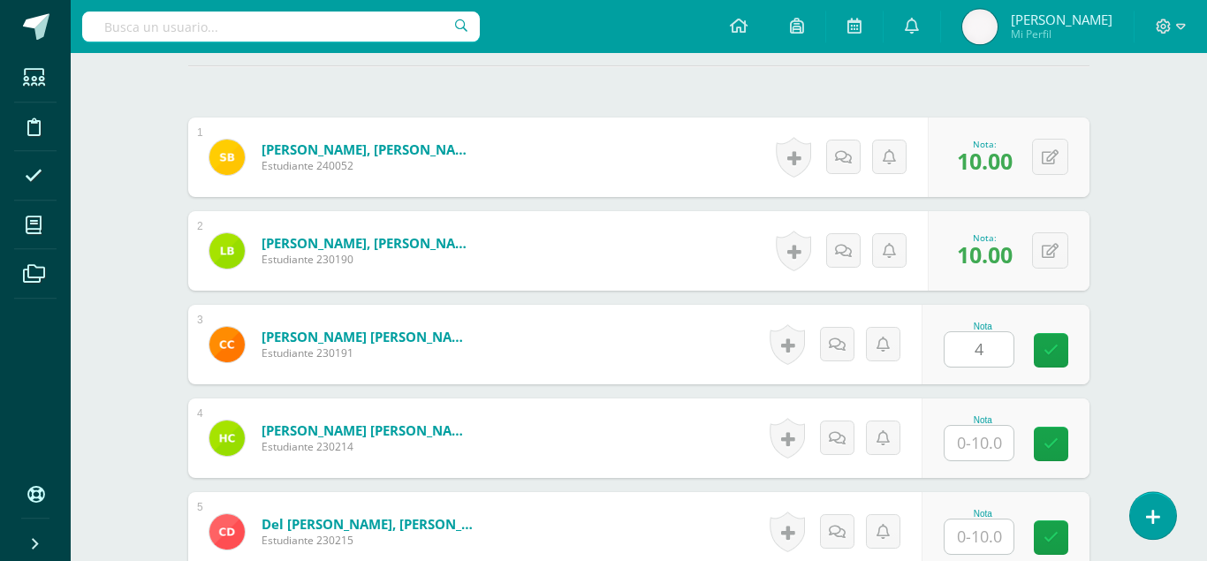
type input "4"
type input "6"
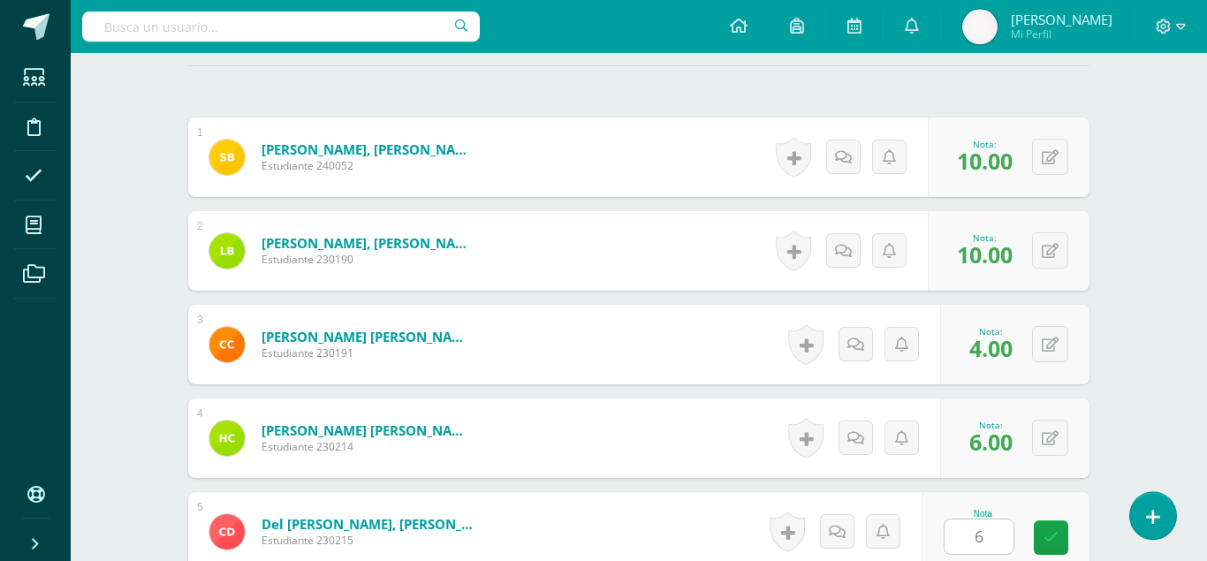
type input "6"
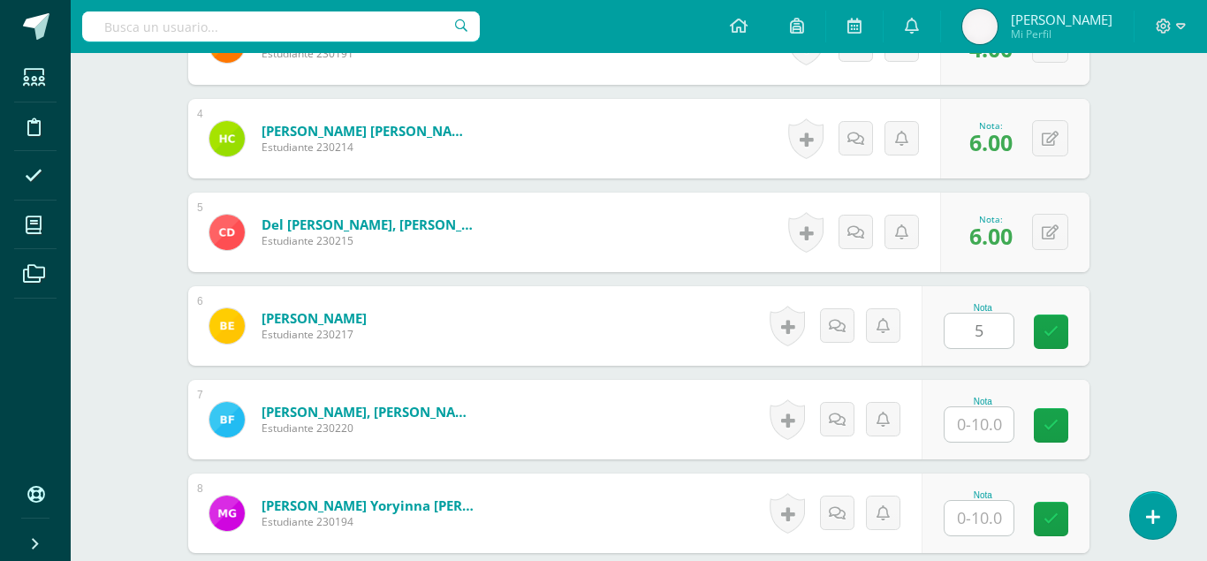
type input "5"
type input "9"
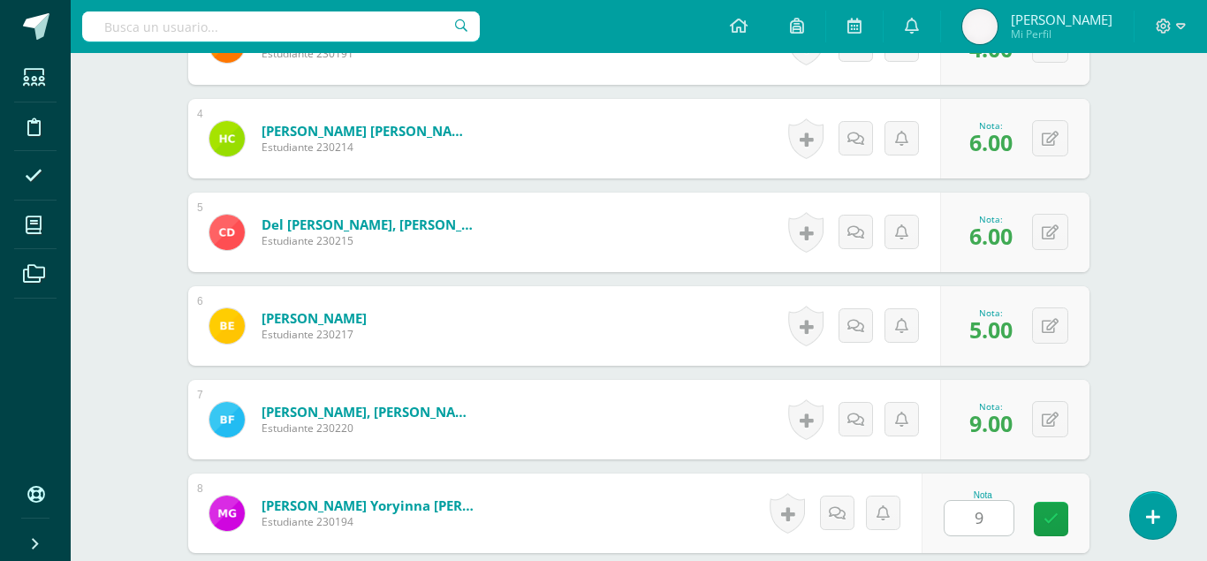
type input "9"
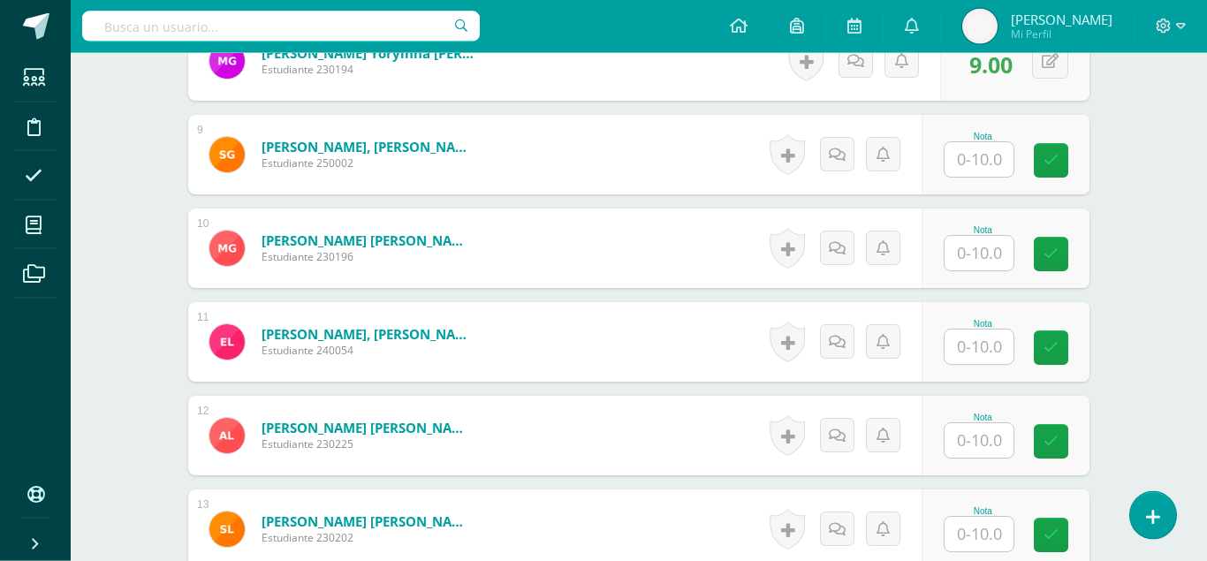
scroll to position [1267, 0]
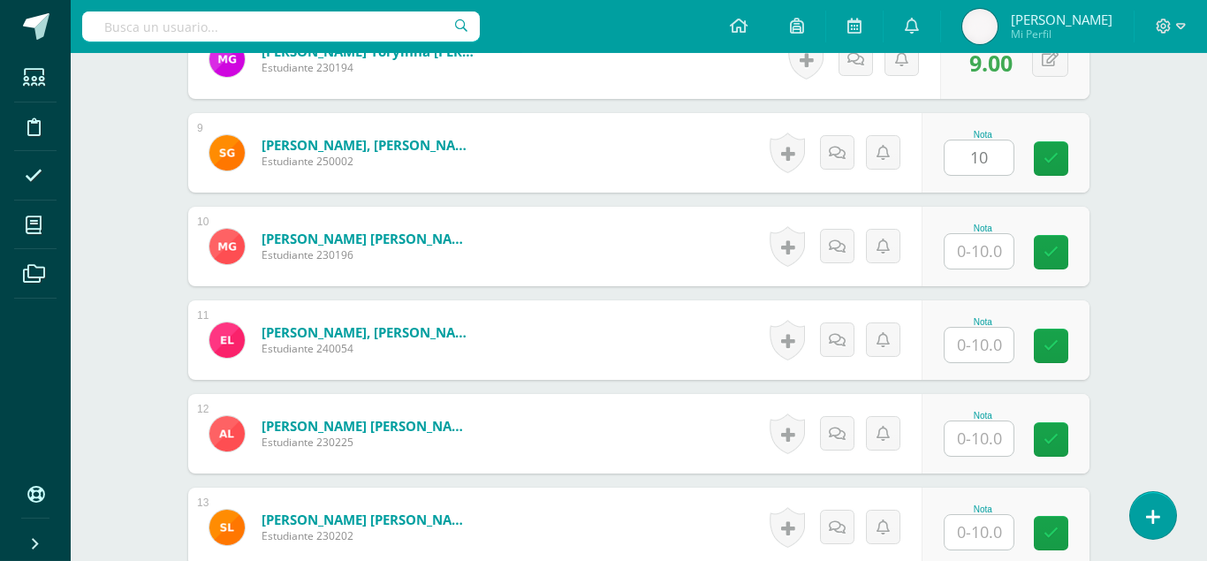
type input "10"
type input "3"
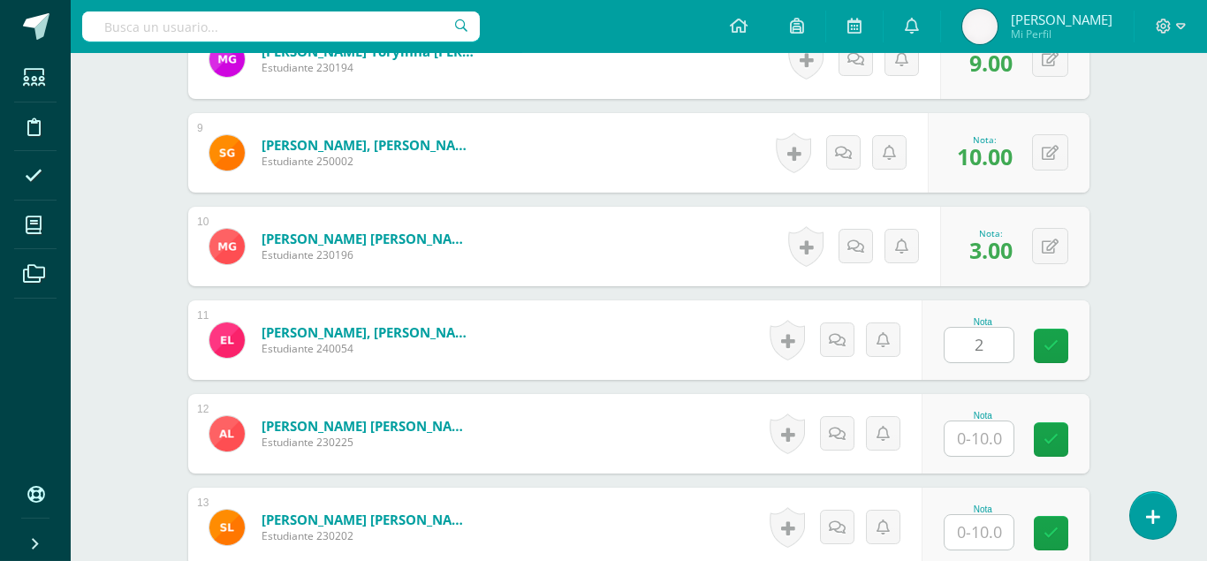
type input "2"
type input "7"
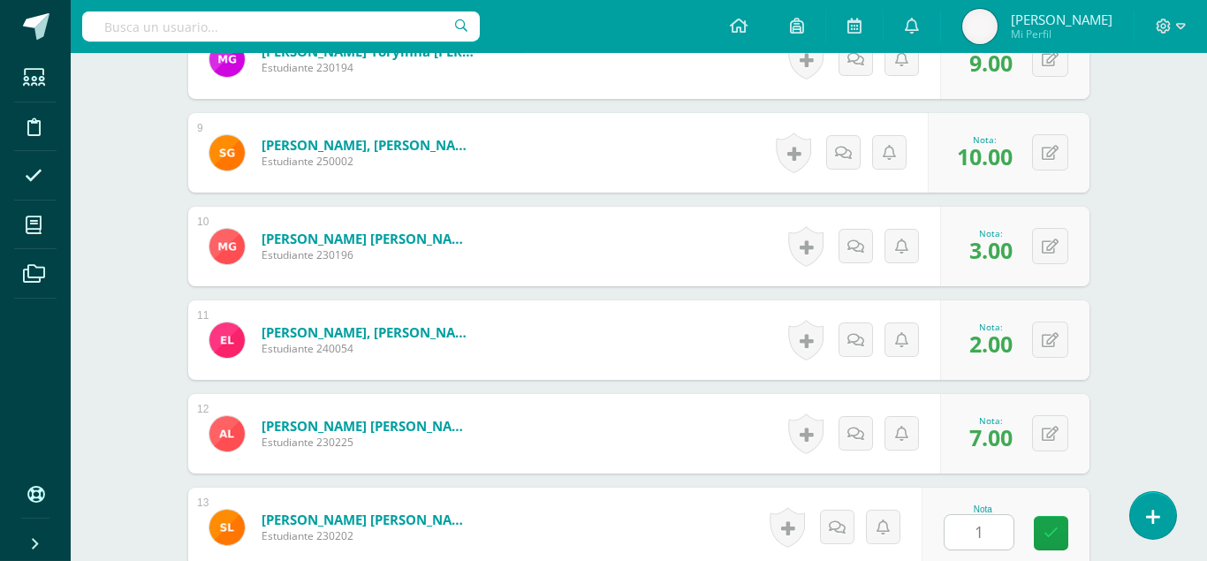
type input "1"
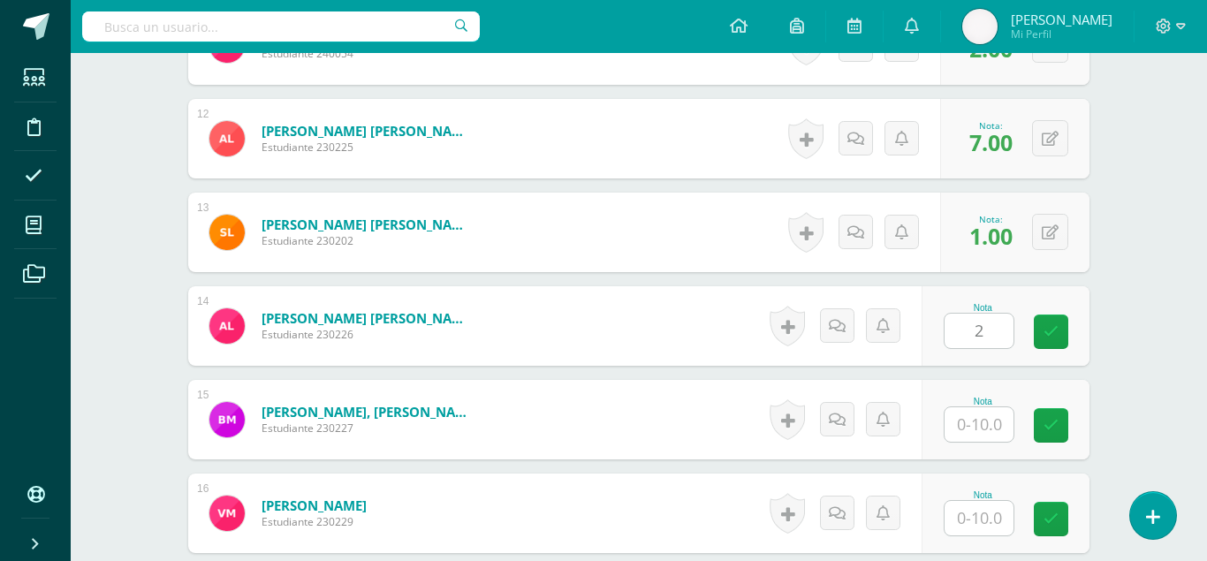
type input "2"
type input "10"
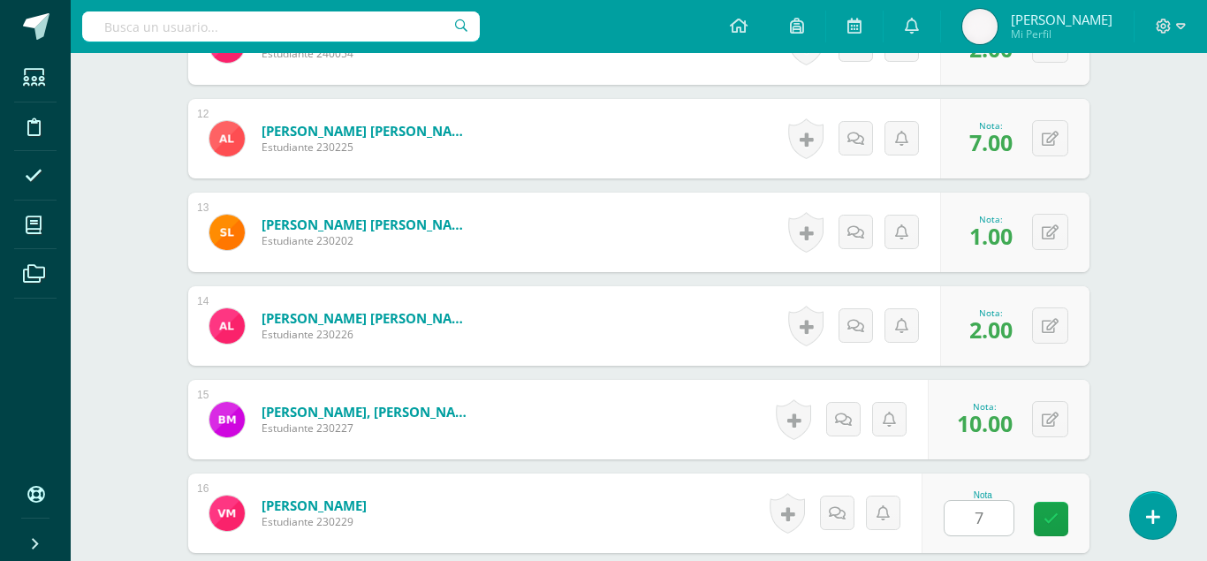
type input "7"
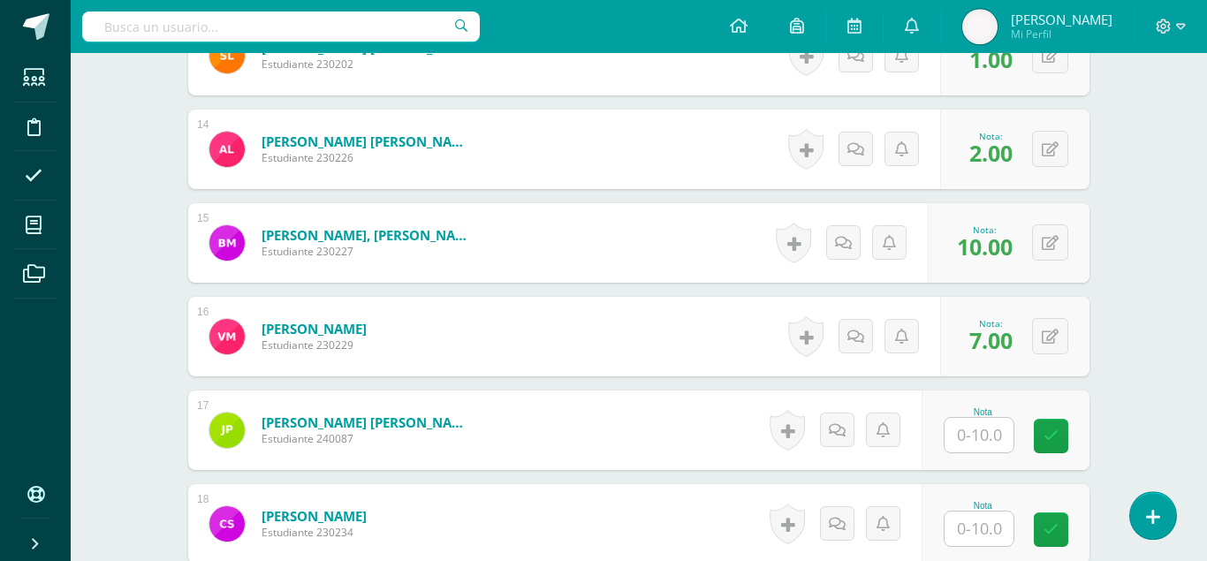
scroll to position [1809, 0]
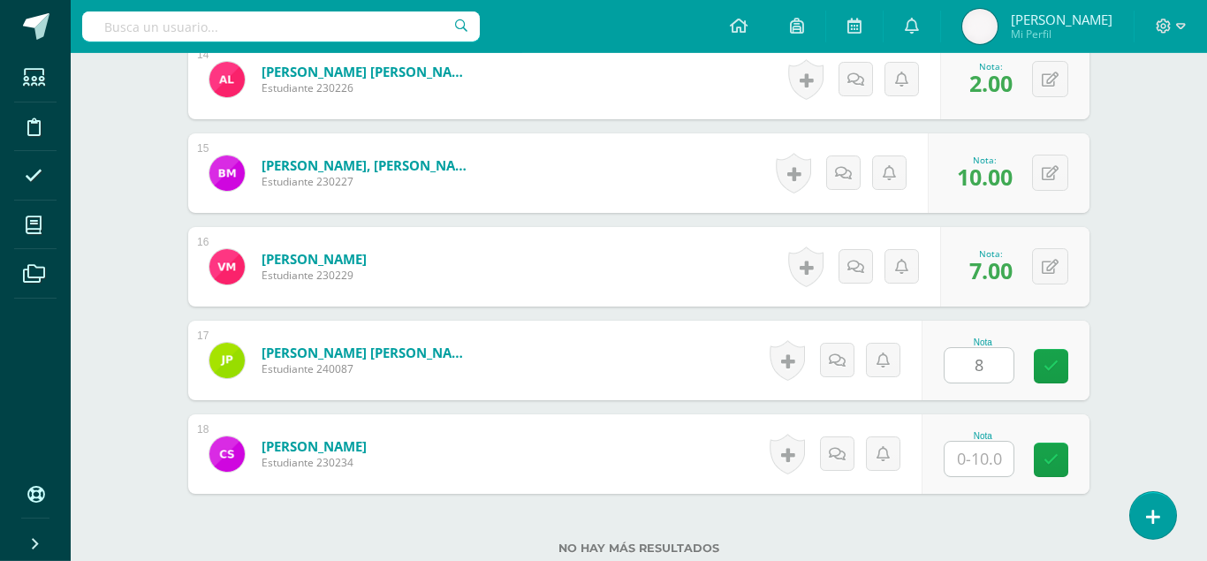
type input "8"
type input "5"
click at [1049, 443] on link at bounding box center [1051, 460] width 34 height 34
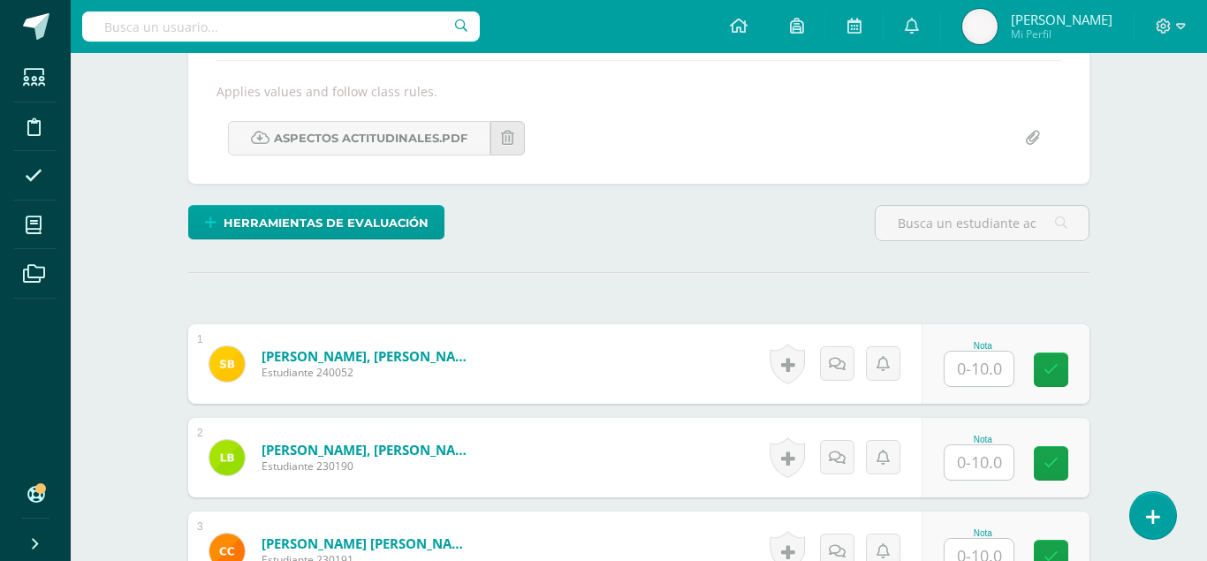
scroll to position [308, 0]
click at [976, 351] on input "text" at bounding box center [979, 368] width 69 height 34
type input "10"
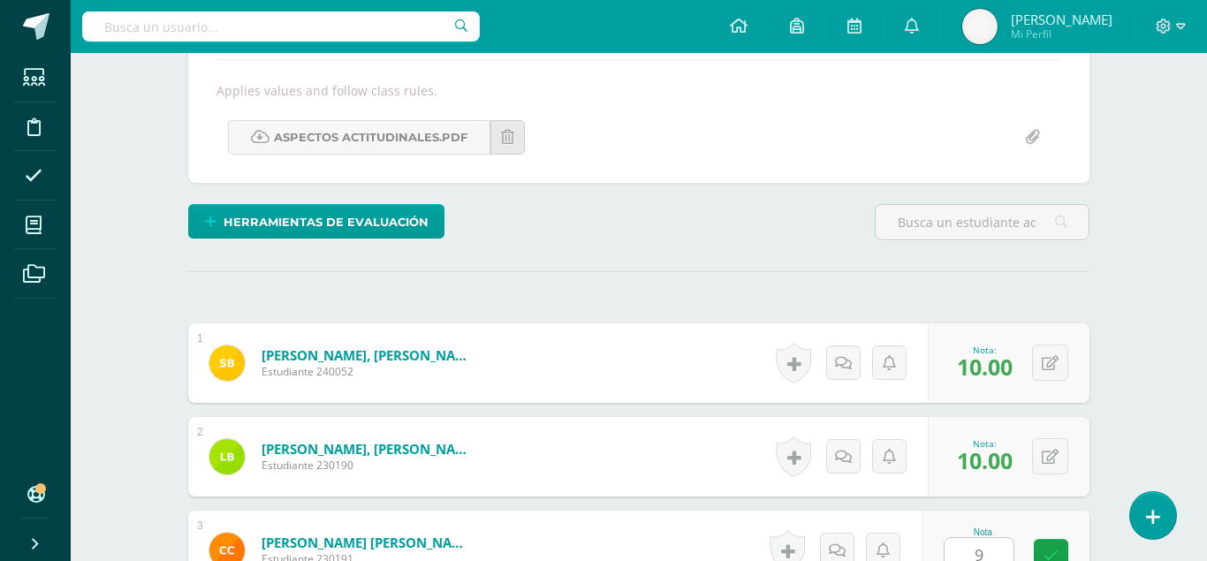
type input "9"
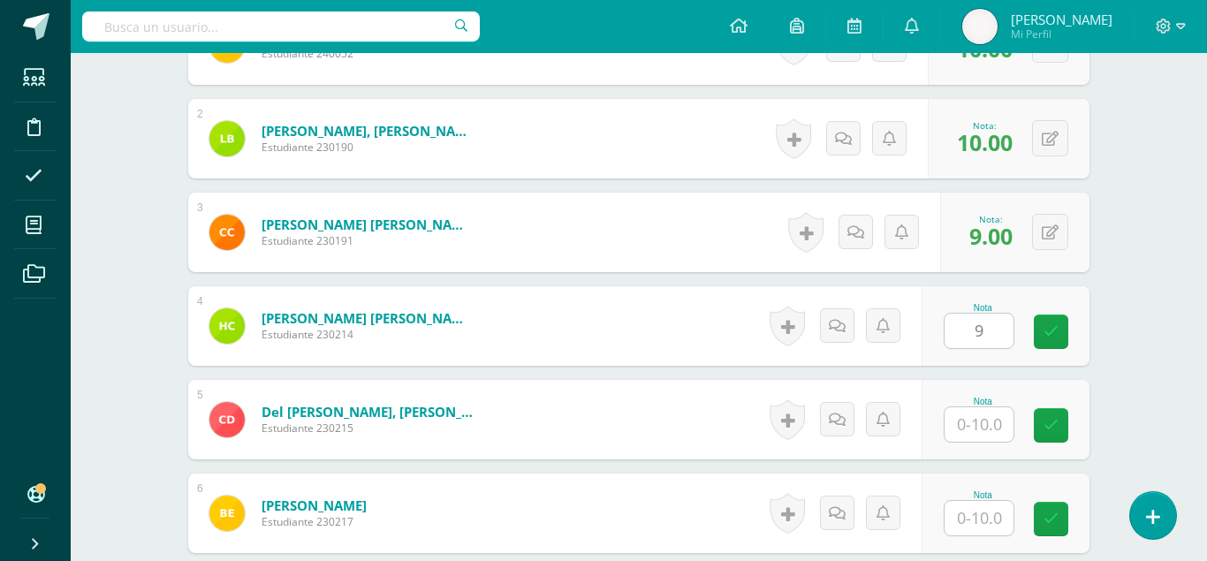
type input "9"
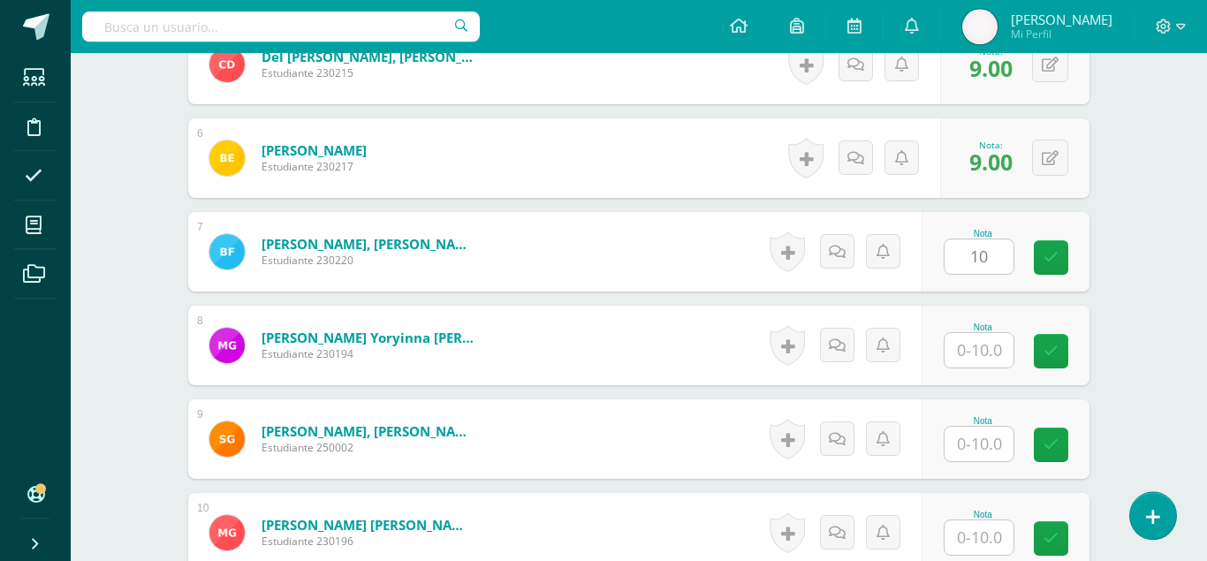
scroll to position [987, 0]
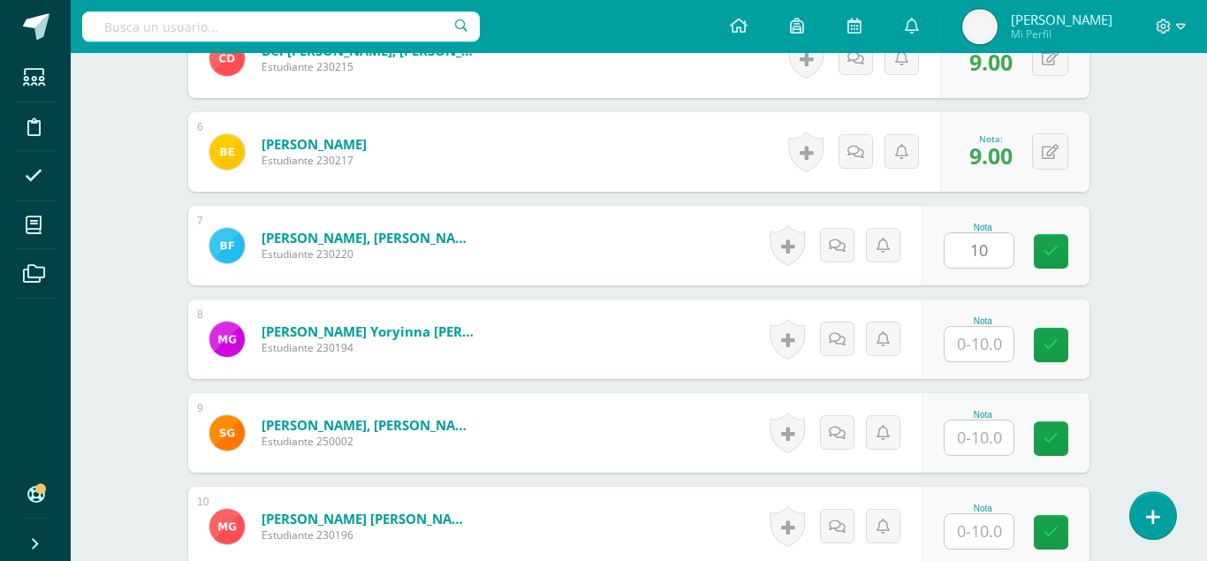
type input "10"
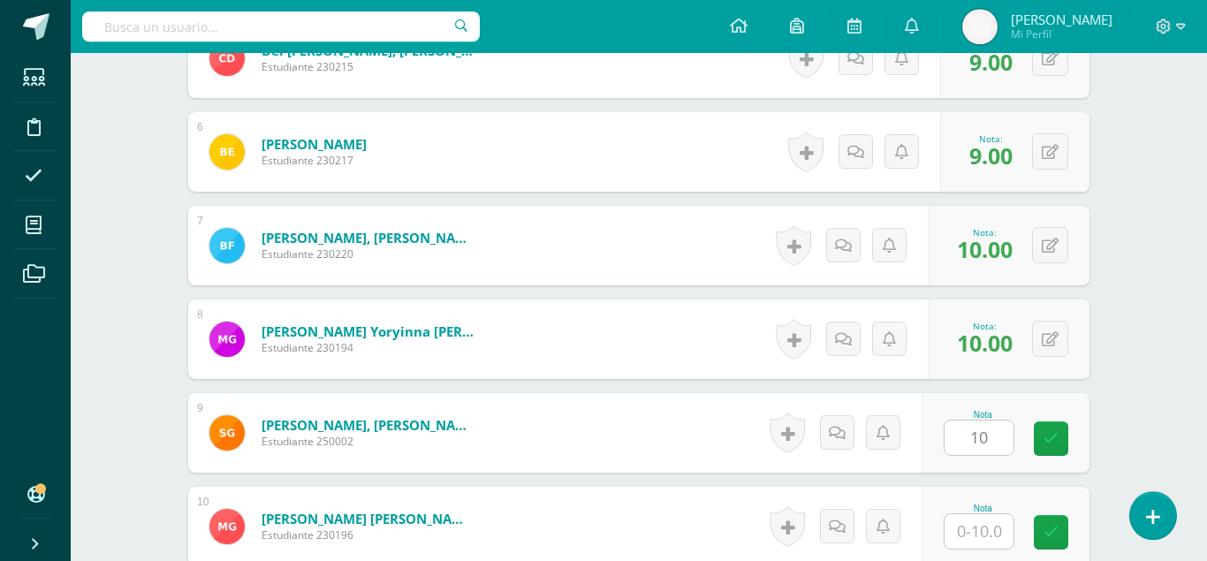
type input "10"
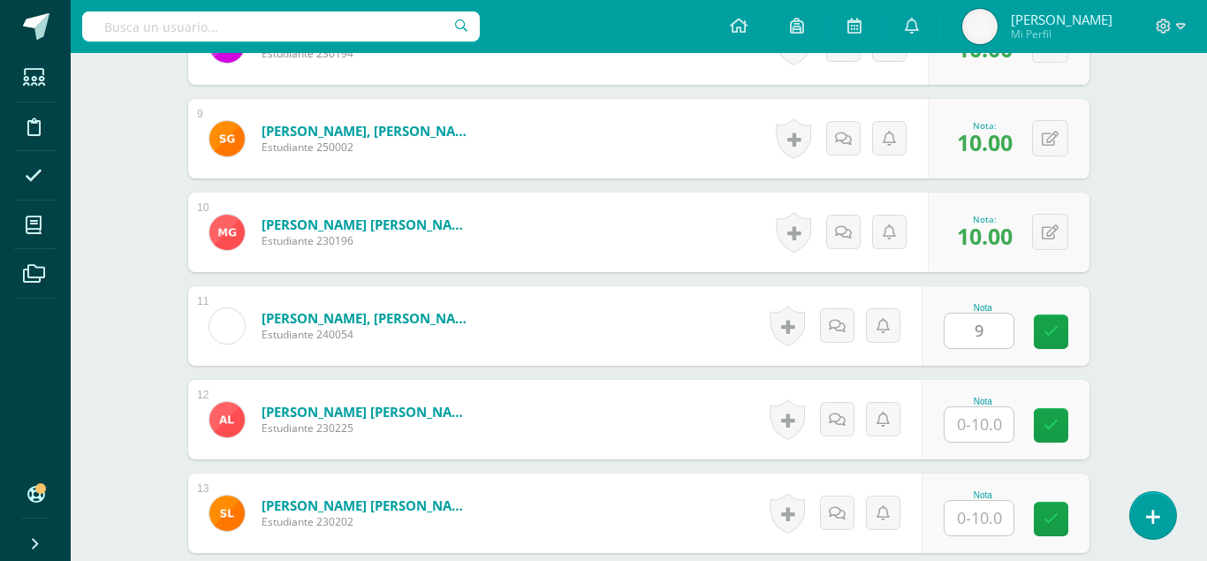
type input "9"
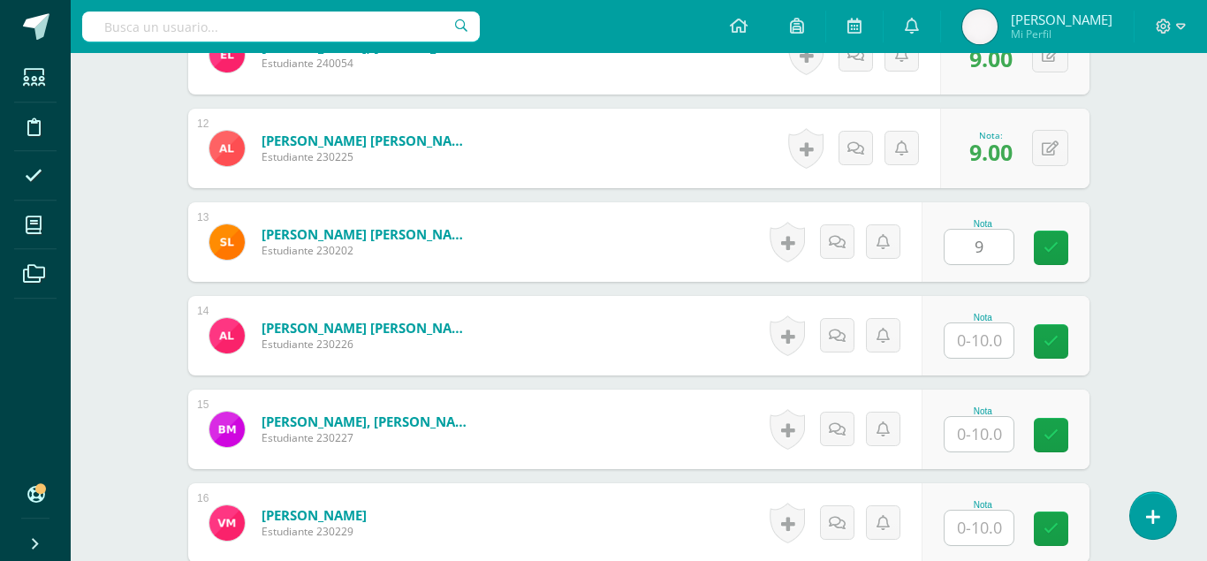
scroll to position [1554, 0]
type input "9"
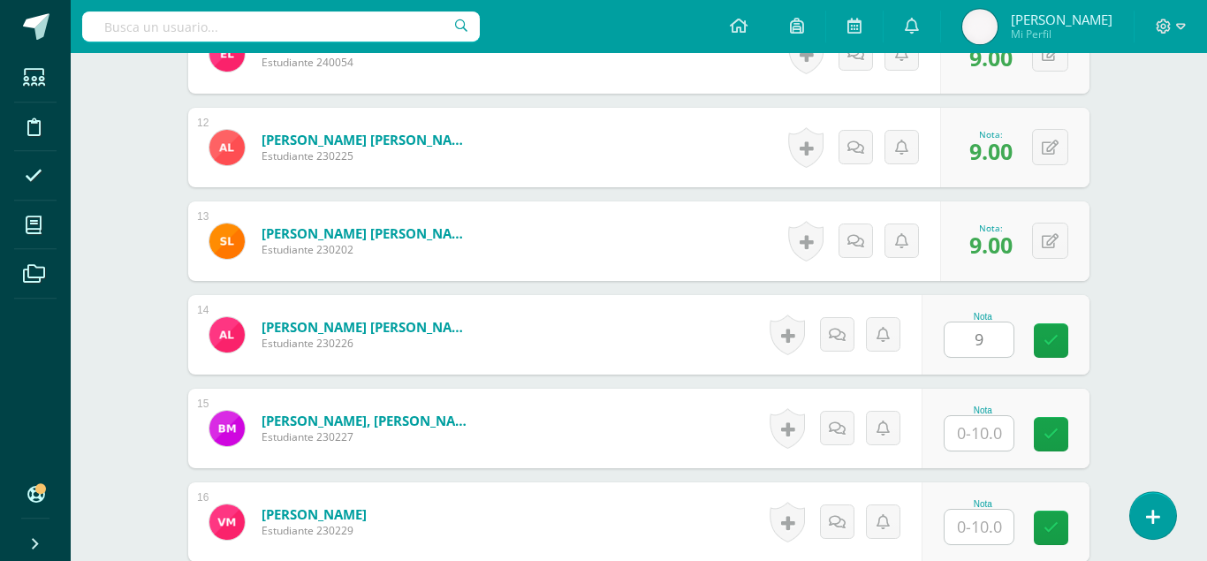
type input "9"
type input "10"
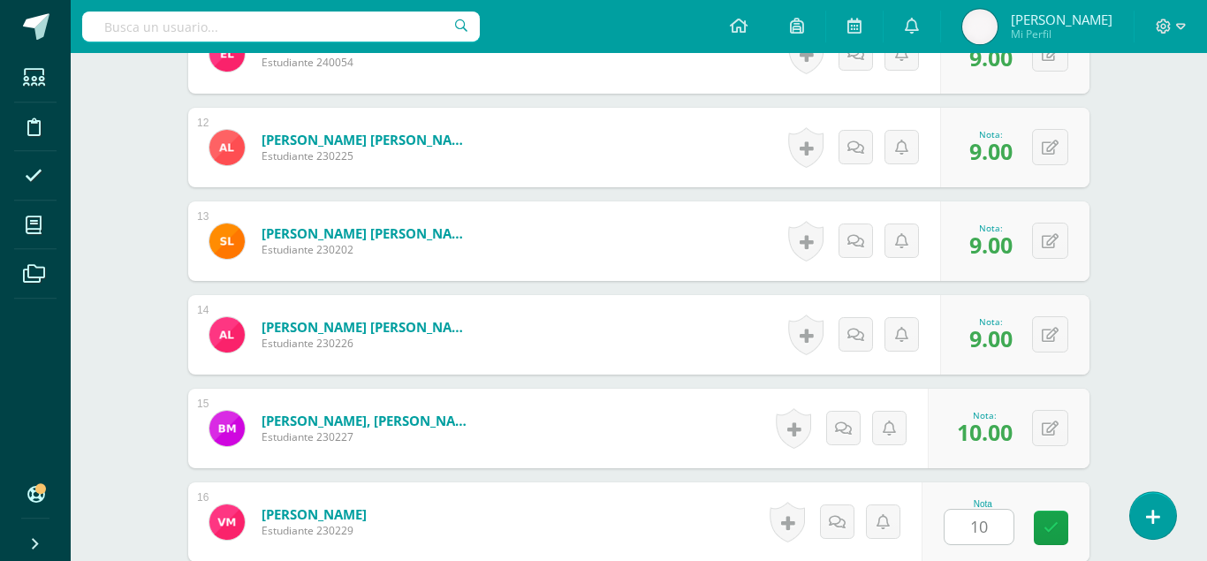
type input "10"
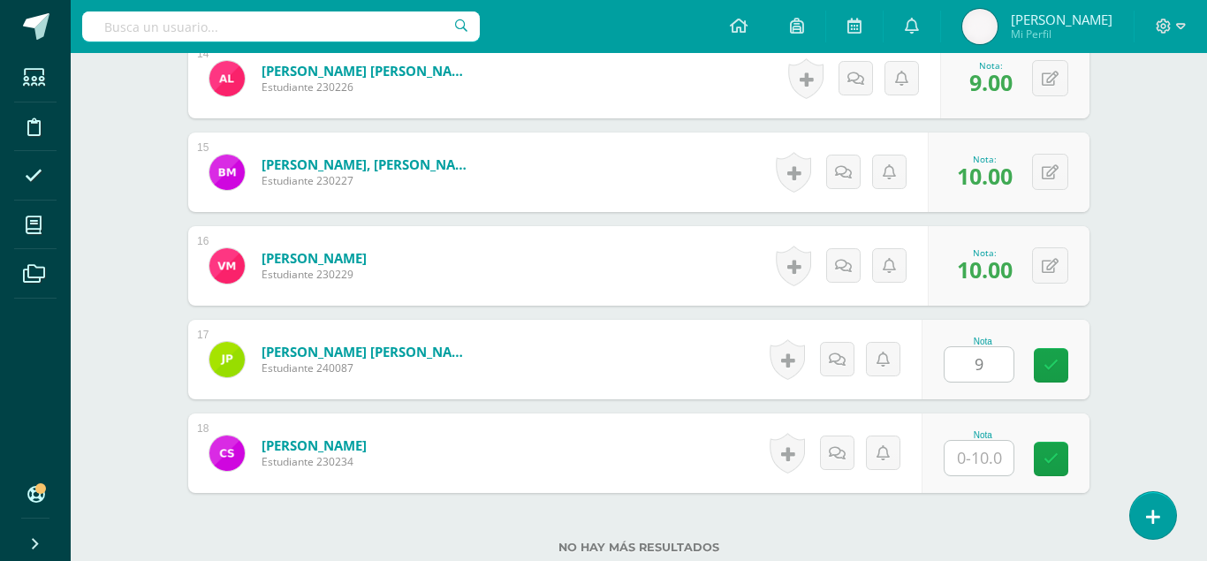
type input "9"
type input "10"
click at [1052, 442] on link at bounding box center [1051, 459] width 34 height 34
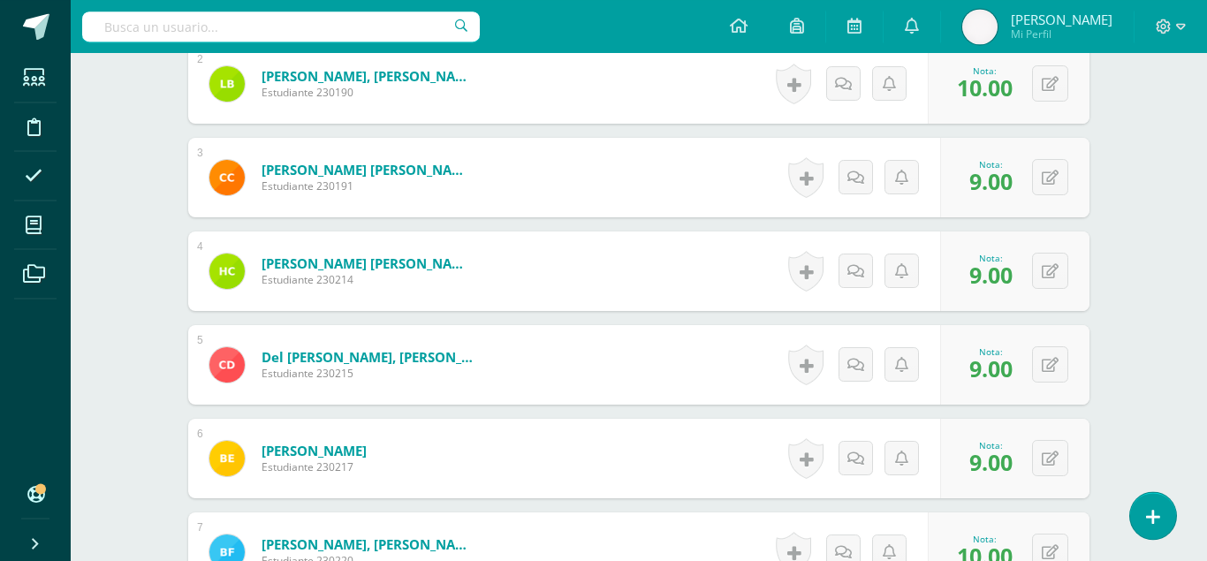
scroll to position [0, 0]
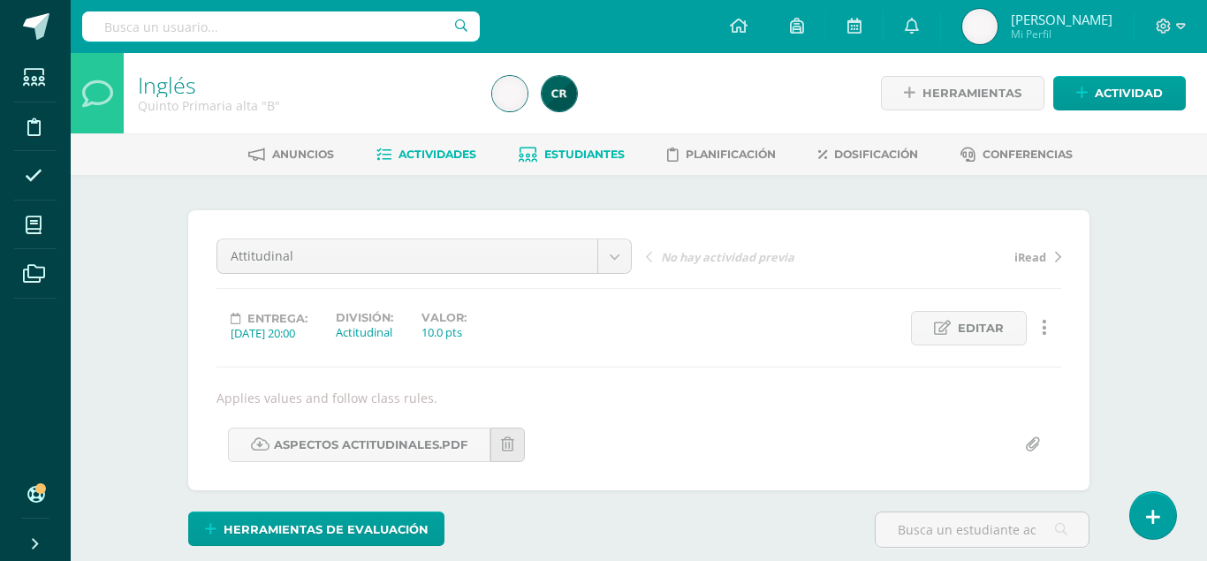
click at [567, 153] on span "Estudiantes" at bounding box center [584, 154] width 80 height 13
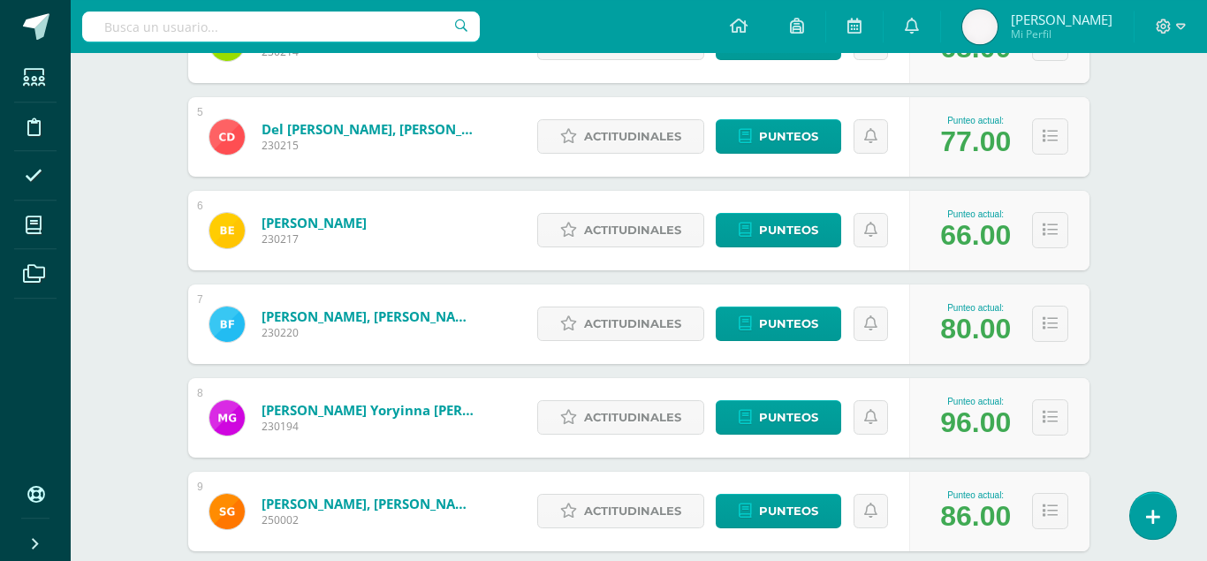
scroll to position [670, 0]
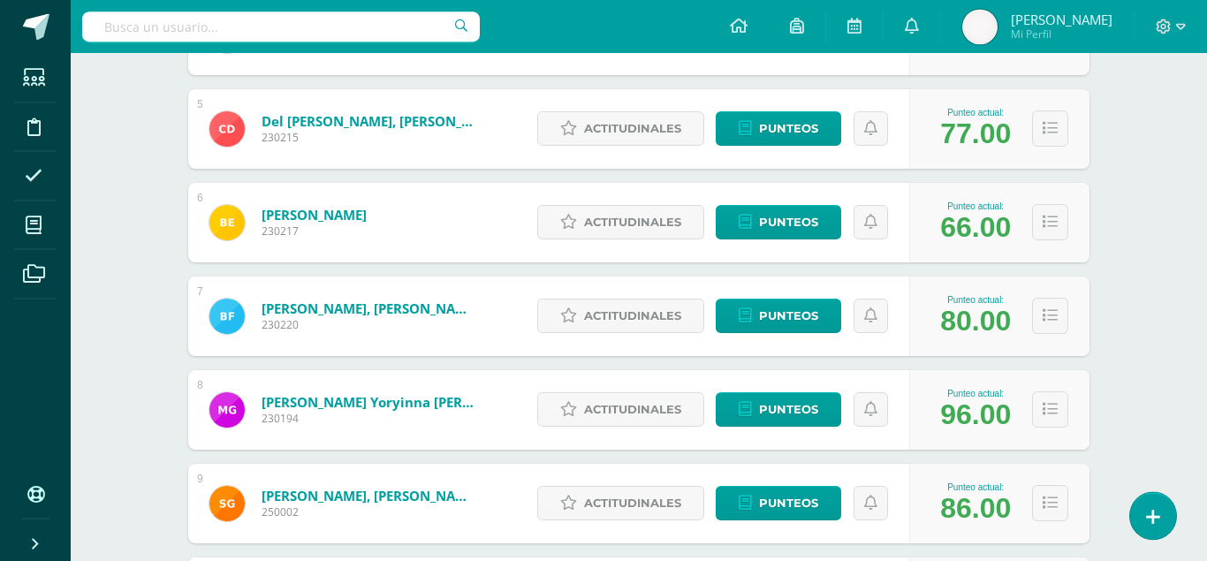
click at [148, 413] on div "Inglés Quinto Primaria alta "B" Herramientas Detalle de asistencias Actividad A…" at bounding box center [639, 443] width 1136 height 2121
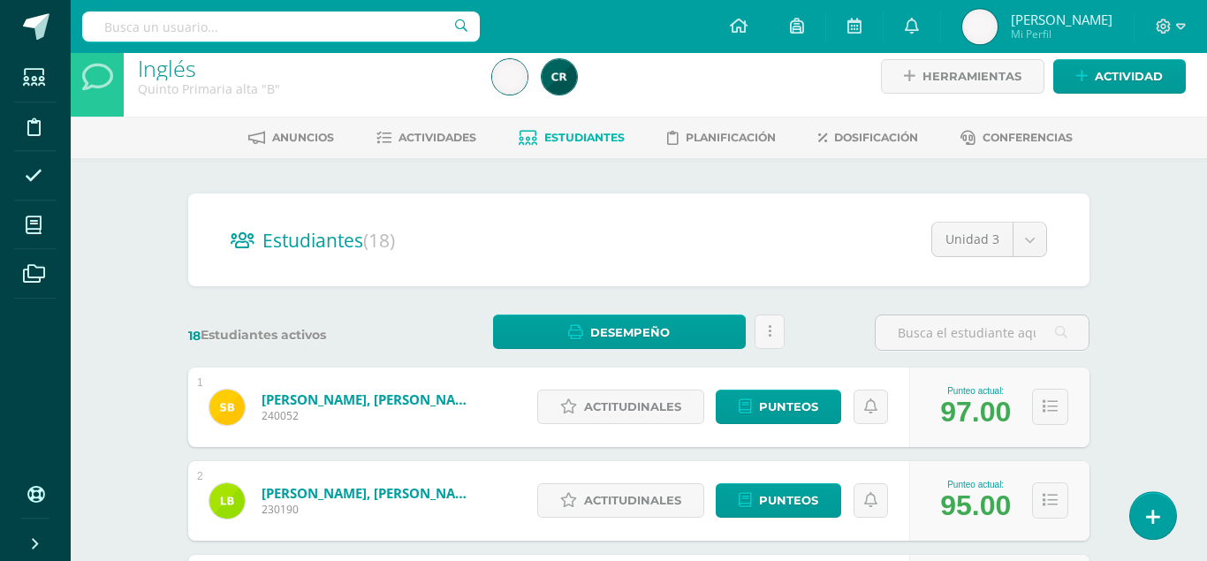
scroll to position [0, 0]
